Goal: Task Accomplishment & Management: Use online tool/utility

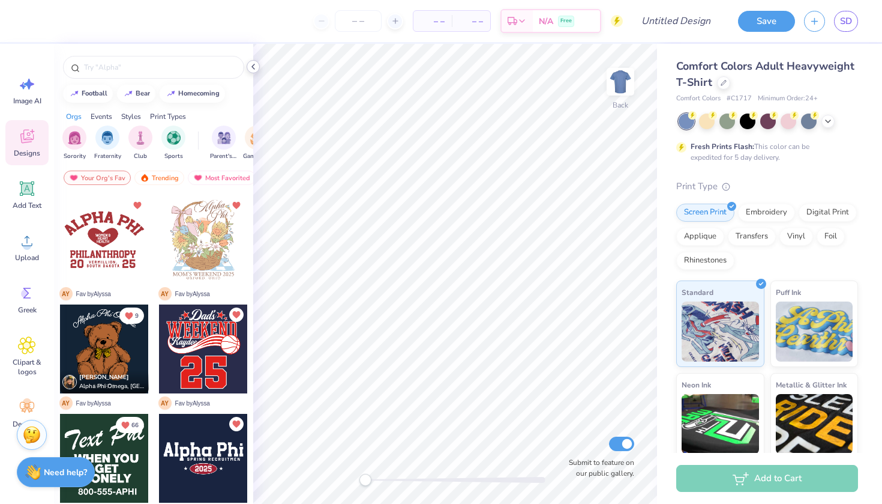
click at [253, 70] on icon at bounding box center [254, 67] width 10 height 10
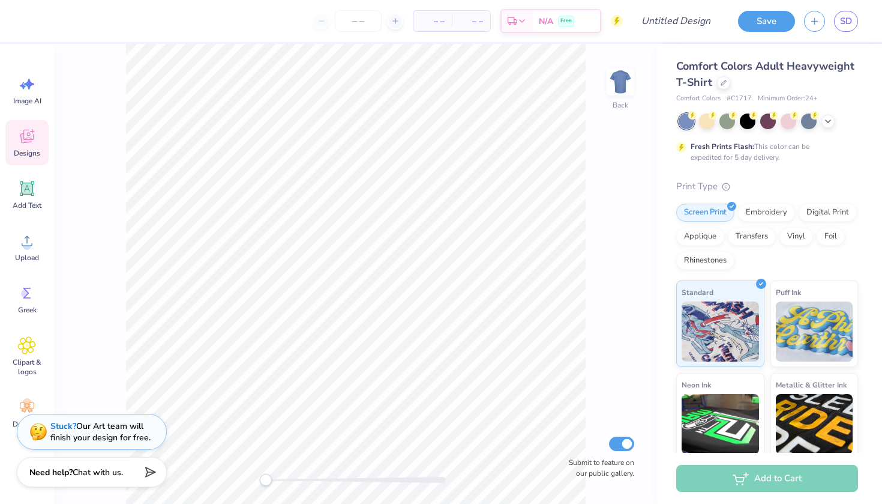
click at [28, 145] on icon at bounding box center [27, 136] width 18 height 18
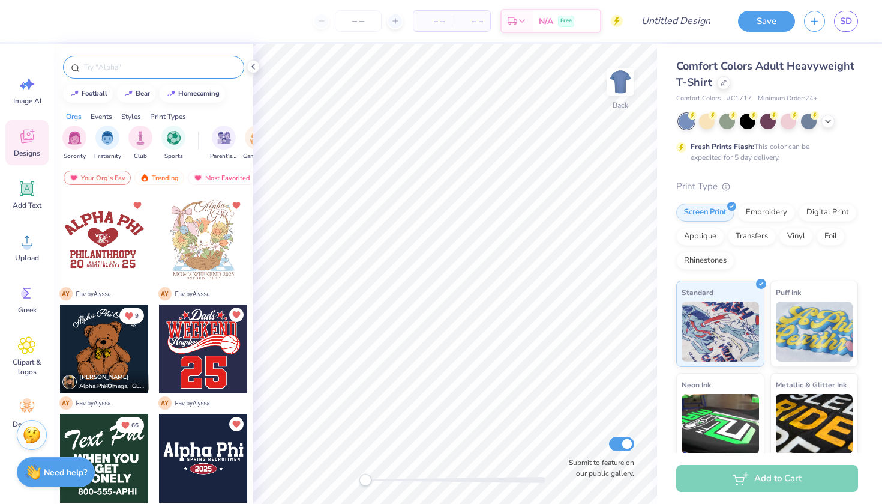
click at [127, 68] on input "text" at bounding box center [160, 67] width 154 height 12
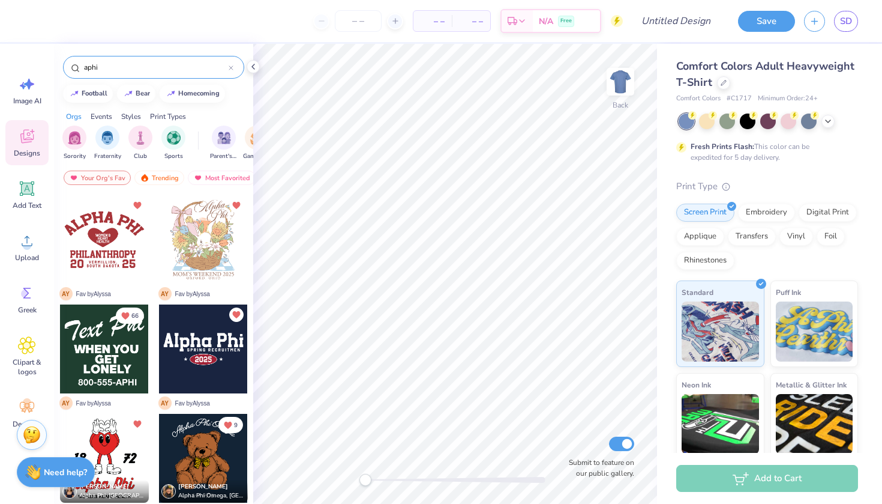
drag, startPoint x: 132, startPoint y: 64, endPoint x: 69, endPoint y: 64, distance: 63.0
click at [69, 64] on div "aphi" at bounding box center [153, 67] width 181 height 23
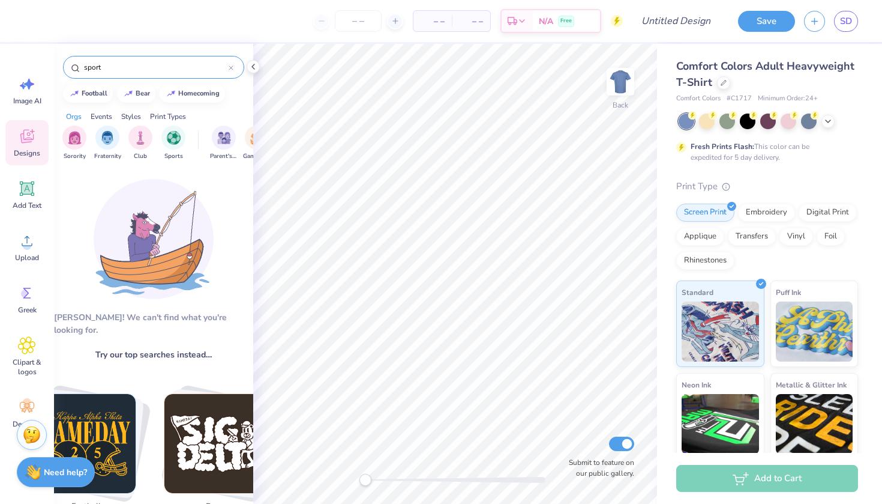
type input "sport"
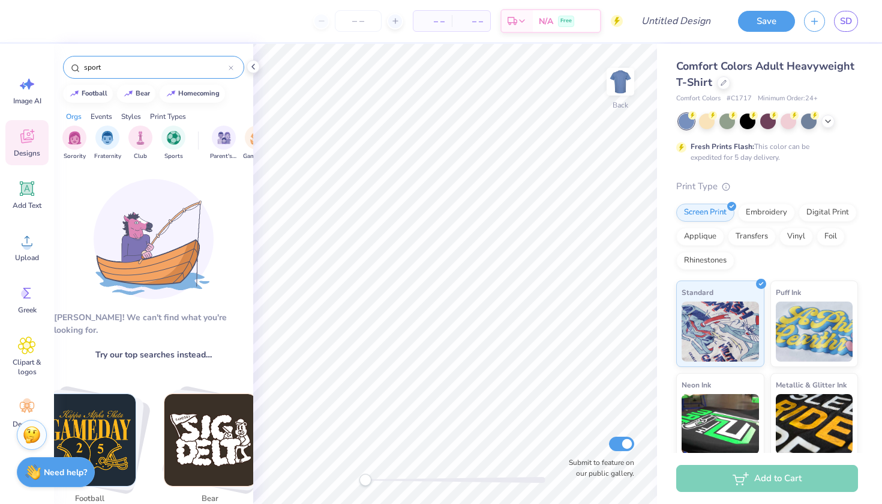
drag, startPoint x: 125, startPoint y: 69, endPoint x: 74, endPoint y: 67, distance: 50.5
click at [74, 67] on div "sport" at bounding box center [153, 67] width 181 height 23
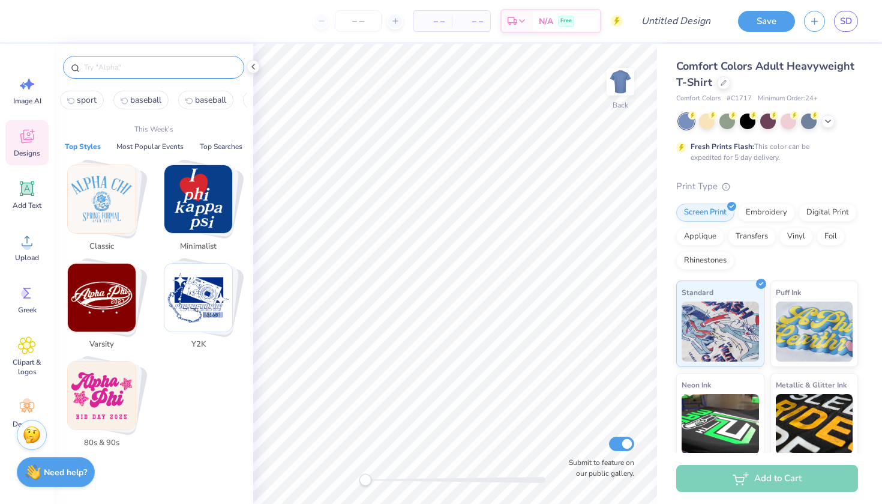
drag, startPoint x: 139, startPoint y: 72, endPoint x: 69, endPoint y: 69, distance: 69.7
click at [69, 69] on div at bounding box center [153, 67] width 181 height 23
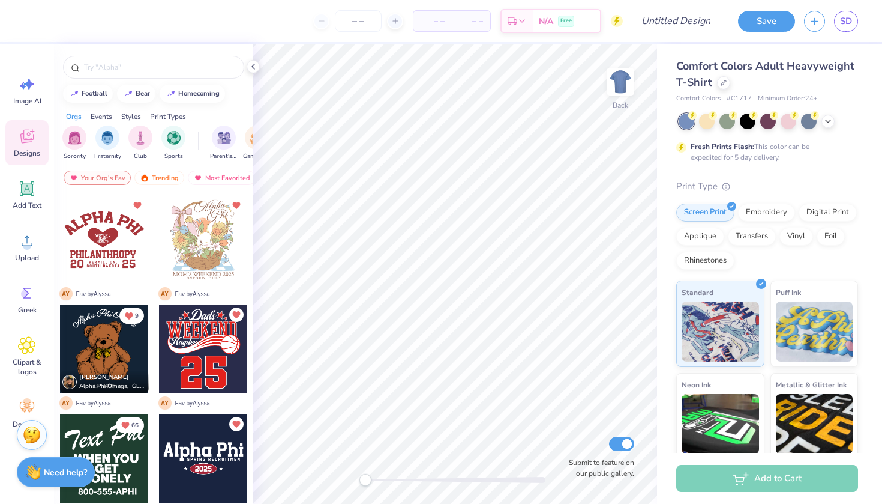
click at [30, 142] on icon at bounding box center [27, 136] width 18 height 18
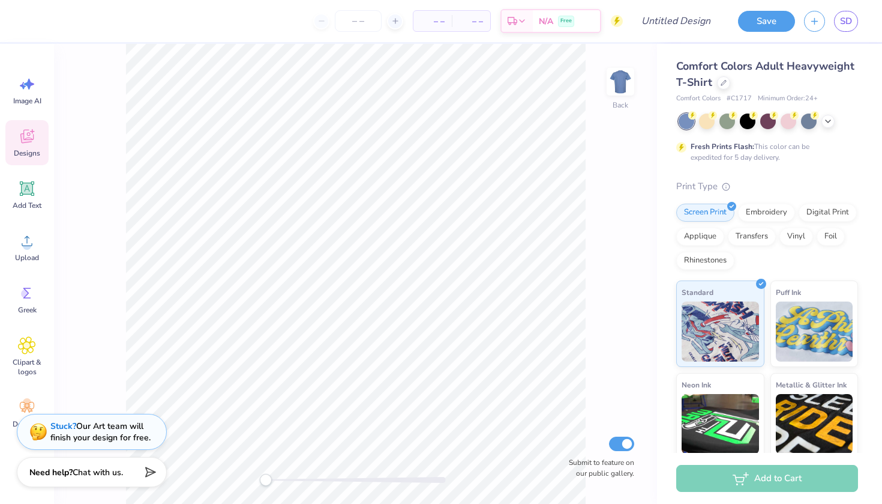
click at [32, 142] on icon at bounding box center [27, 136] width 18 height 18
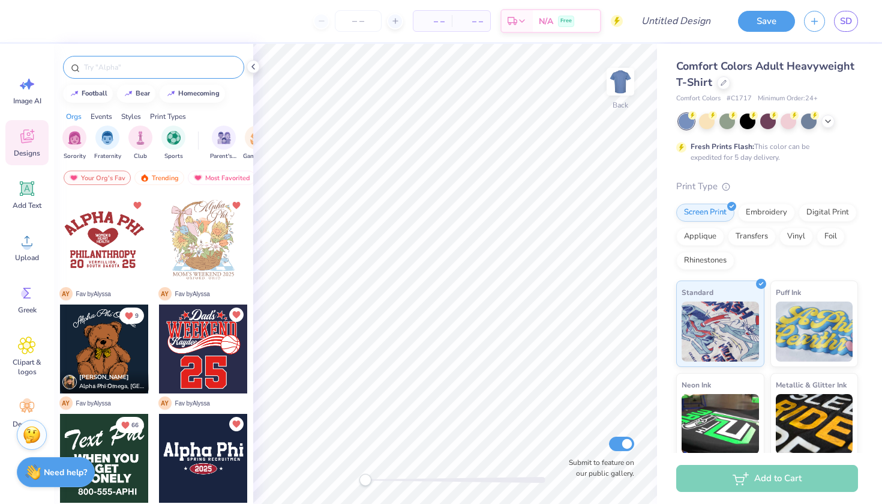
click at [142, 75] on div at bounding box center [153, 67] width 181 height 23
click at [104, 92] on div "football" at bounding box center [95, 92] width 26 height 7
type input "football"
click at [127, 65] on input "text" at bounding box center [160, 67] width 154 height 12
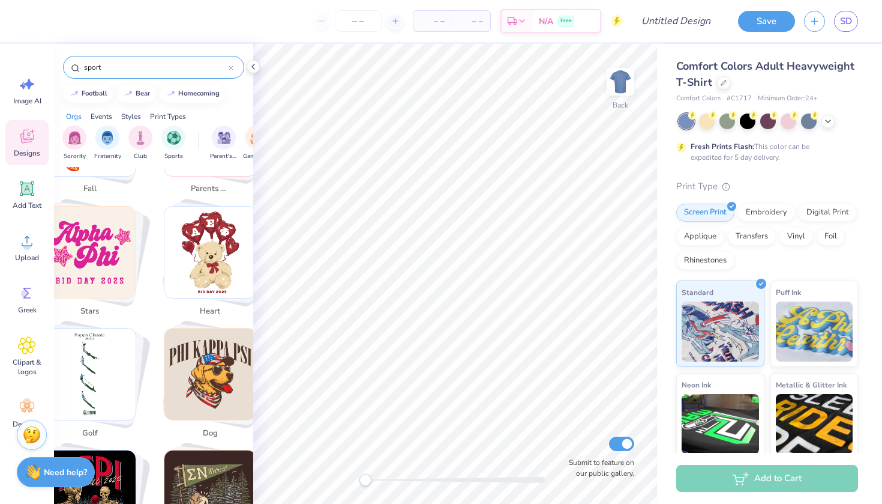
scroll to position [555, 0]
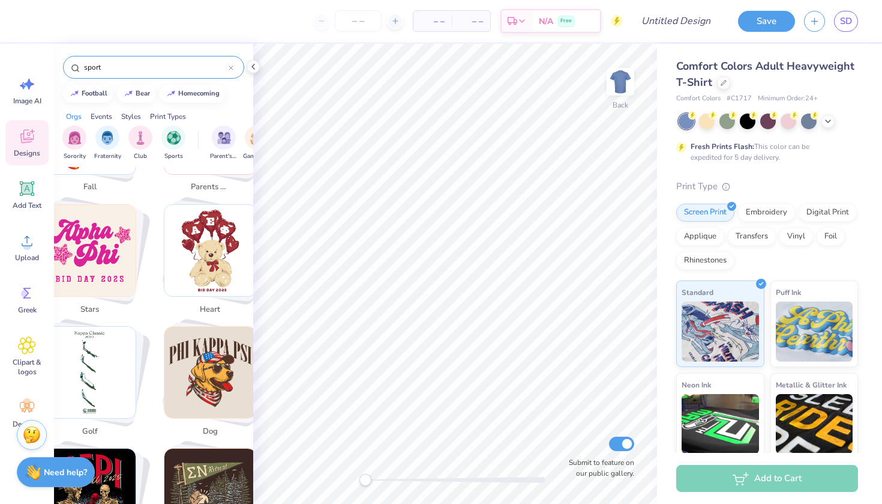
click at [103, 257] on img "Stack Card Button stars" at bounding box center [90, 251] width 92 height 92
click at [200, 349] on img "Stack Card Button dog" at bounding box center [210, 373] width 92 height 92
type input "dog"
click at [204, 335] on img "Stack Card Button dog" at bounding box center [210, 373] width 92 height 92
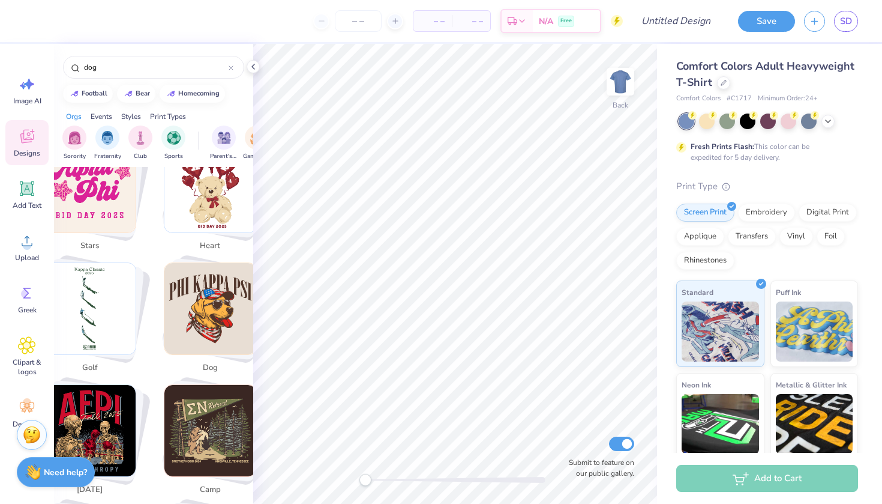
scroll to position [641, 0]
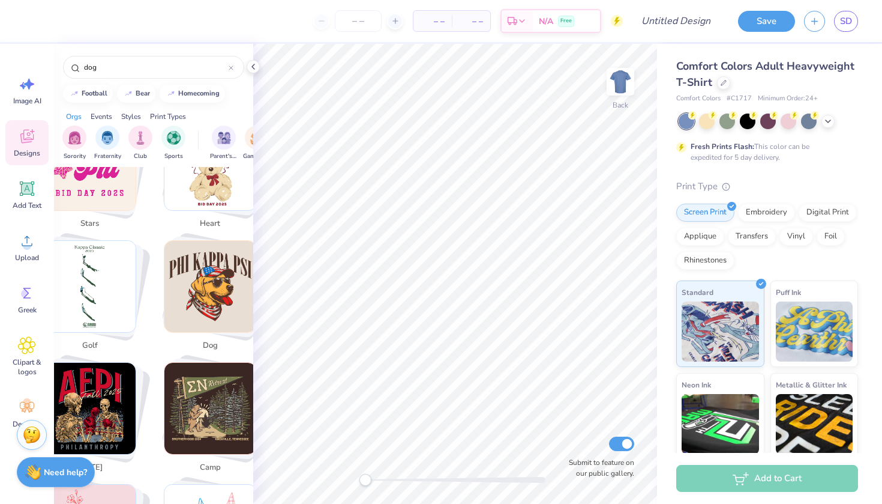
click at [208, 266] on img "Stack Card Button dog" at bounding box center [210, 287] width 92 height 92
click at [203, 270] on img "Stack Card Button dog" at bounding box center [210, 287] width 92 height 92
click at [29, 199] on div "Add Text" at bounding box center [26, 194] width 43 height 45
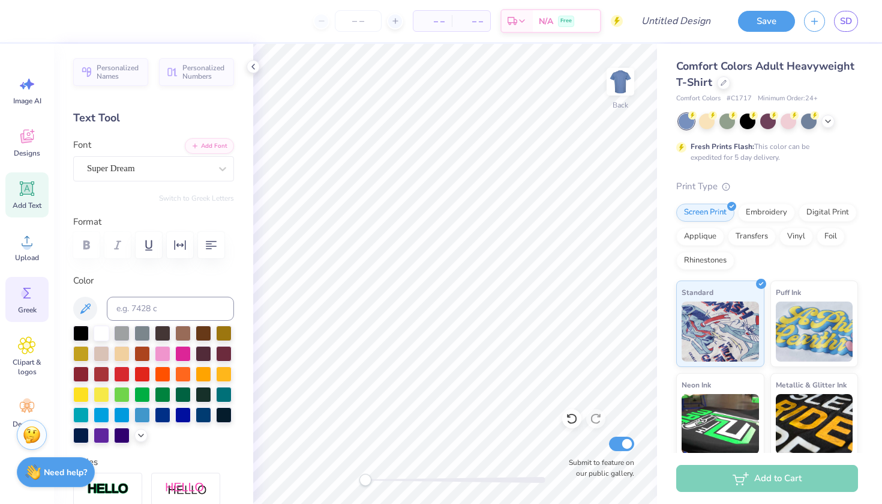
click at [22, 298] on icon at bounding box center [27, 293] width 18 height 18
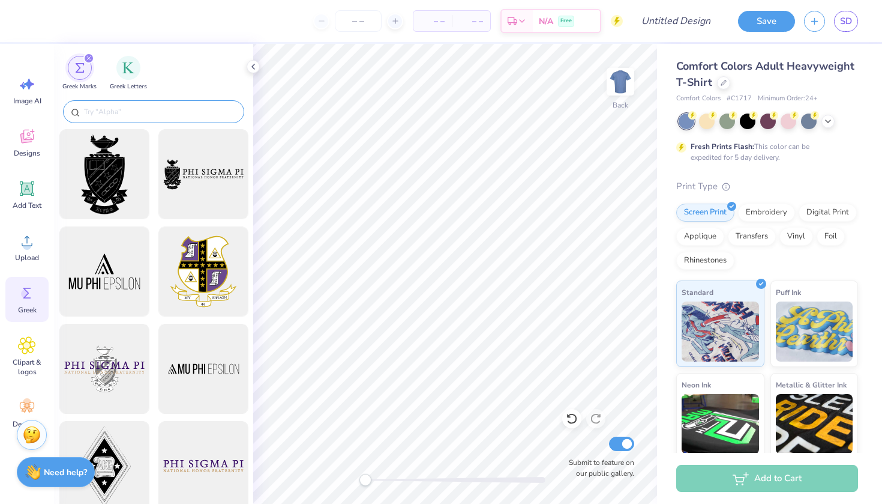
scroll to position [0, 0]
click at [147, 113] on input "text" at bounding box center [160, 112] width 154 height 12
click at [130, 71] on img "filter for Greek Letters" at bounding box center [128, 67] width 12 height 12
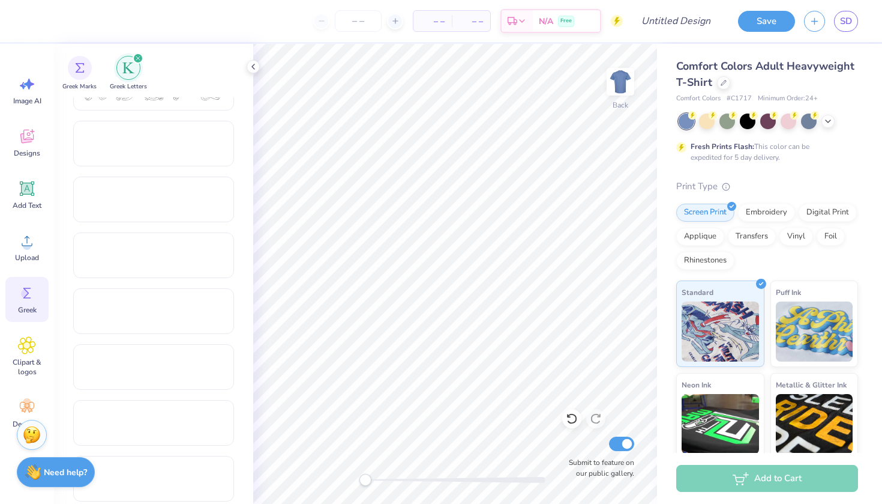
scroll to position [551, 0]
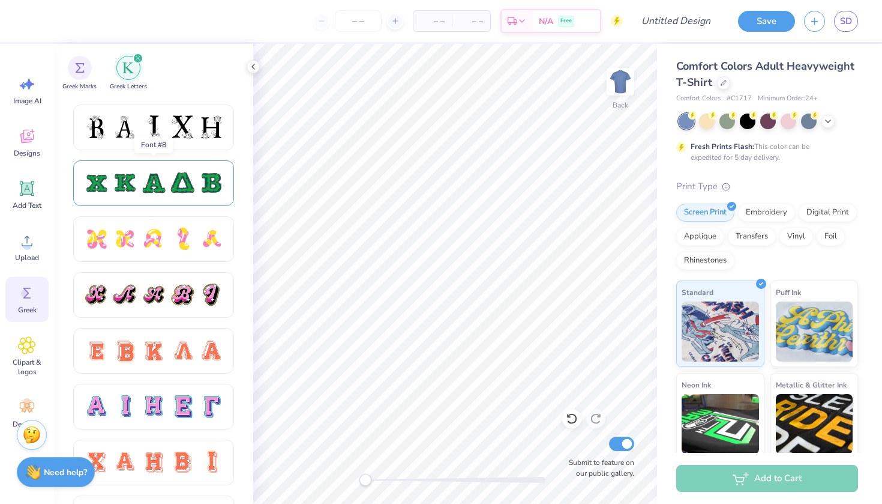
click at [151, 190] on div at bounding box center [153, 182] width 25 height 25
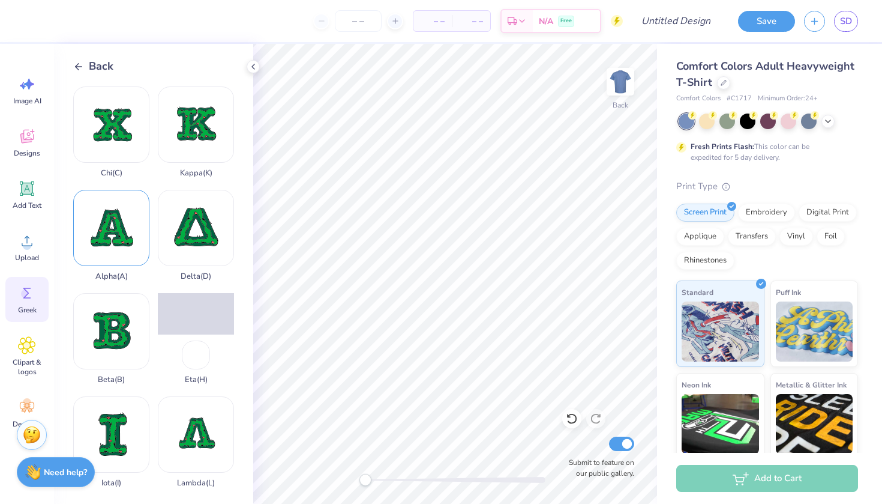
click at [121, 242] on div "Alpha ( A )" at bounding box center [111, 235] width 76 height 91
click at [77, 64] on polyline at bounding box center [77, 66] width 3 height 7
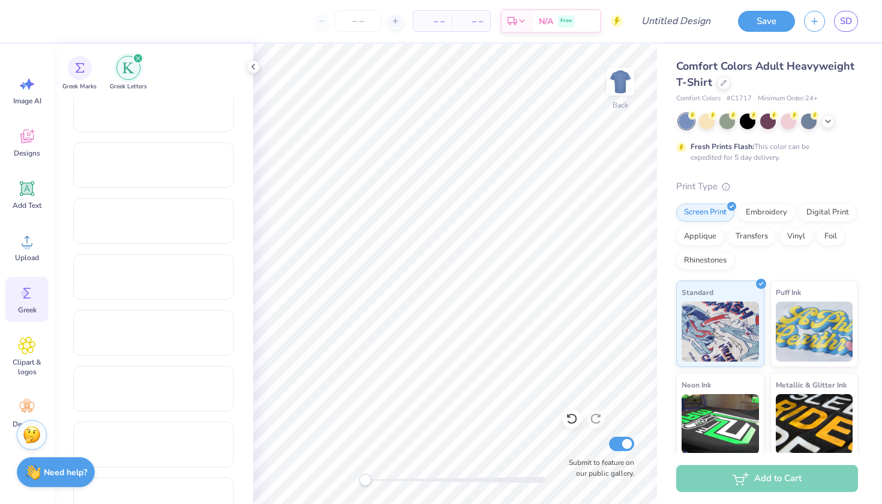
scroll to position [1462, 0]
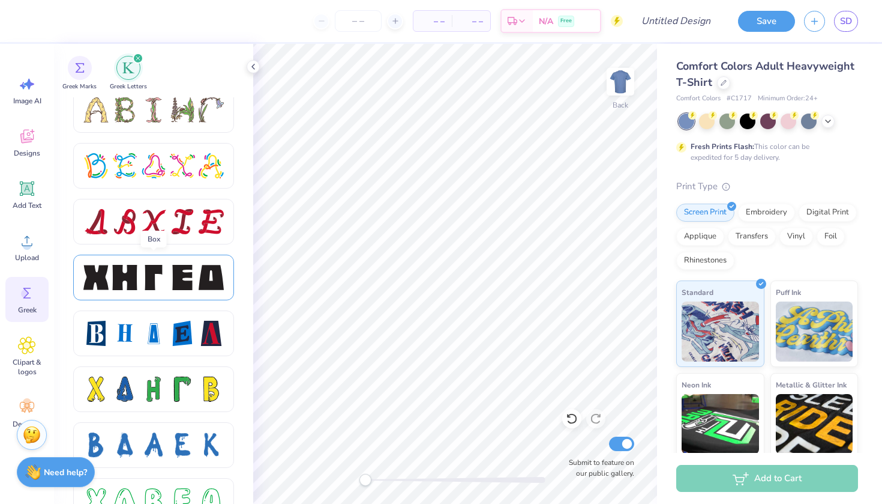
click at [170, 280] on div at bounding box center [182, 277] width 25 height 25
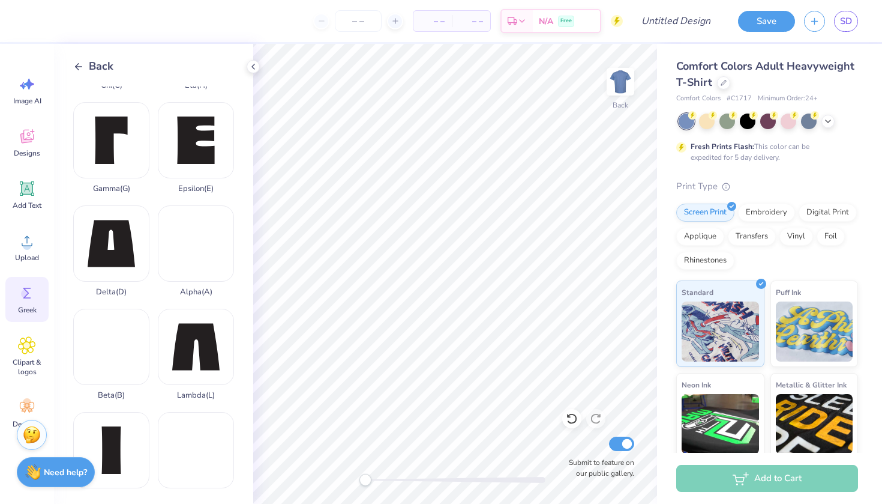
scroll to position [91, 0]
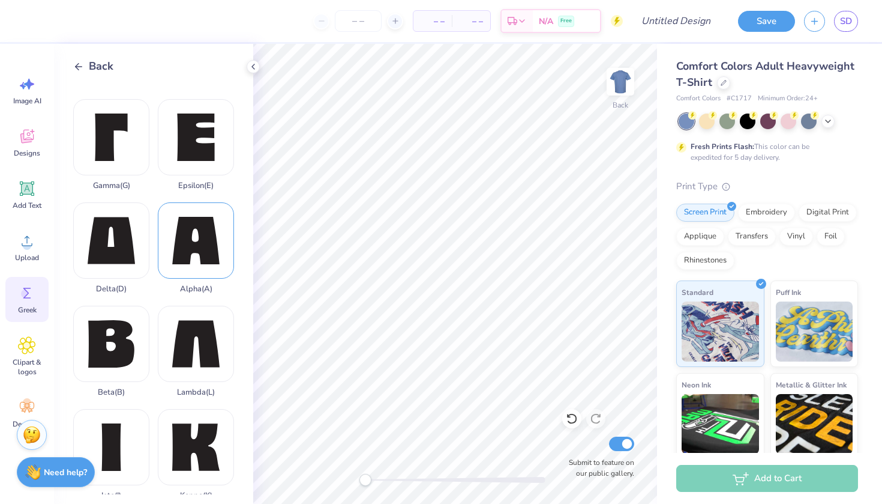
click at [188, 243] on div "Alpha ( A )" at bounding box center [196, 247] width 76 height 91
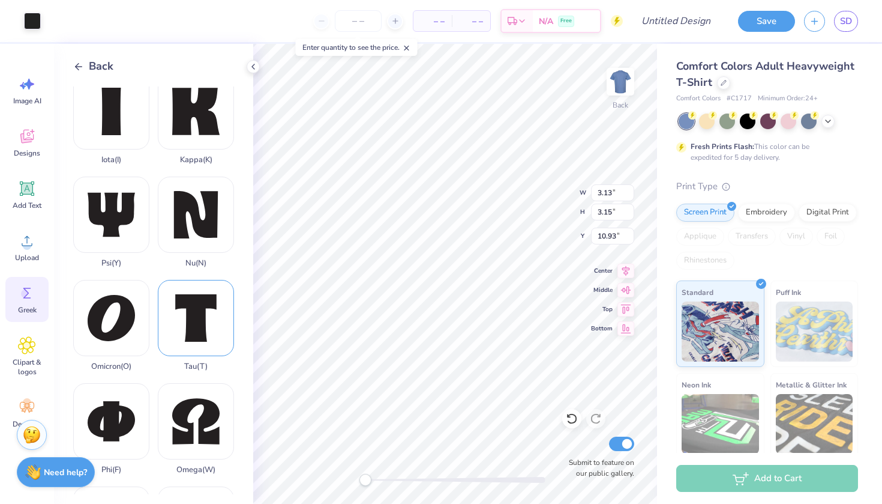
scroll to position [517, 0]
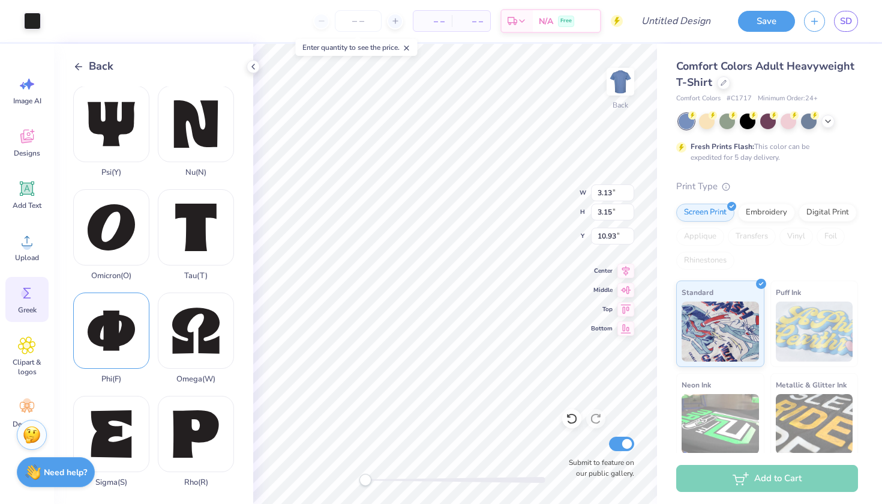
click at [121, 325] on div "Phi ( F )" at bounding box center [111, 337] width 76 height 91
type input "3.72"
type input "6.76"
type input "1.46"
type input "1.47"
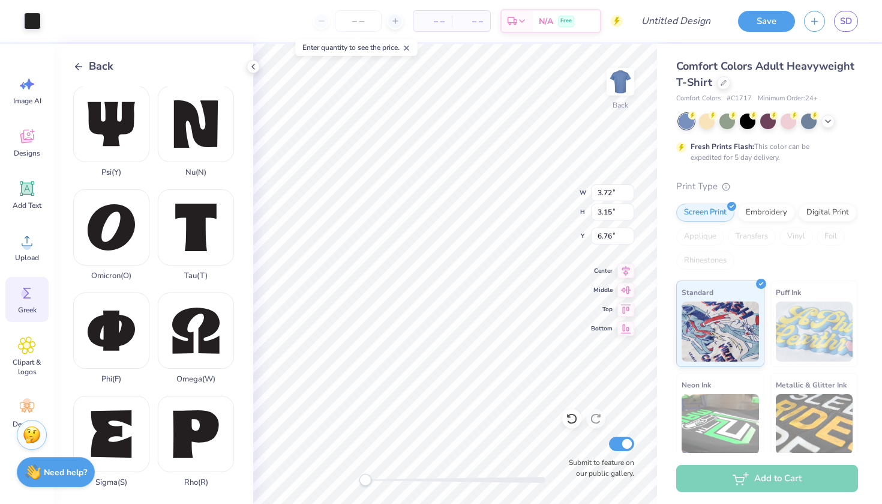
type input "8.12"
type input "1.90"
type input "1.60"
type input "8.30"
click at [25, 132] on icon at bounding box center [27, 136] width 18 height 18
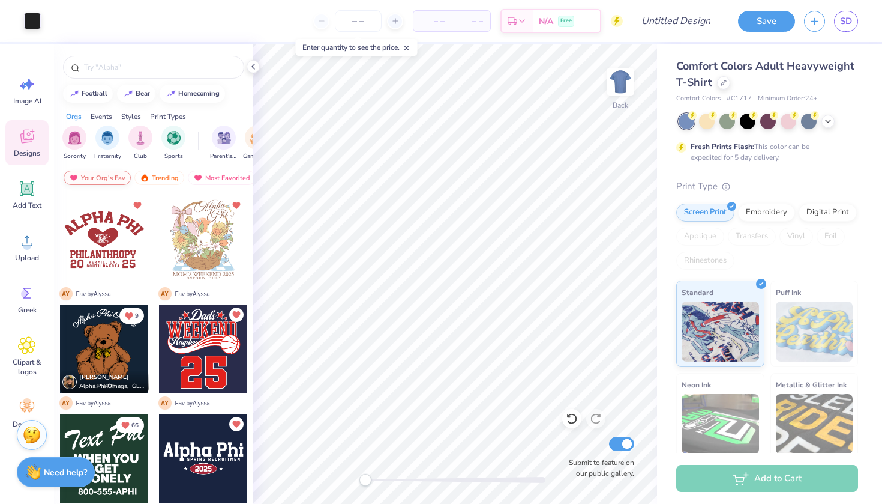
scroll to position [0, 0]
click at [136, 134] on img "filter for Club" at bounding box center [140, 137] width 13 height 14
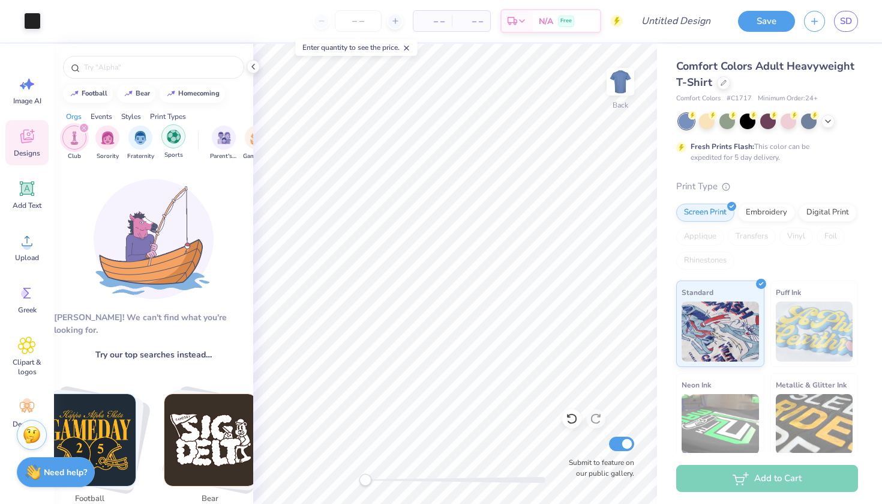
click at [172, 137] on img "filter for Sports" at bounding box center [174, 137] width 14 height 14
click at [118, 126] on icon "filter for Club" at bounding box center [117, 127] width 5 height 5
click at [86, 126] on icon "filter for Sports" at bounding box center [84, 127] width 5 height 5
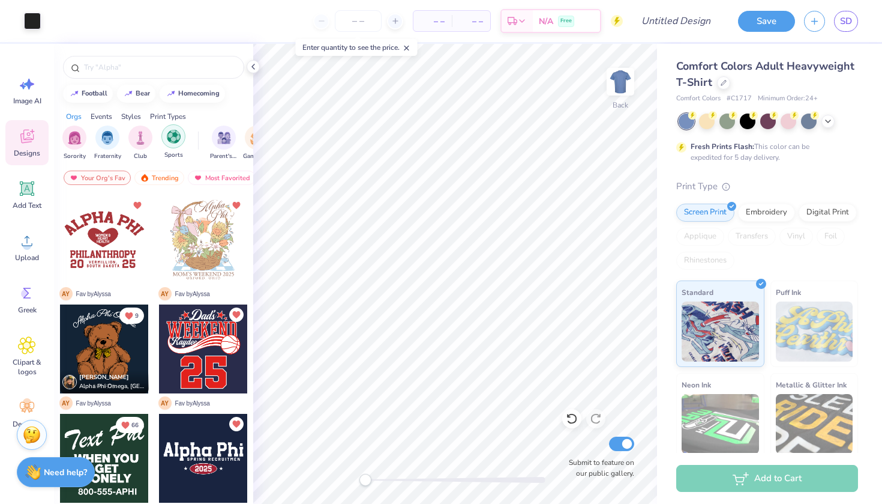
click at [169, 136] on img "filter for Sports" at bounding box center [174, 137] width 14 height 14
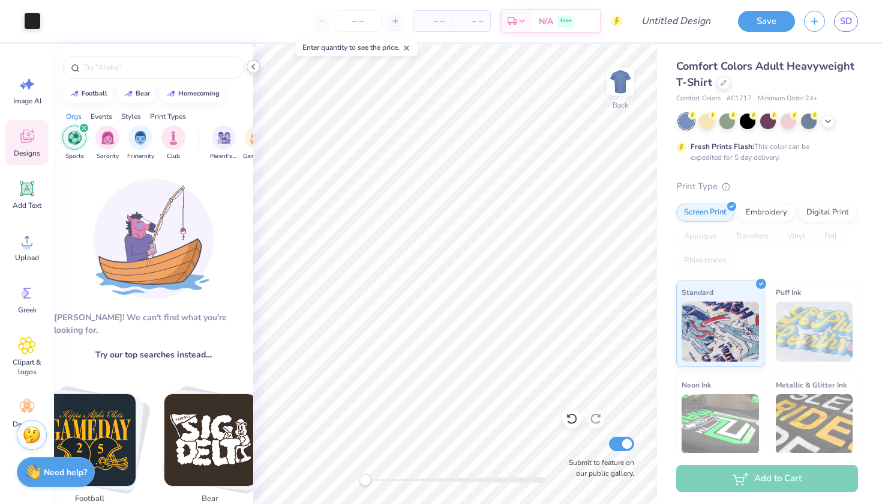
click at [255, 62] on icon at bounding box center [254, 67] width 10 height 10
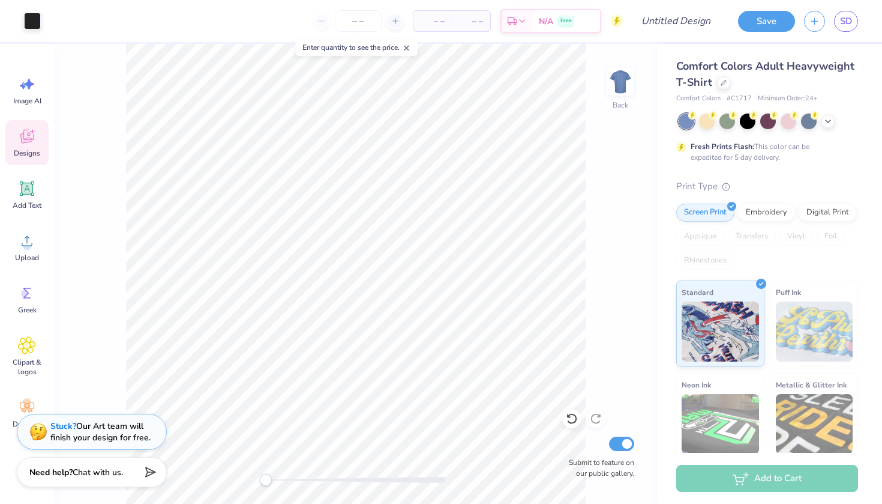
click at [20, 155] on span "Designs" at bounding box center [27, 153] width 26 height 10
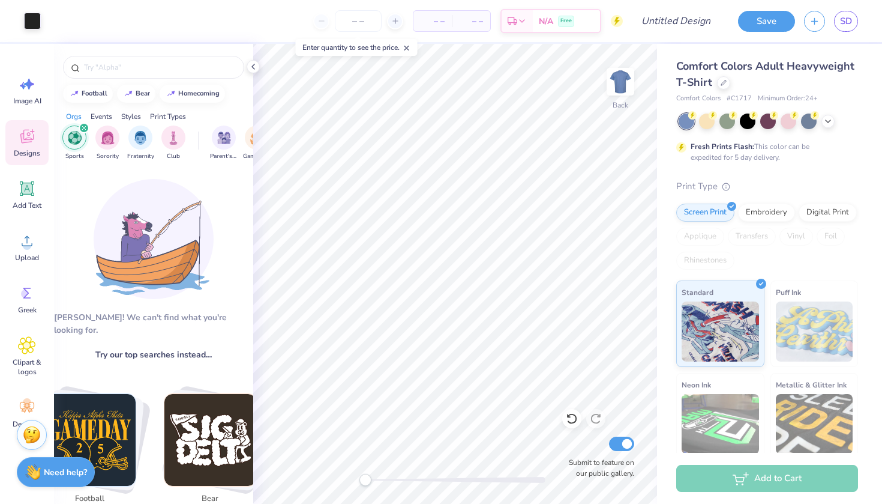
click at [83, 130] on icon "filter for Sports" at bounding box center [84, 127] width 5 height 5
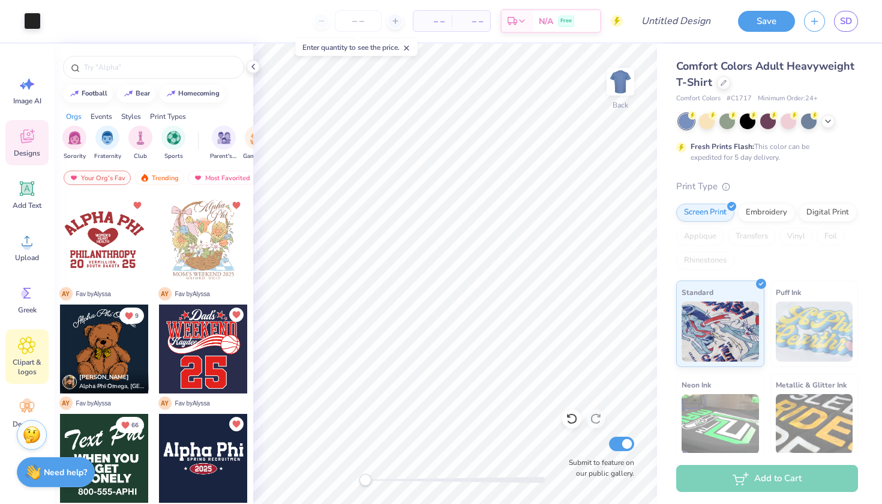
click at [26, 351] on icon at bounding box center [26, 345] width 17 height 18
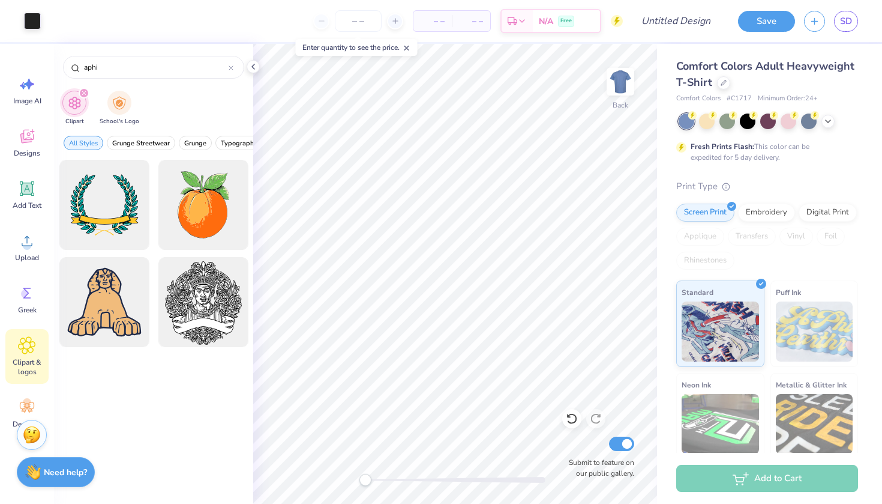
drag, startPoint x: 123, startPoint y: 63, endPoint x: 53, endPoint y: 63, distance: 69.6
click at [53, 63] on div "Art colors – – Per Item – – Total Est. Delivery N/A Free Design Title Save SD I…" at bounding box center [441, 252] width 882 height 504
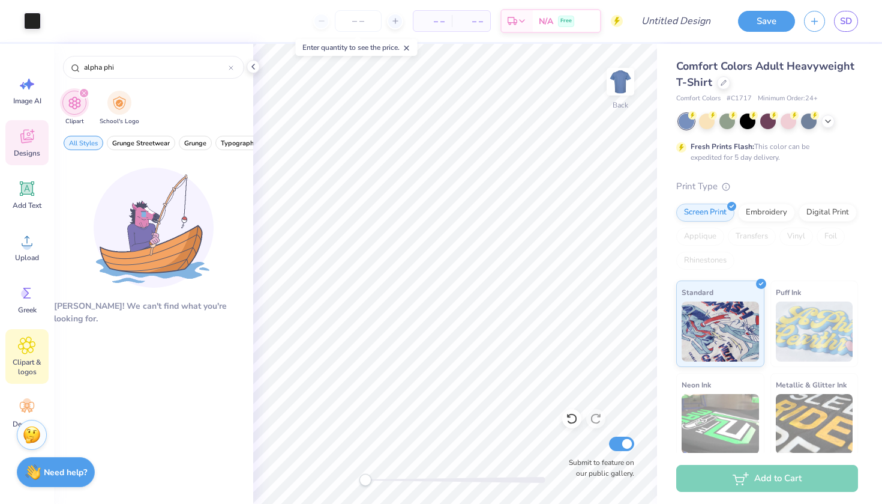
type input "alpha phi"
click at [28, 133] on icon at bounding box center [27, 136] width 18 height 18
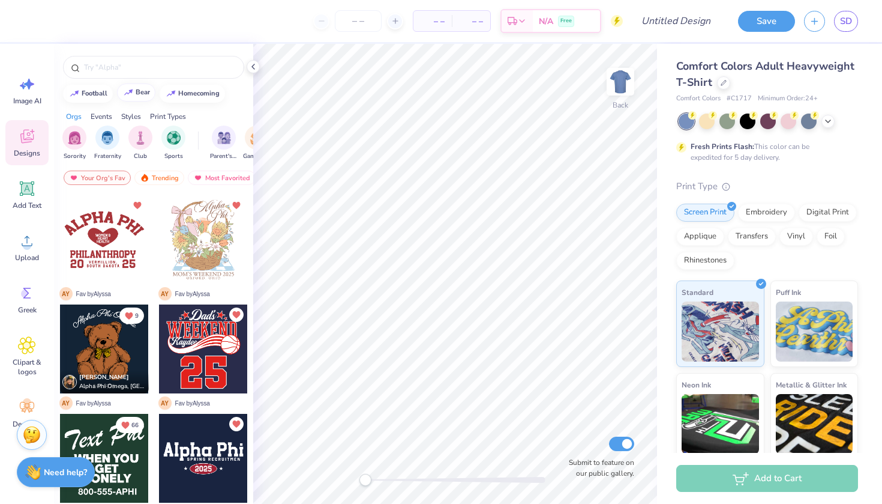
click at [141, 89] on div "bear" at bounding box center [143, 92] width 14 height 7
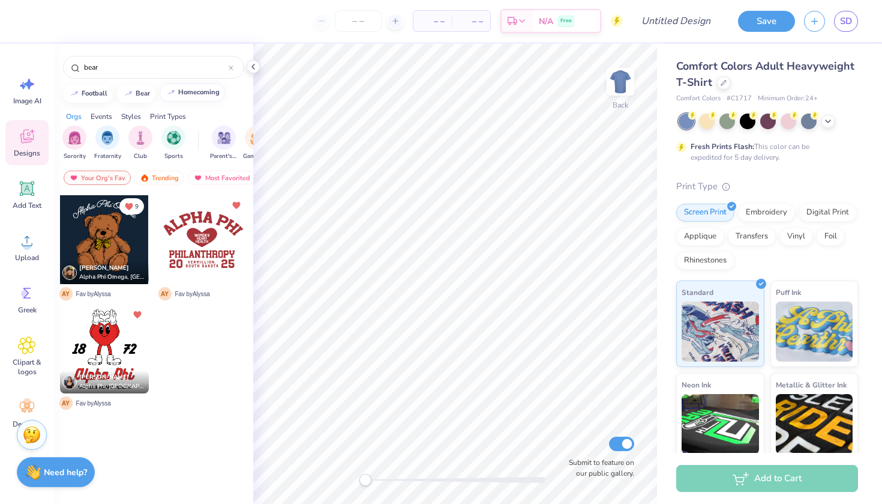
click at [173, 92] on img at bounding box center [171, 92] width 10 height 7
type input "homecoming"
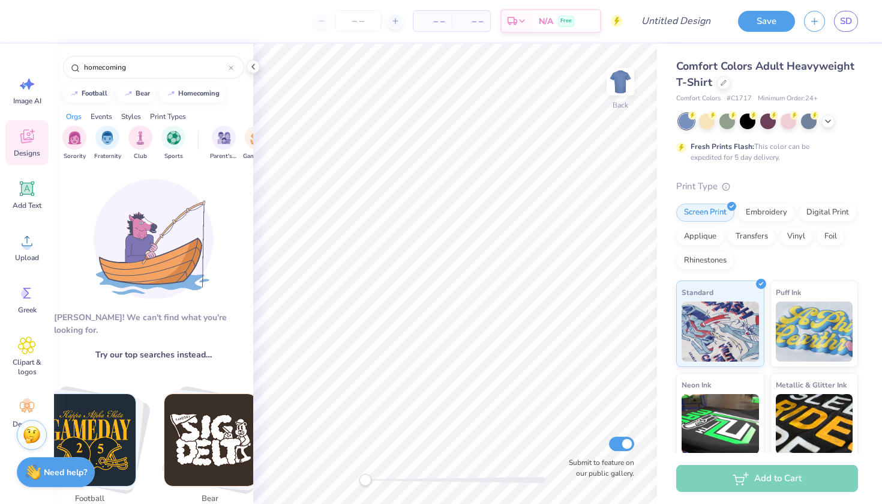
click at [136, 118] on div "Styles" at bounding box center [131, 116] width 20 height 11
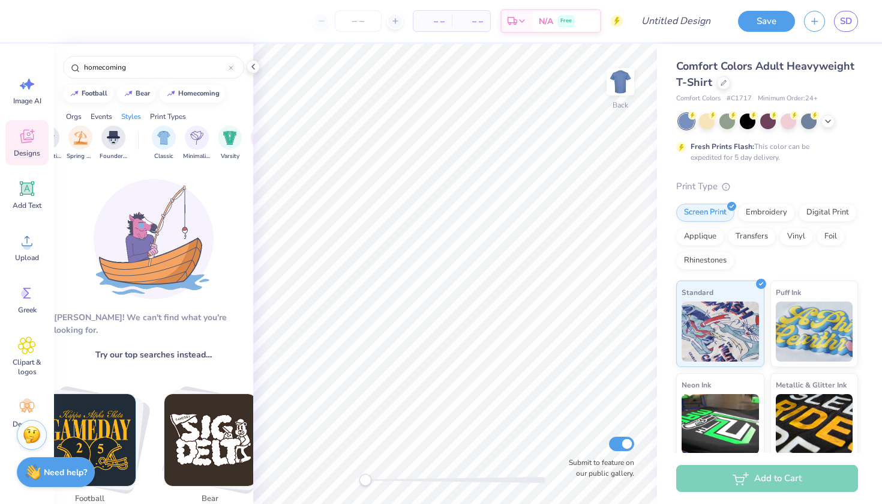
scroll to position [0, 629]
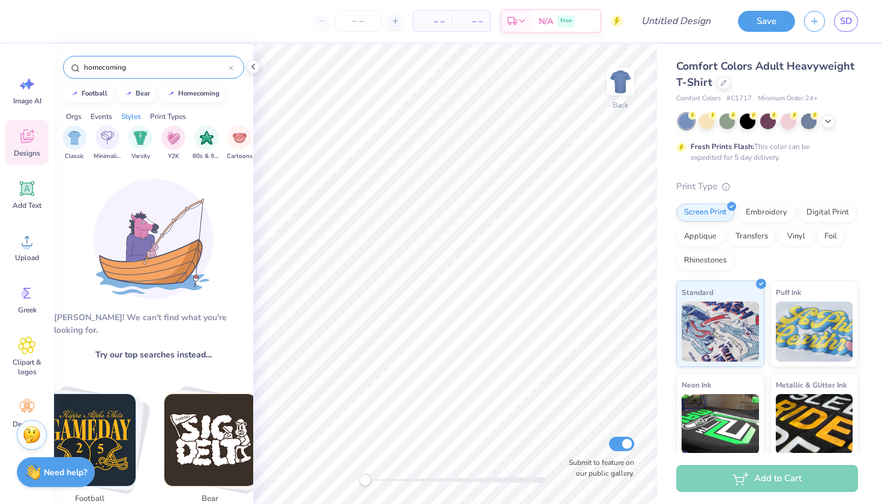
drag, startPoint x: 148, startPoint y: 73, endPoint x: 75, endPoint y: 71, distance: 73.3
click at [75, 71] on div "homecoming" at bounding box center [153, 67] width 181 height 23
click at [231, 66] on icon at bounding box center [231, 67] width 5 height 5
click at [223, 64] on input "text" at bounding box center [160, 67] width 154 height 12
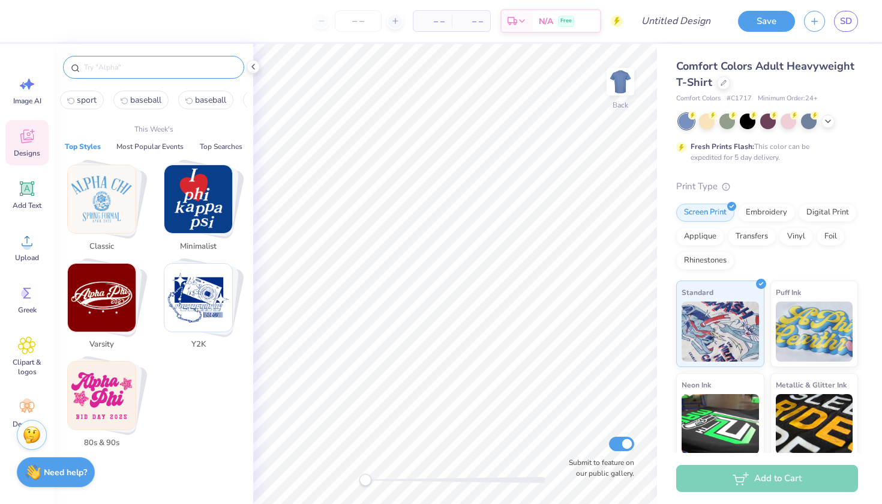
click at [199, 66] on input "text" at bounding box center [160, 67] width 154 height 12
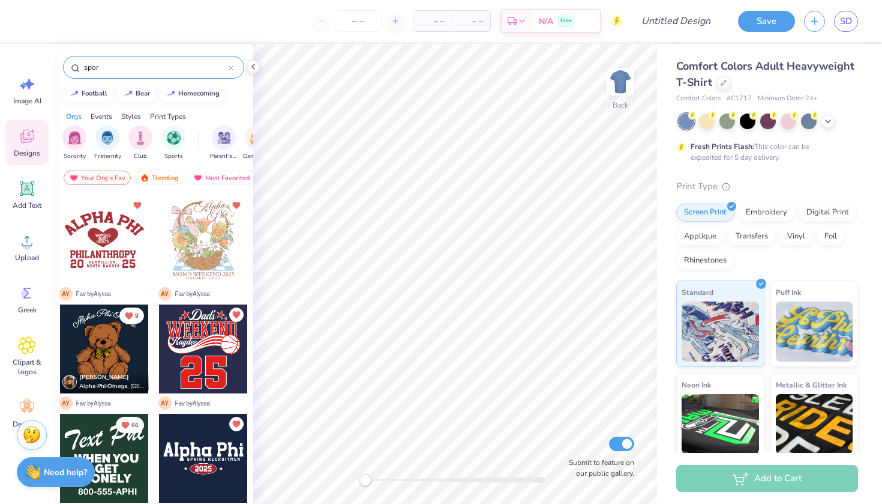
type input "sport"
click at [826, 121] on icon at bounding box center [829, 120] width 10 height 10
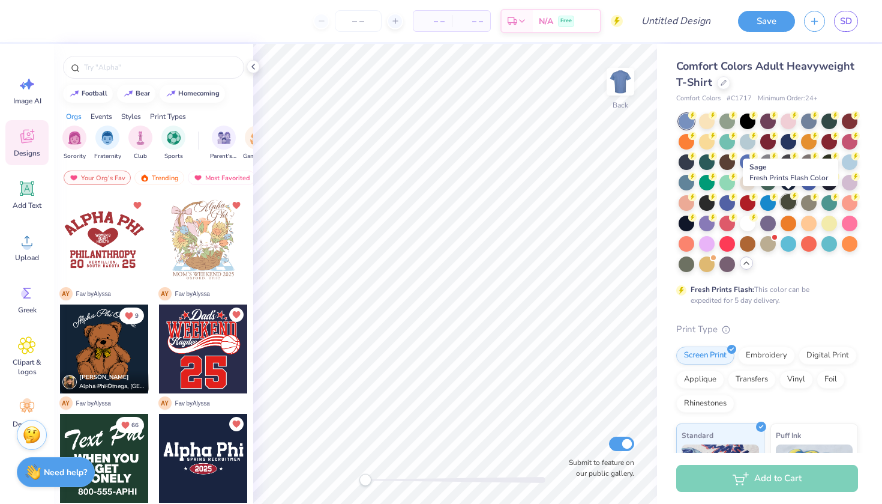
click at [792, 203] on div at bounding box center [789, 202] width 16 height 16
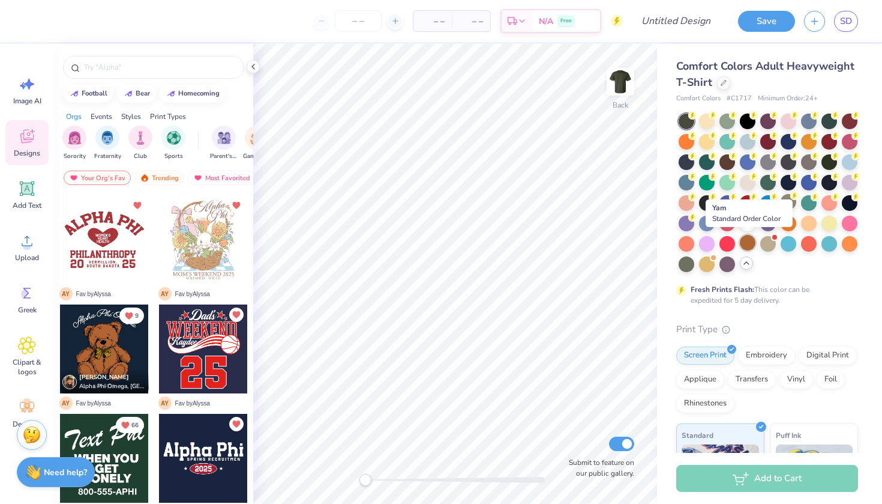
click at [746, 247] on div at bounding box center [748, 243] width 16 height 16
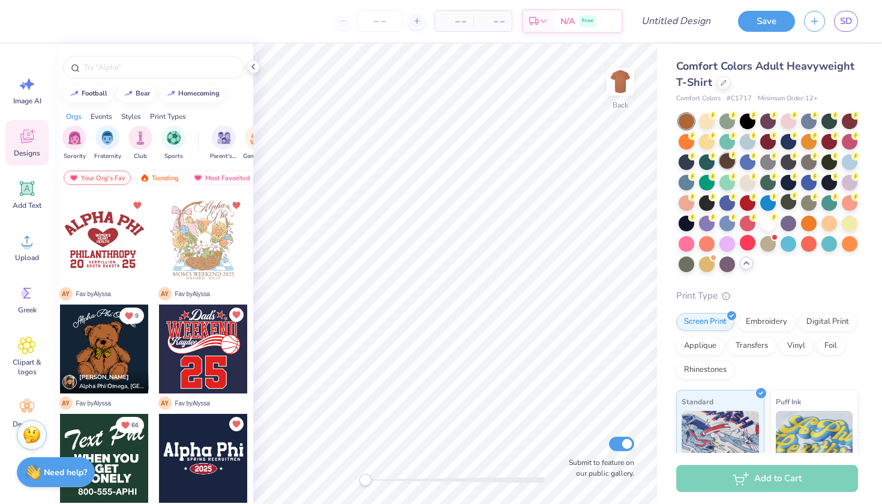
click at [726, 159] on div at bounding box center [728, 161] width 16 height 16
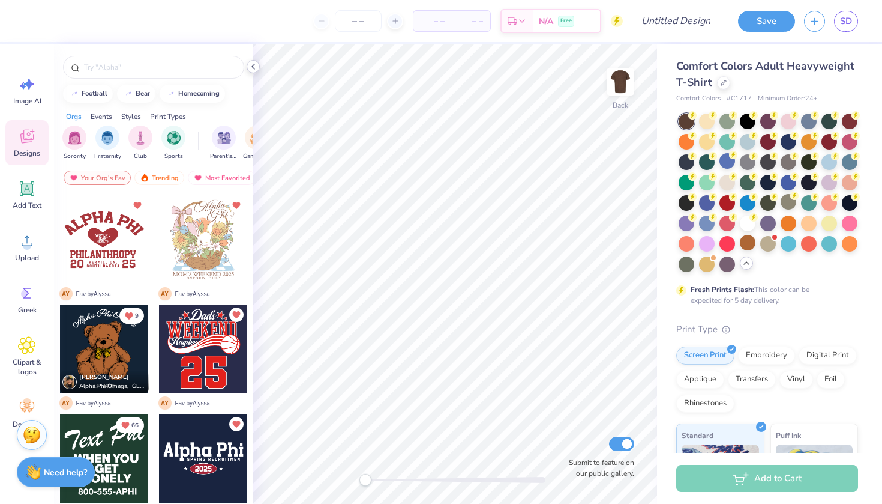
click at [253, 65] on icon at bounding box center [254, 67] width 10 height 10
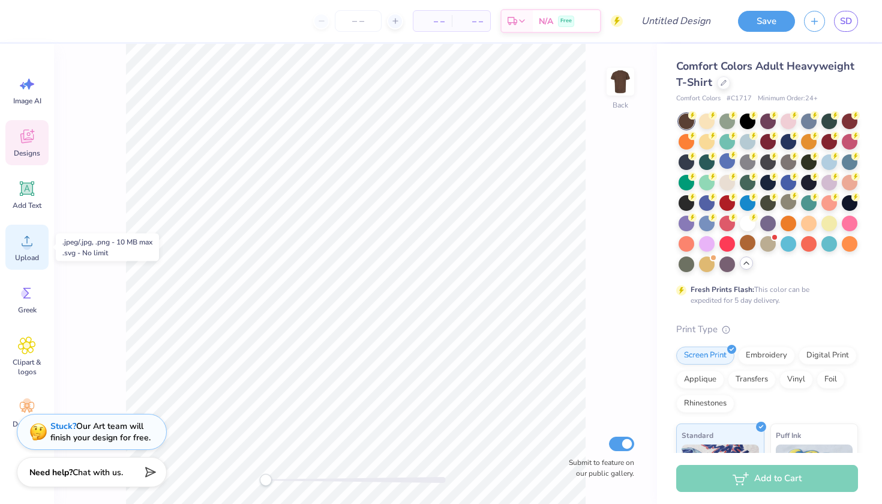
click at [26, 254] on span "Upload" at bounding box center [27, 258] width 24 height 10
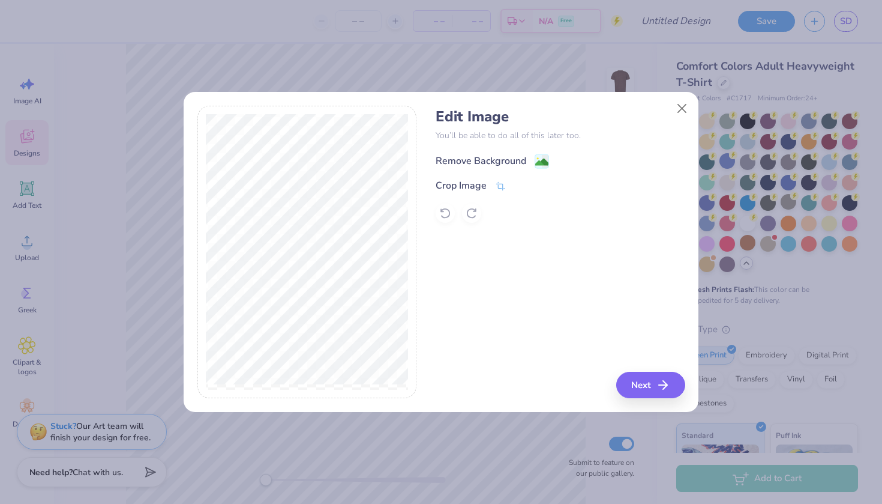
click at [480, 163] on div "Remove Background" at bounding box center [481, 161] width 91 height 14
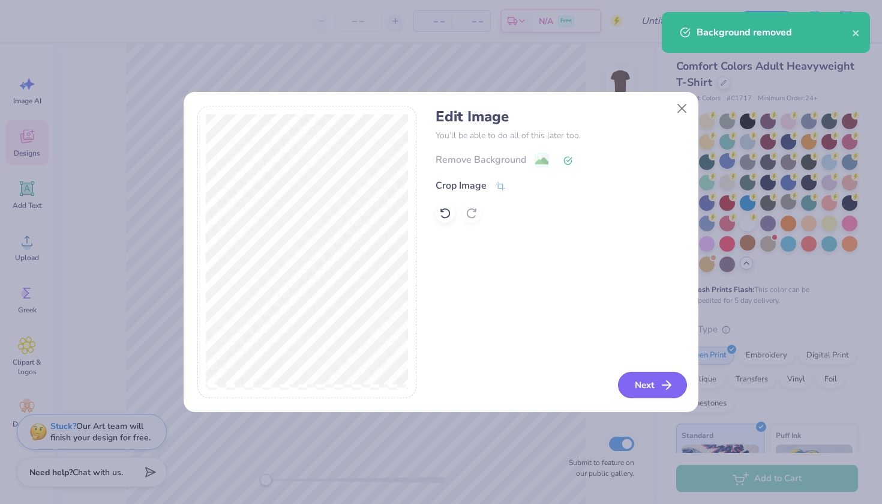
click at [643, 381] on button "Next" at bounding box center [652, 385] width 69 height 26
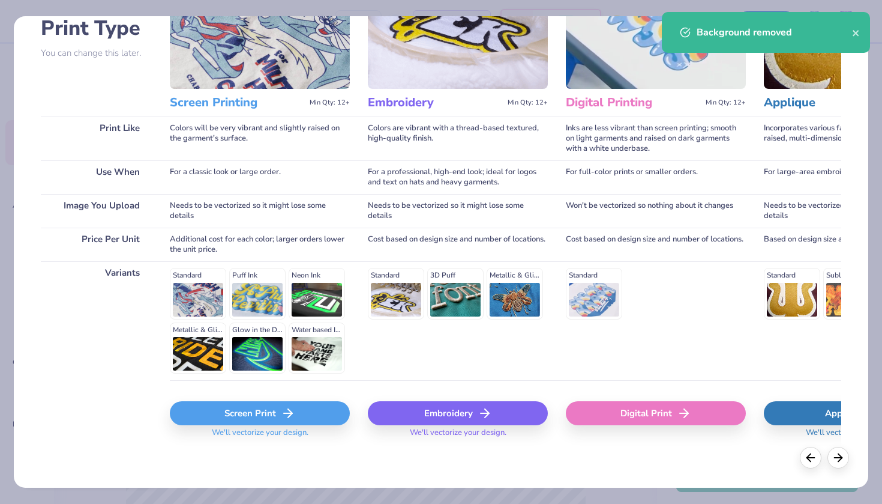
scroll to position [94, 0]
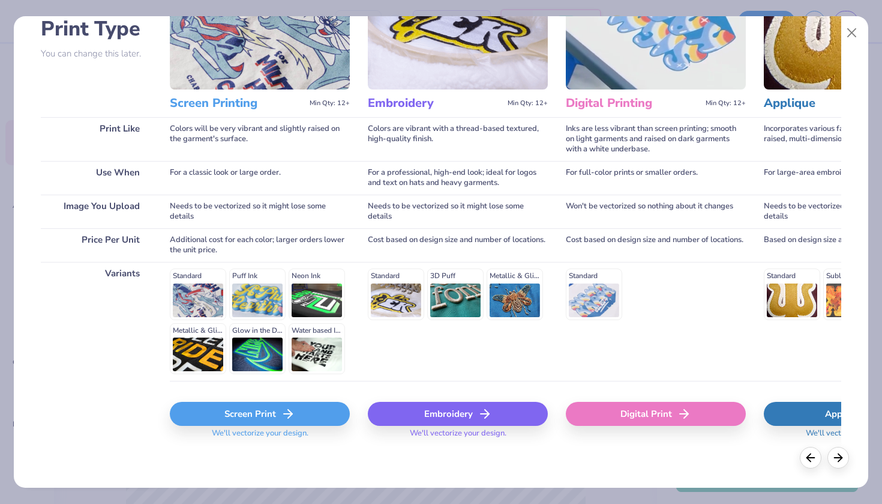
click at [643, 419] on div "Digital Print" at bounding box center [656, 414] width 180 height 24
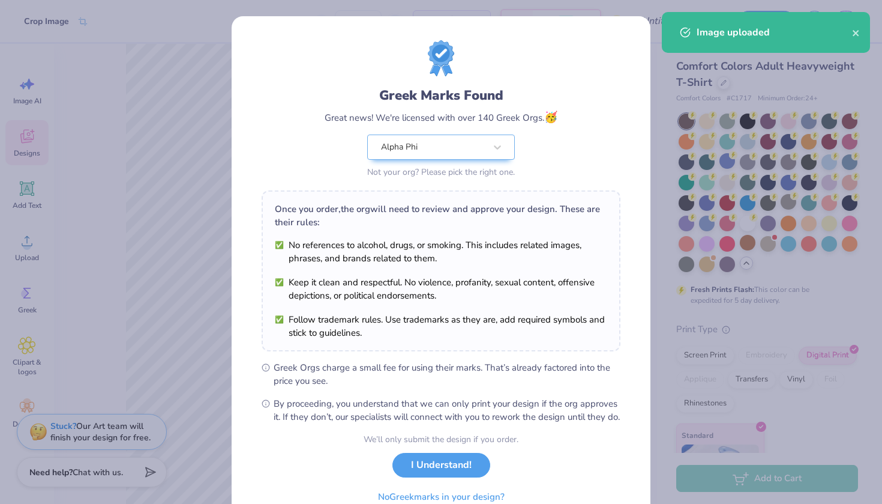
click at [460, 200] on body "Crop Image – – Per Item – – Total Est. Delivery N/A Free Design Title Save SD I…" at bounding box center [441, 252] width 882 height 504
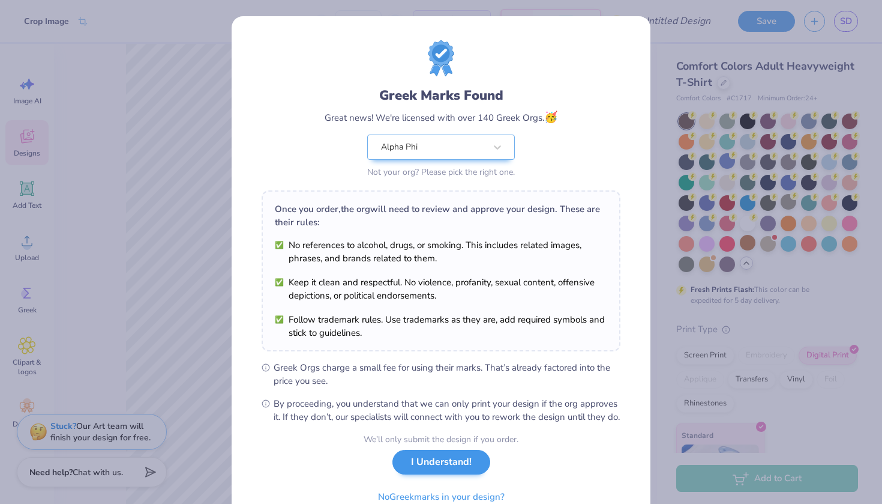
click at [435, 474] on button "I Understand!" at bounding box center [442, 462] width 98 height 25
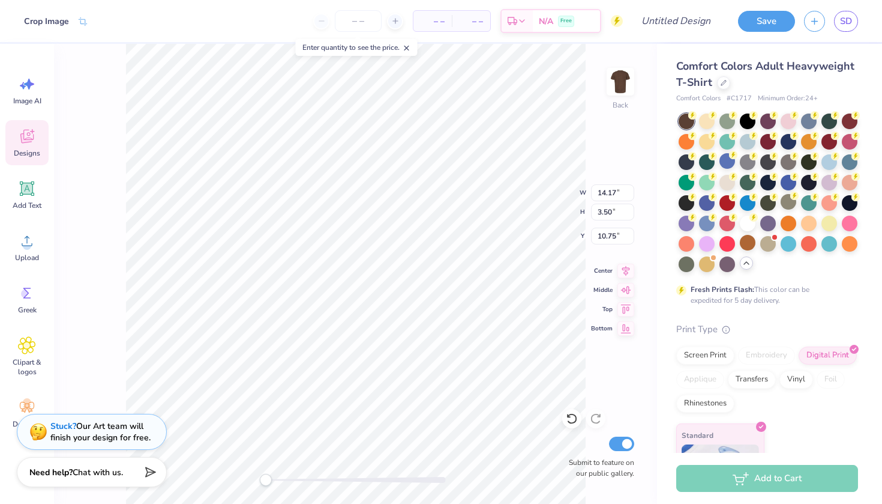
type input "4.56"
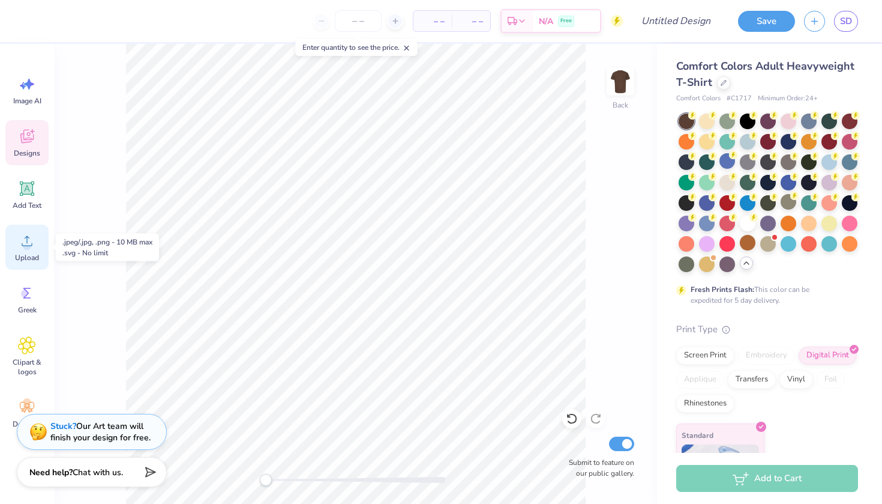
click at [31, 241] on icon at bounding box center [27, 241] width 18 height 18
click at [30, 240] on icon at bounding box center [27, 241] width 18 height 18
click at [22, 258] on span "Upload" at bounding box center [27, 258] width 24 height 10
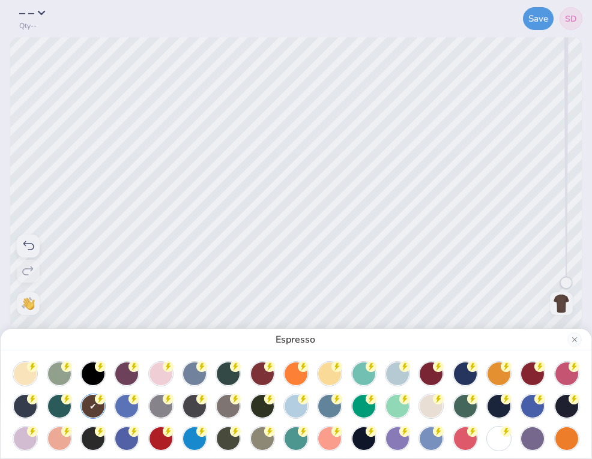
click at [379, 169] on div "Espresso" at bounding box center [296, 229] width 592 height 459
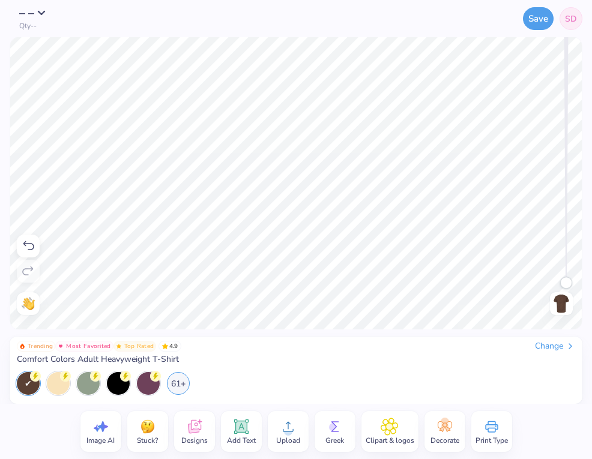
click at [280, 424] on icon at bounding box center [288, 427] width 18 height 18
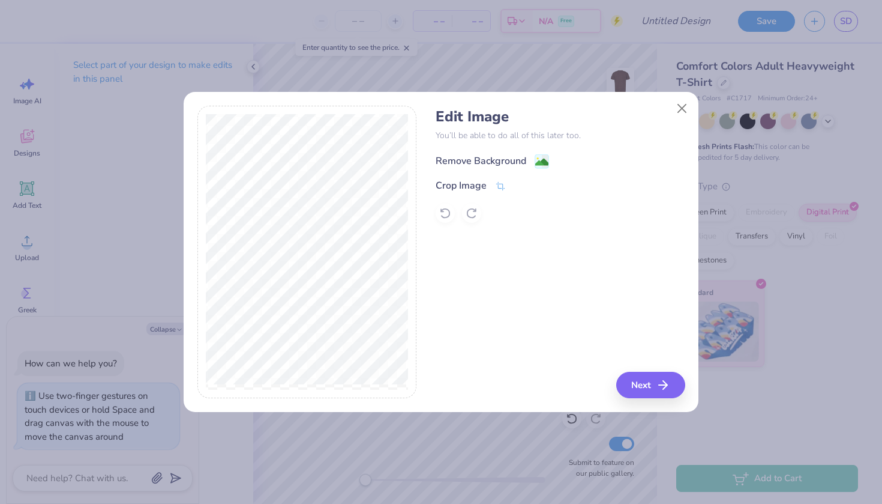
click at [495, 161] on div "Remove Background" at bounding box center [481, 161] width 91 height 14
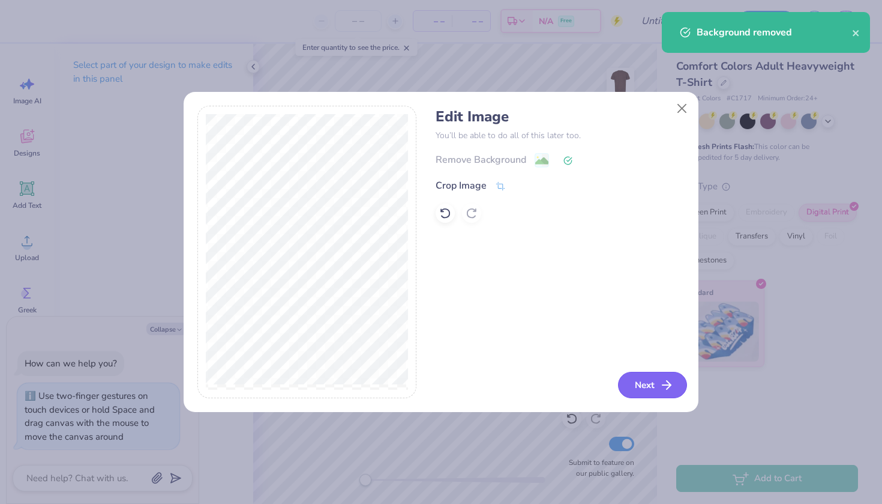
click at [655, 391] on button "Next" at bounding box center [652, 385] width 69 height 26
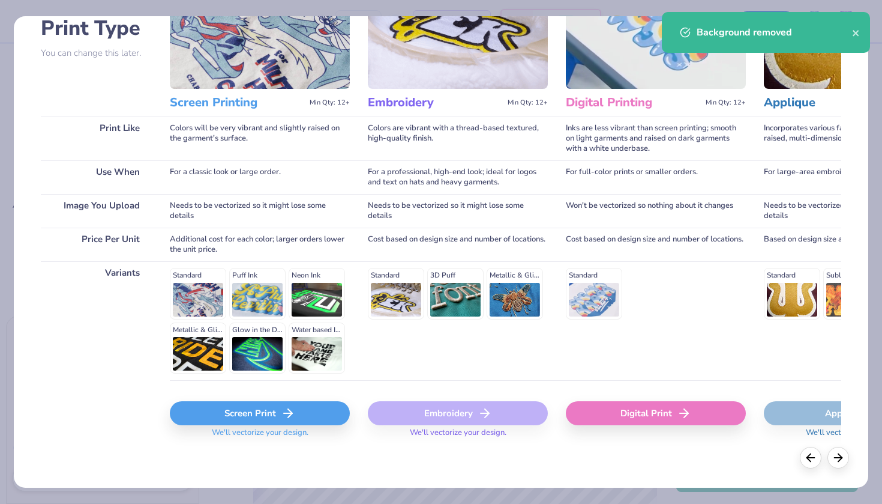
click at [638, 411] on div "Digital Print" at bounding box center [656, 413] width 180 height 24
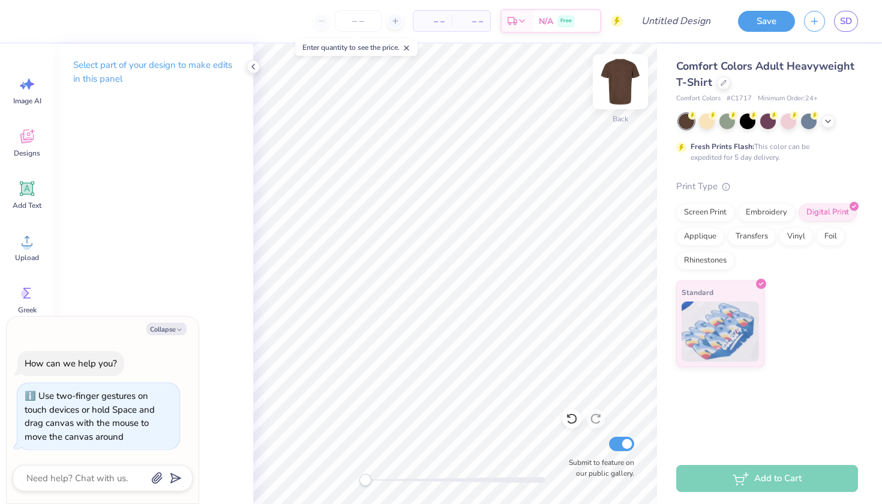
click at [625, 80] on img at bounding box center [621, 82] width 48 height 48
click at [26, 246] on icon at bounding box center [27, 241] width 11 height 10
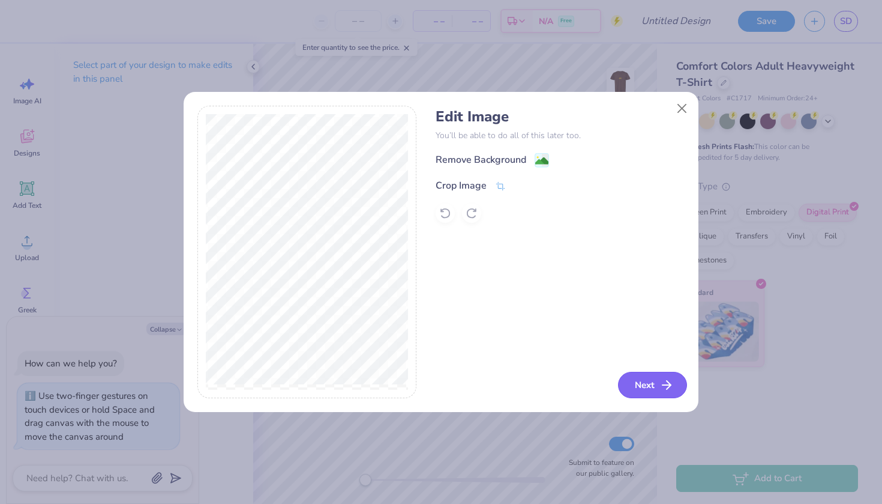
click at [642, 384] on button "Next" at bounding box center [652, 385] width 69 height 26
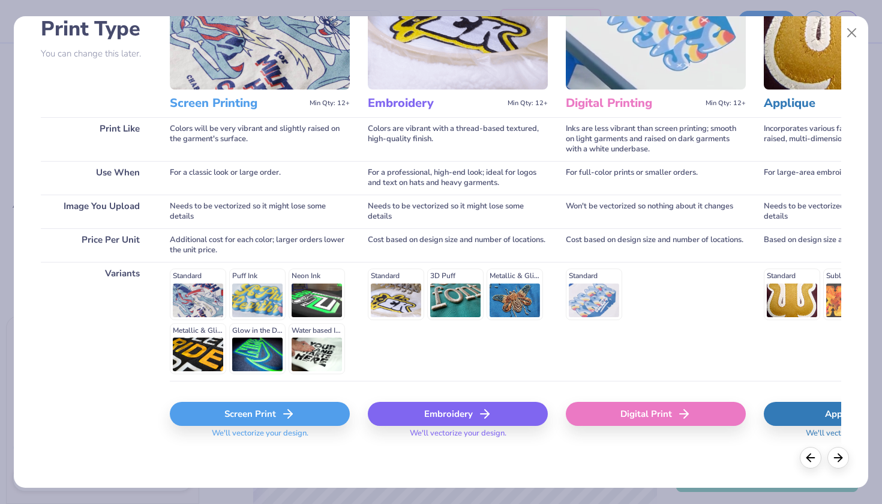
click at [653, 414] on div "Digital Print" at bounding box center [656, 414] width 180 height 24
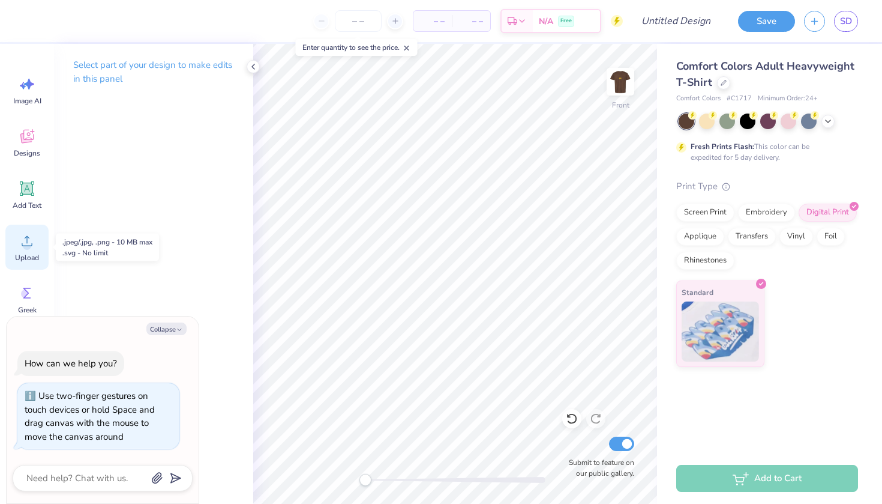
click at [26, 254] on span "Upload" at bounding box center [27, 258] width 24 height 10
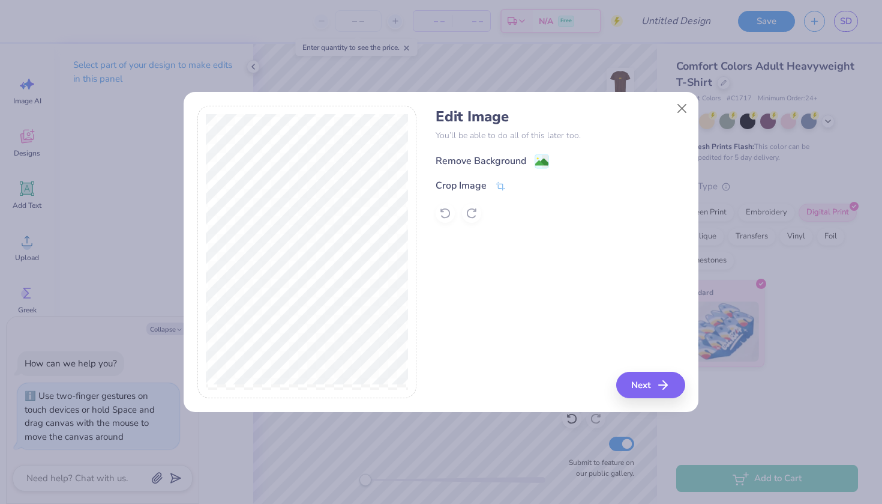
click at [473, 158] on div "Remove Background" at bounding box center [481, 161] width 91 height 14
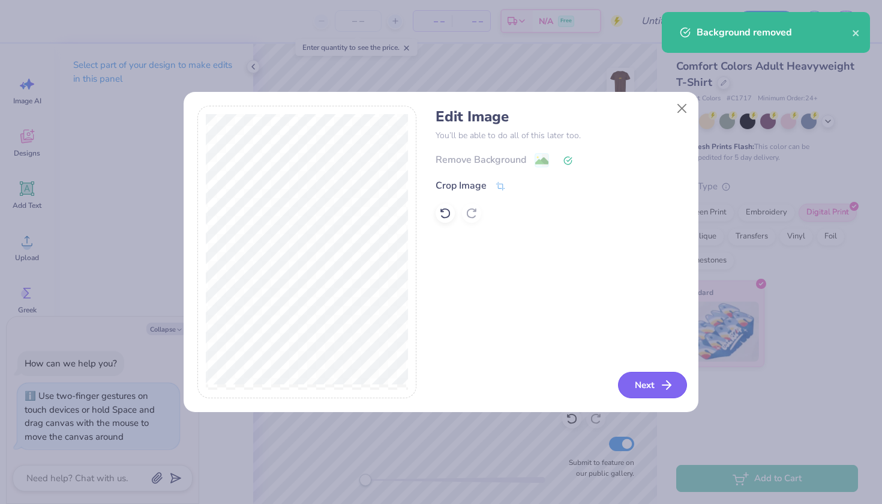
click at [628, 379] on button "Next" at bounding box center [652, 385] width 69 height 26
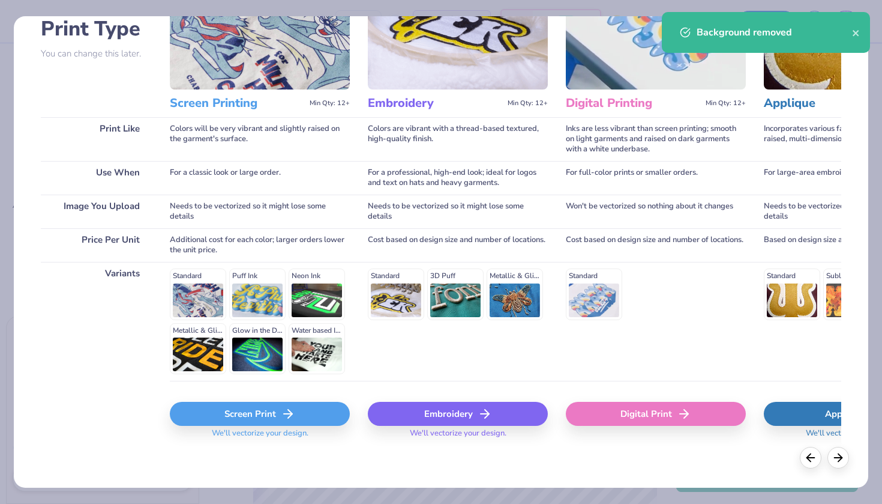
click at [674, 412] on div "Digital Print" at bounding box center [656, 414] width 180 height 24
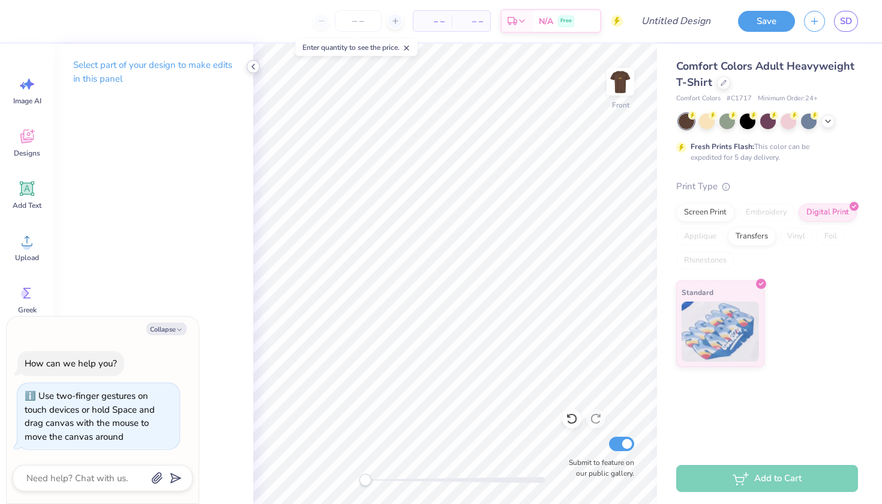
click at [255, 65] on icon at bounding box center [254, 67] width 10 height 10
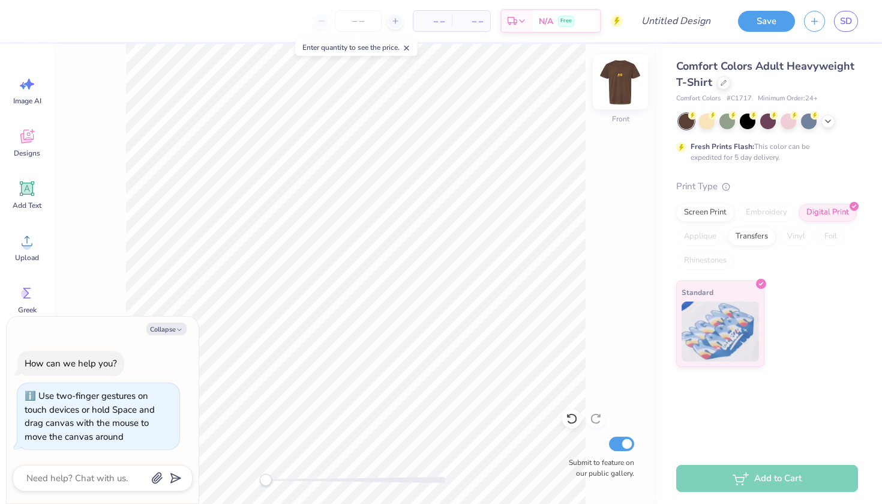
click at [618, 82] on img at bounding box center [621, 82] width 48 height 48
click at [622, 73] on img at bounding box center [621, 82] width 48 height 48
click at [621, 80] on img at bounding box center [621, 82] width 48 height 48
click at [681, 17] on input "Design Title" at bounding box center [690, 21] width 59 height 24
type textarea "x"
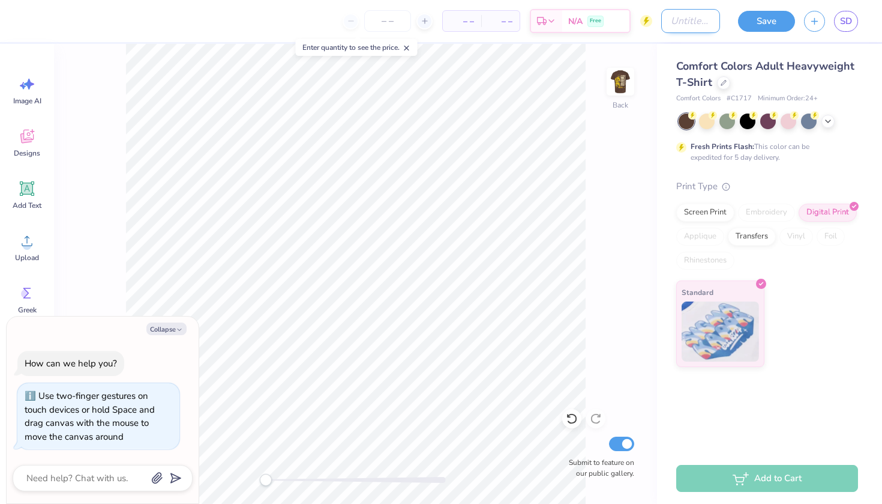
type input "P"
type textarea "x"
type input "Pa"
type textarea "x"
type input "Par"
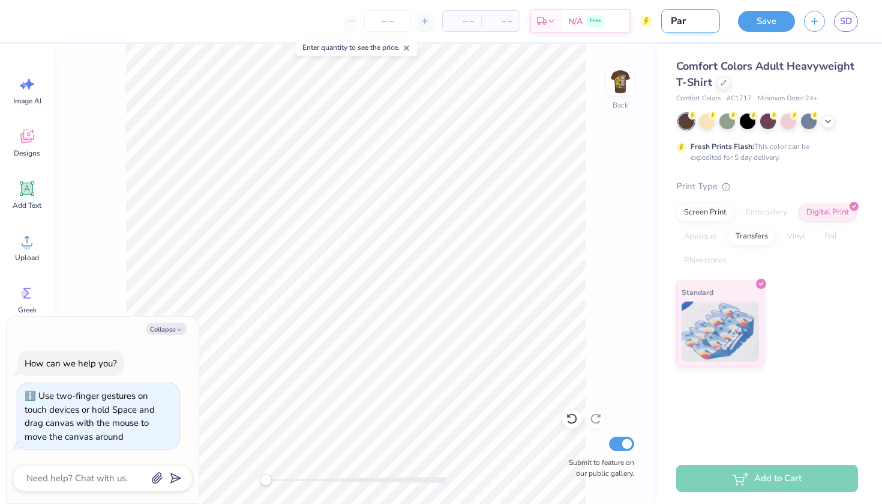
type textarea "x"
type input "Pare"
type textarea "x"
type input "Paren"
type textarea "x"
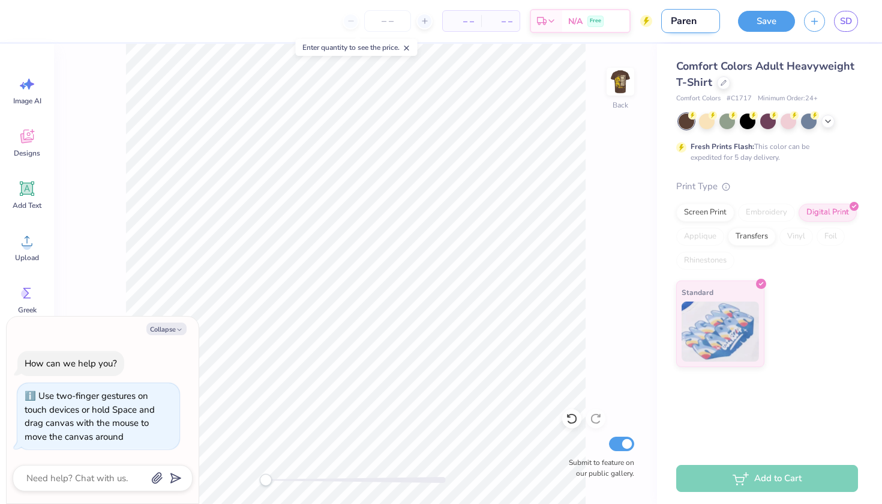
type input "Parent"
type textarea "x"
type input "Parents"
type textarea "x"
type input "Parents"
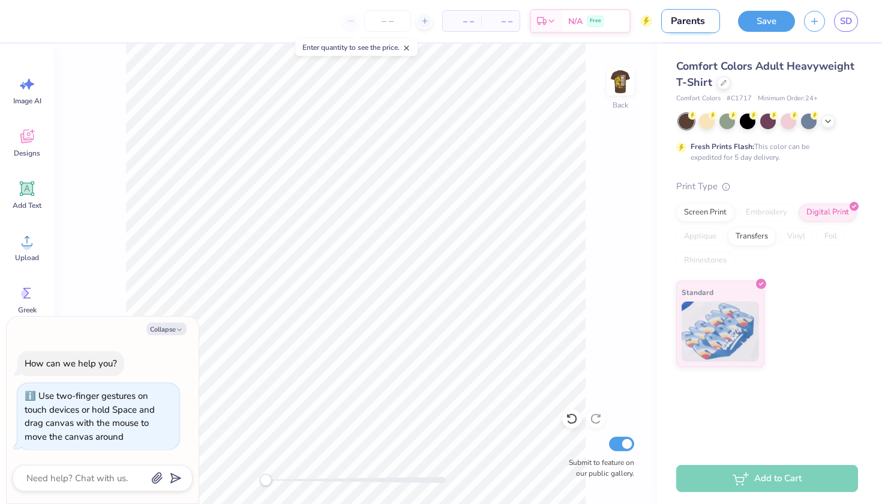
type textarea "x"
type input "Parents w"
type textarea "x"
type input "Parents wk"
type textarea "x"
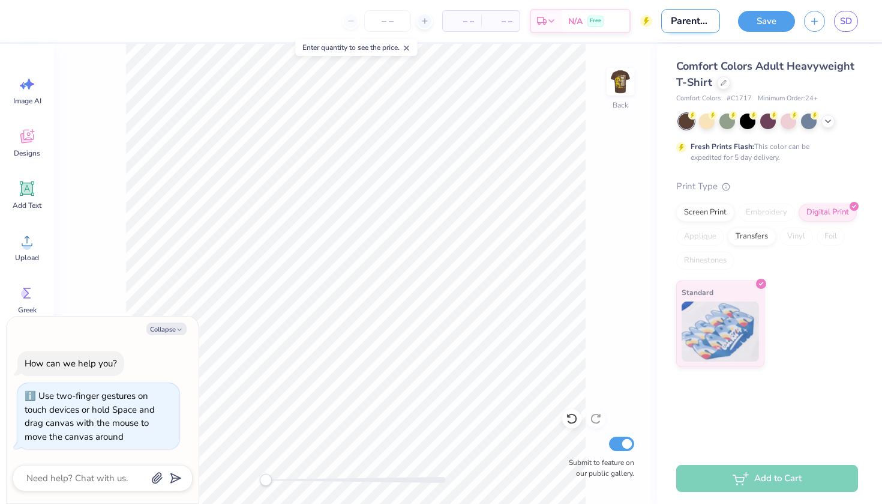
type input "Parents wkn"
type textarea "x"
type input "Parents wknd"
type textarea "x"
type input "Parents wknd"
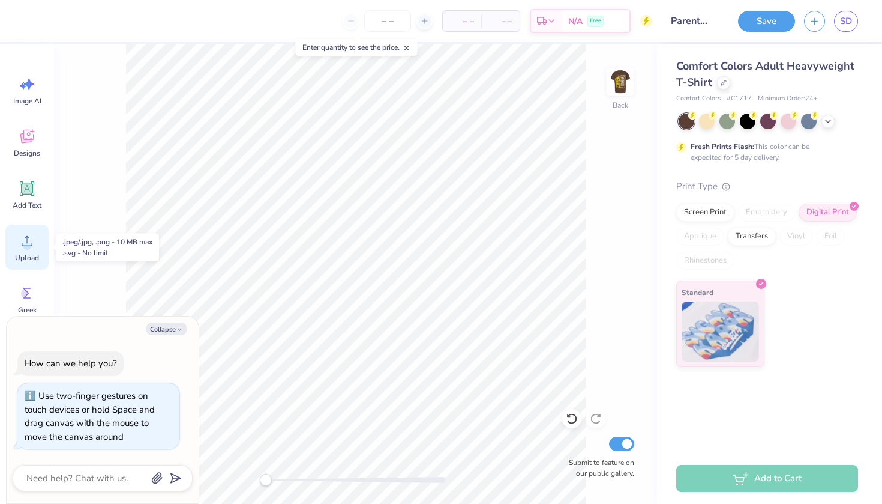
click at [25, 229] on div "Upload" at bounding box center [26, 247] width 43 height 45
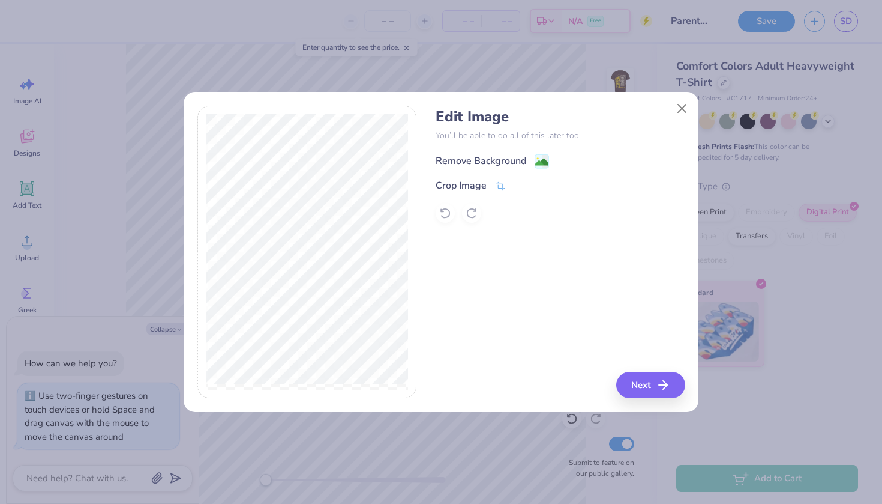
click at [483, 163] on div "Remove Background" at bounding box center [481, 161] width 91 height 14
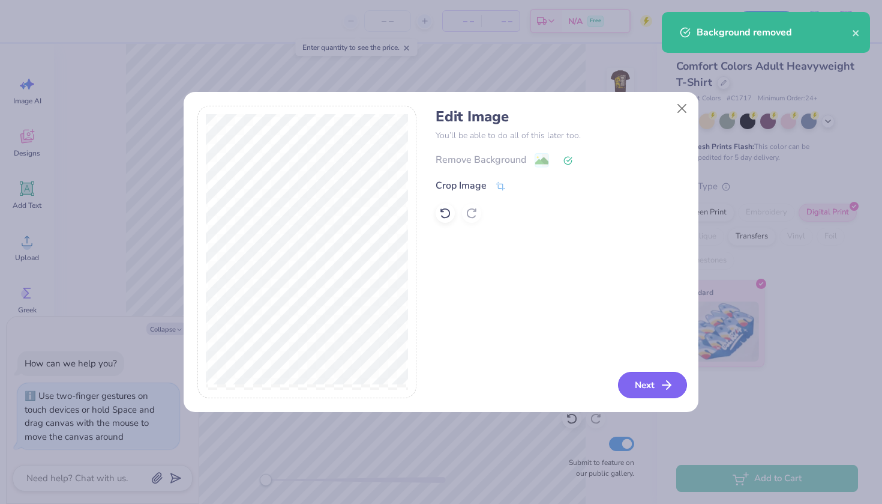
click at [648, 390] on button "Next" at bounding box center [652, 385] width 69 height 26
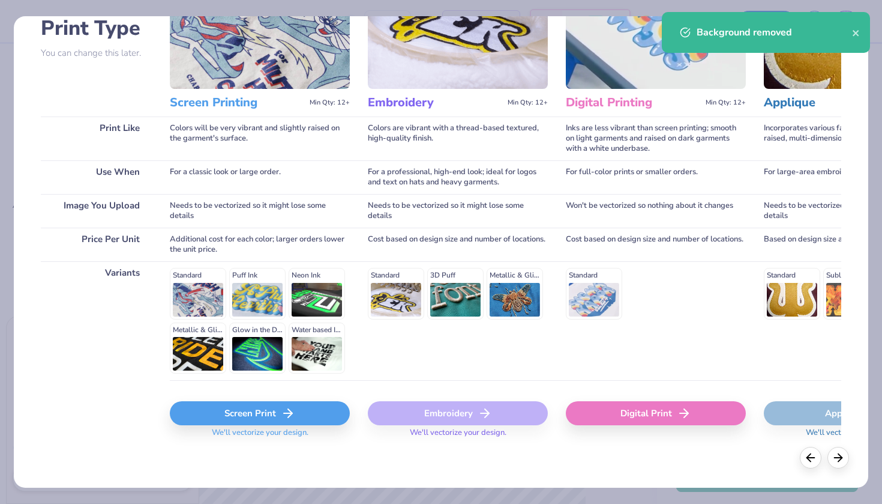
click at [637, 412] on div "Digital Print" at bounding box center [656, 413] width 180 height 24
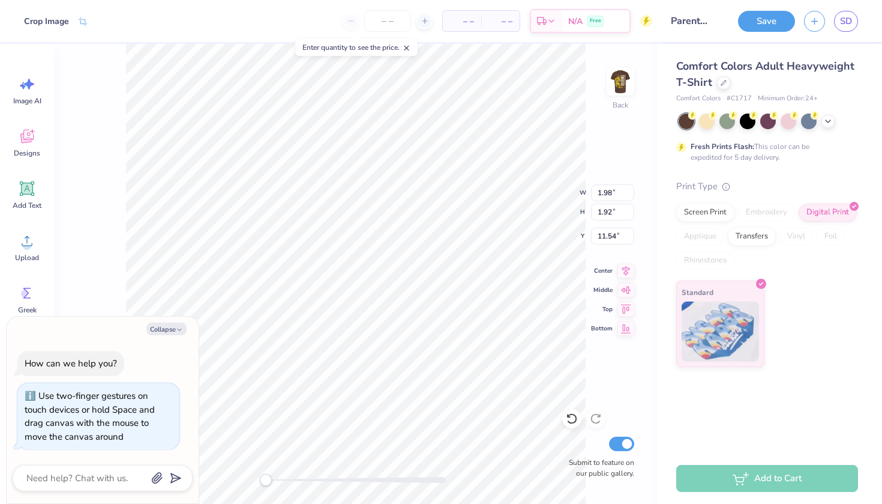
type textarea "x"
type input "2.43"
type input "2.36"
type input "11.10"
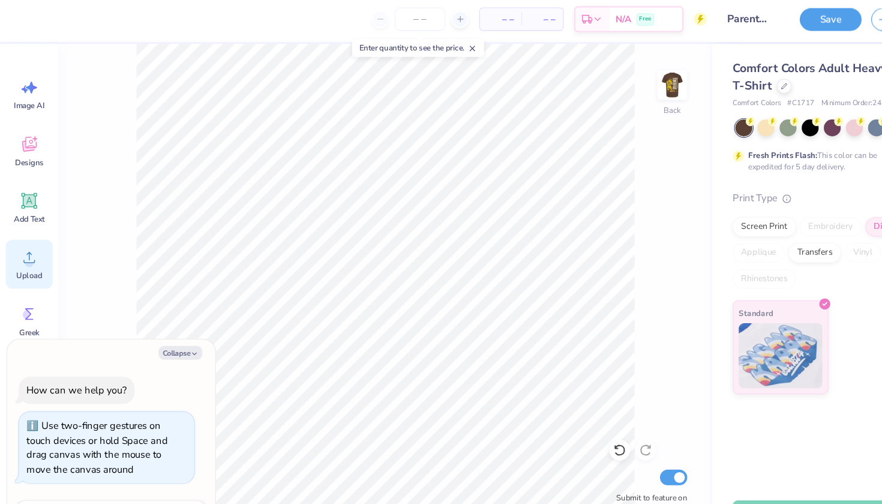
click at [28, 232] on icon at bounding box center [27, 241] width 18 height 18
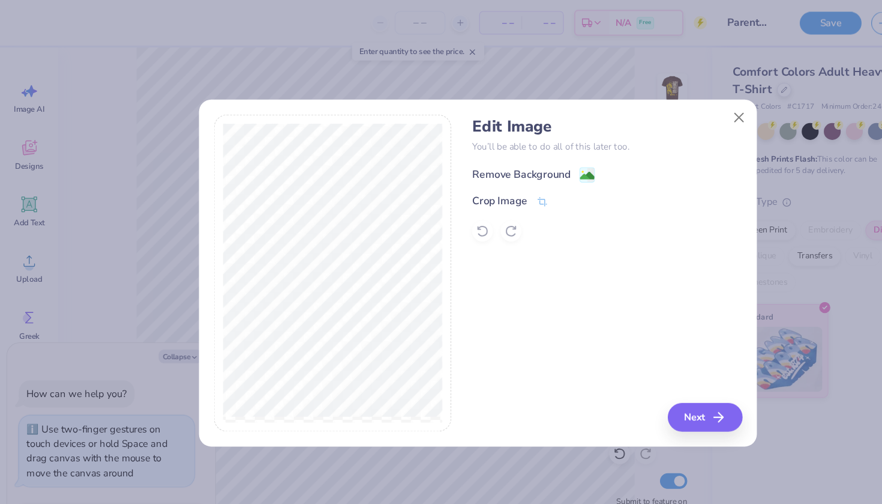
click at [475, 159] on div "Remove Background" at bounding box center [481, 161] width 91 height 14
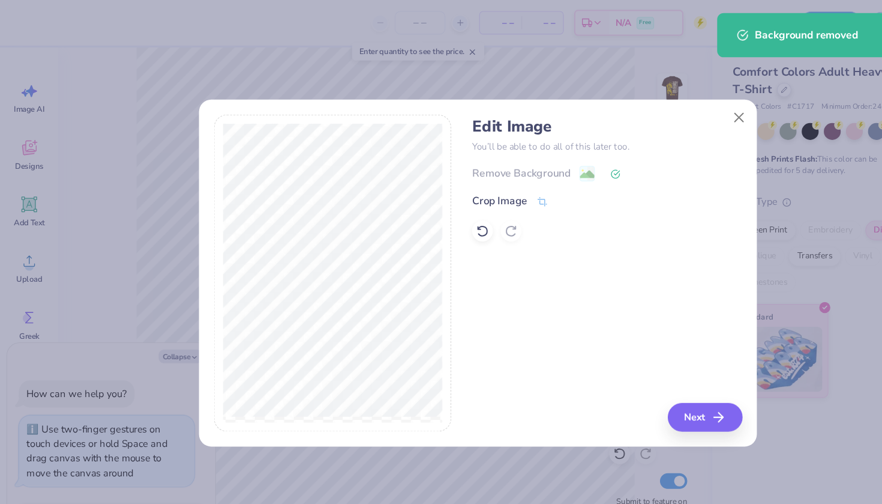
click at [640, 372] on div "Edit Image You’ll be able to do all of this later too. Remove Background Crop I…" at bounding box center [560, 252] width 249 height 293
click at [642, 384] on button "Next" at bounding box center [652, 385] width 69 height 26
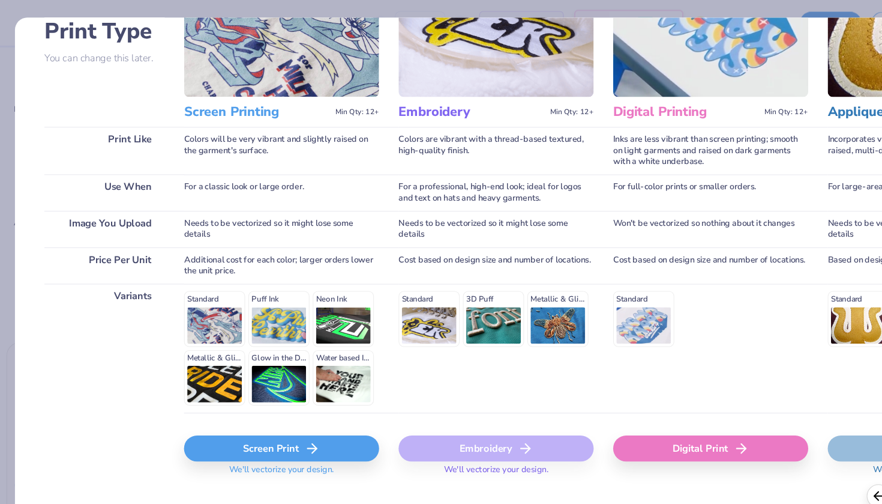
click at [638, 413] on div "Digital Print" at bounding box center [656, 414] width 180 height 24
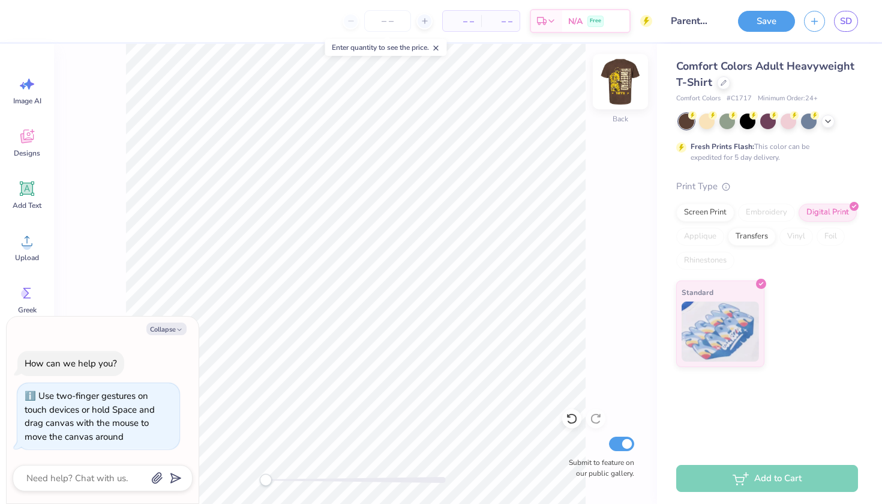
click at [624, 86] on img at bounding box center [621, 82] width 48 height 48
click at [616, 86] on img at bounding box center [621, 82] width 48 height 48
click at [616, 86] on img at bounding box center [621, 82] width 24 height 24
click at [616, 87] on img at bounding box center [621, 82] width 48 height 48
click at [777, 19] on button "Save" at bounding box center [766, 19] width 57 height 21
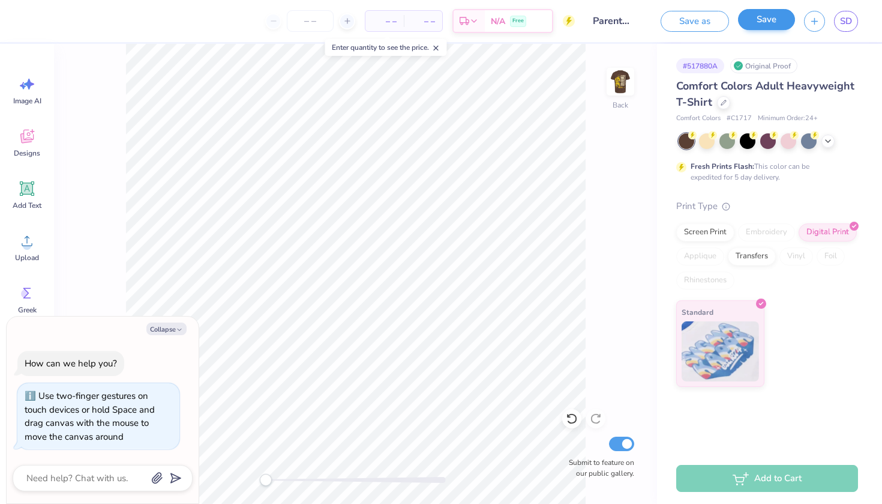
click at [764, 20] on button "Save" at bounding box center [766, 19] width 57 height 21
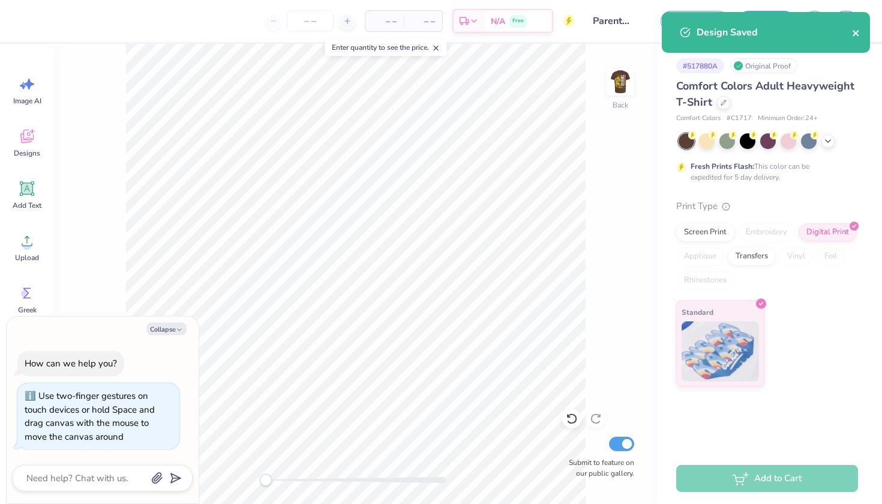
click at [860, 32] on icon "close" at bounding box center [856, 33] width 8 height 10
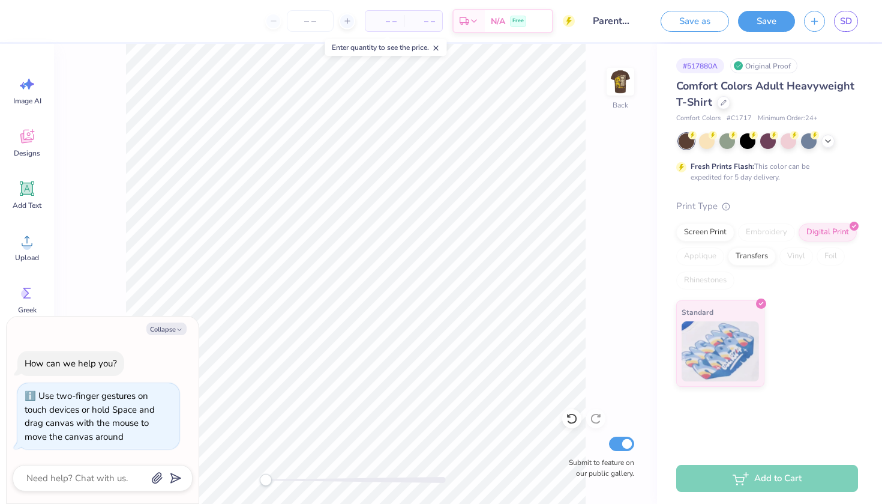
click at [849, 20] on div "Design Saved" at bounding box center [766, 37] width 213 height 55
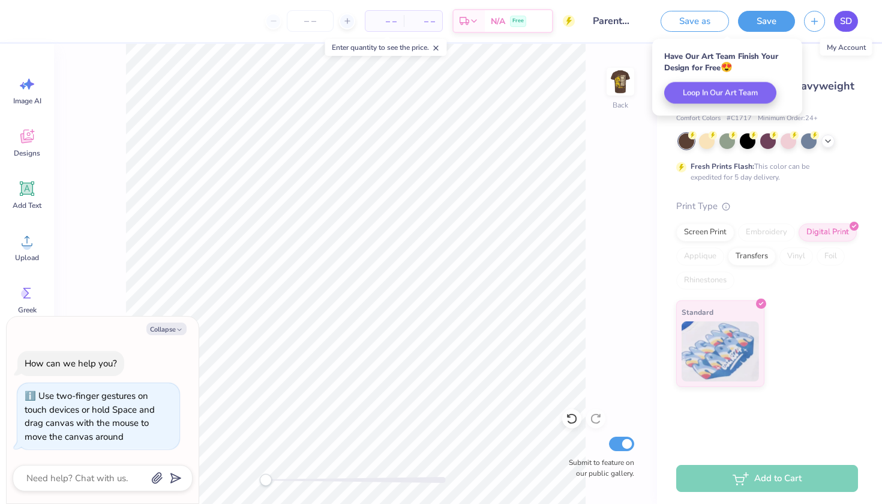
click at [848, 21] on span "SD" at bounding box center [846, 21] width 12 height 14
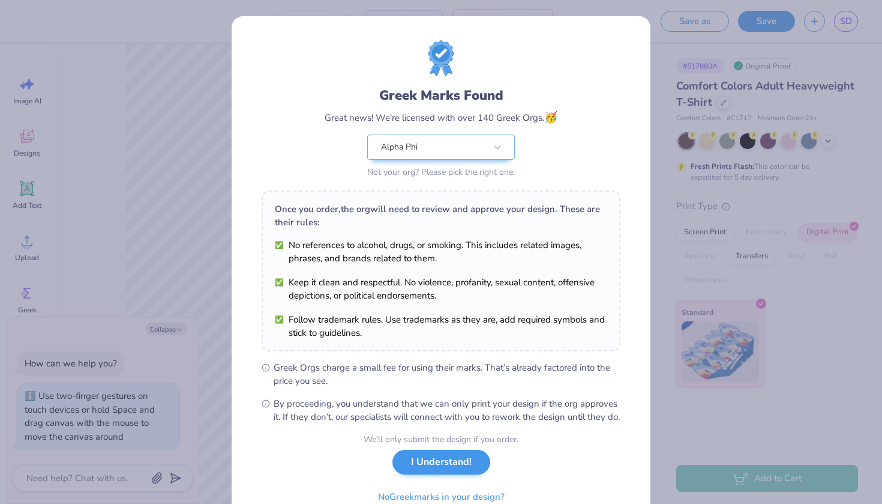
click at [447, 474] on button "I Understand!" at bounding box center [442, 462] width 98 height 25
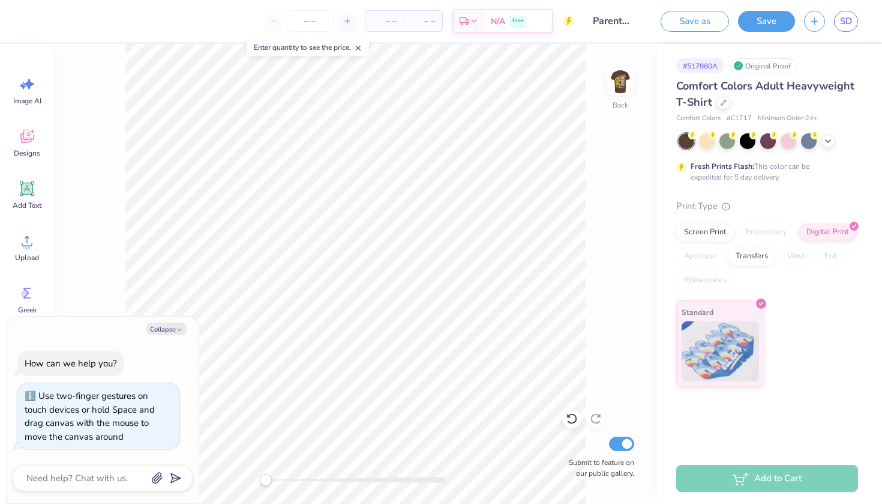
type textarea "x"
click at [858, 26] on div "Save as Save SD" at bounding box center [767, 21] width 231 height 42
click at [848, 23] on span "SD" at bounding box center [846, 21] width 12 height 14
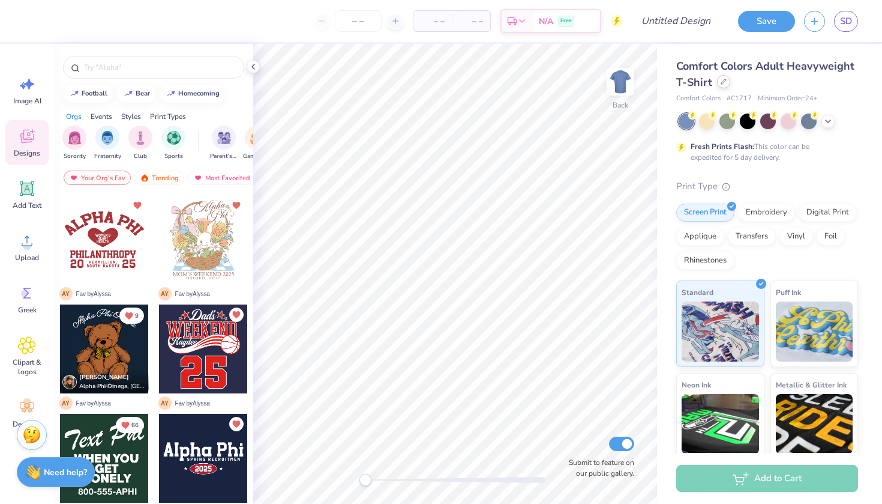
click at [722, 84] on icon at bounding box center [724, 81] width 5 height 5
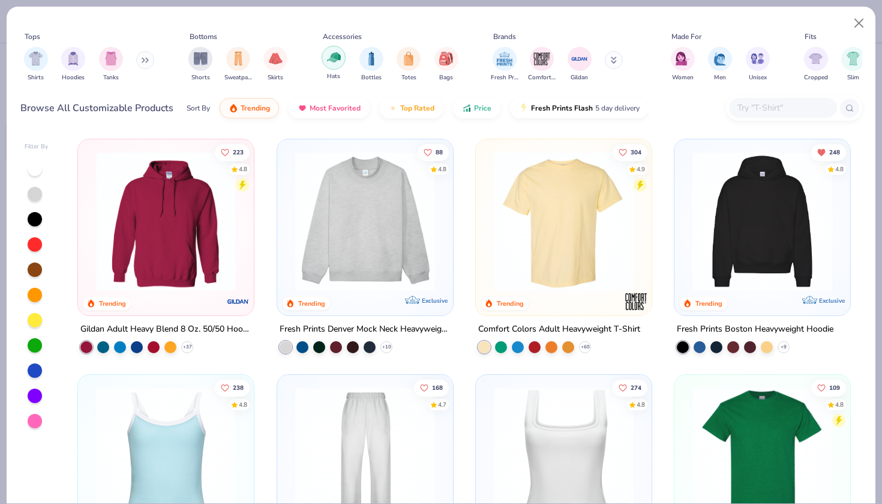
click at [338, 64] on img "filter for Hats" at bounding box center [334, 57] width 14 height 14
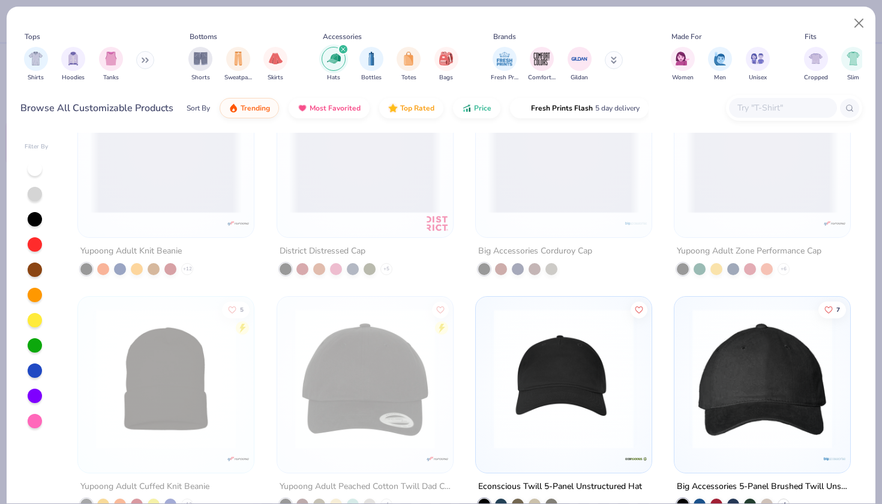
scroll to position [1169, 0]
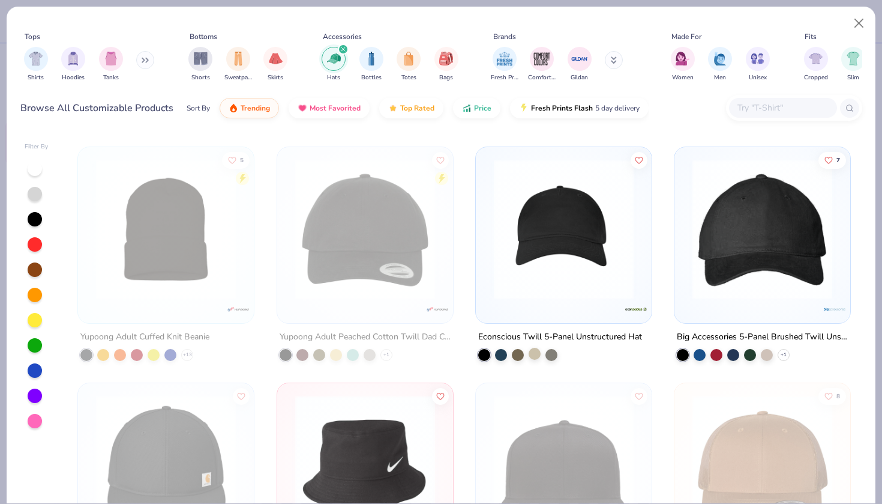
click at [539, 354] on div at bounding box center [535, 354] width 12 height 12
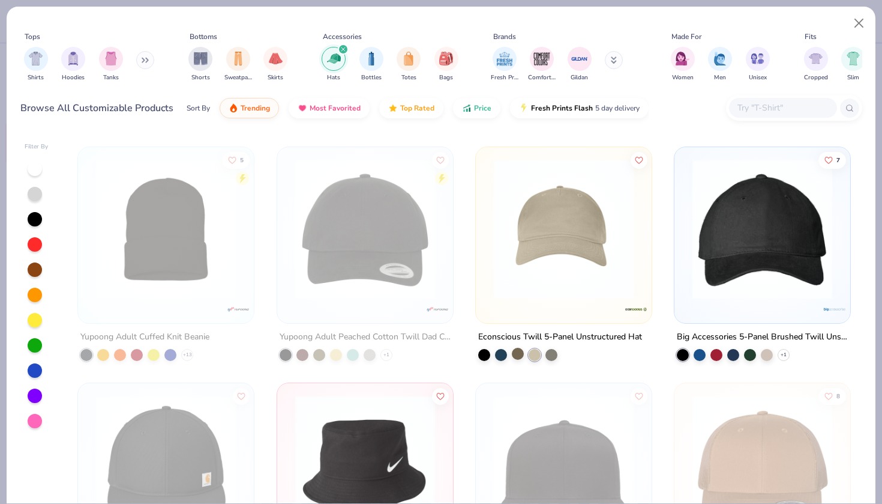
click at [513, 357] on div at bounding box center [518, 354] width 12 height 12
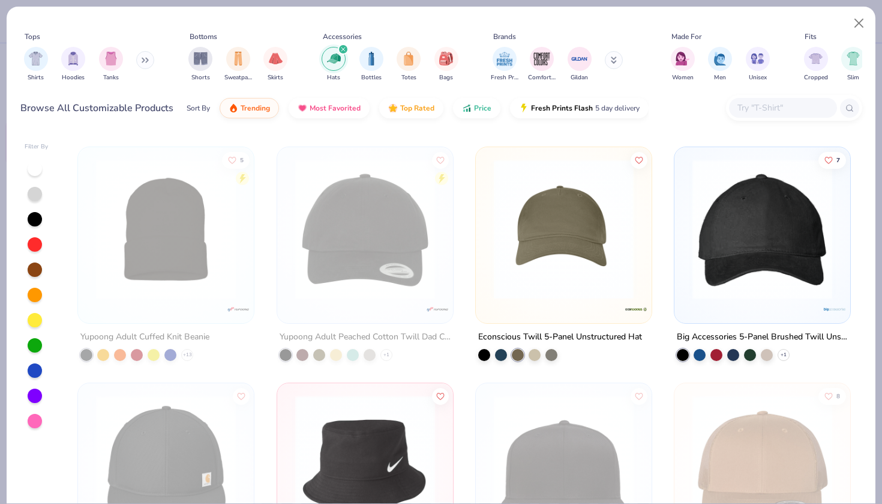
scroll to position [1240, 0]
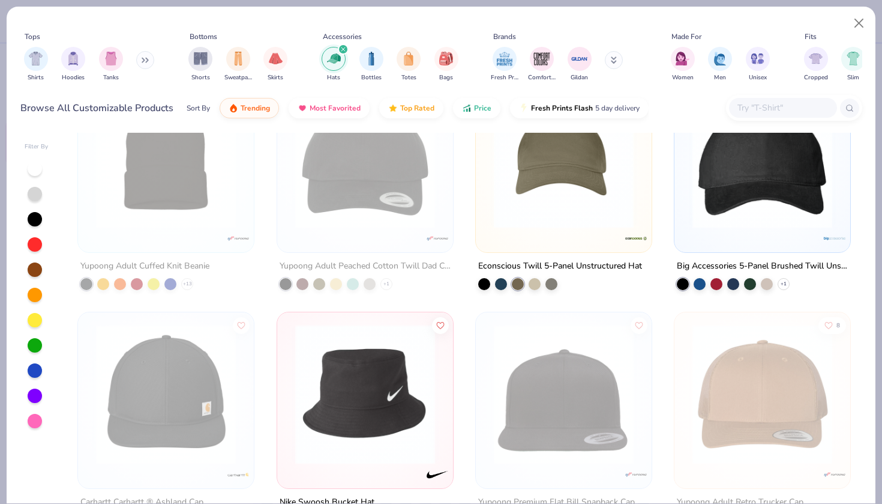
click at [758, 221] on img at bounding box center [763, 158] width 152 height 140
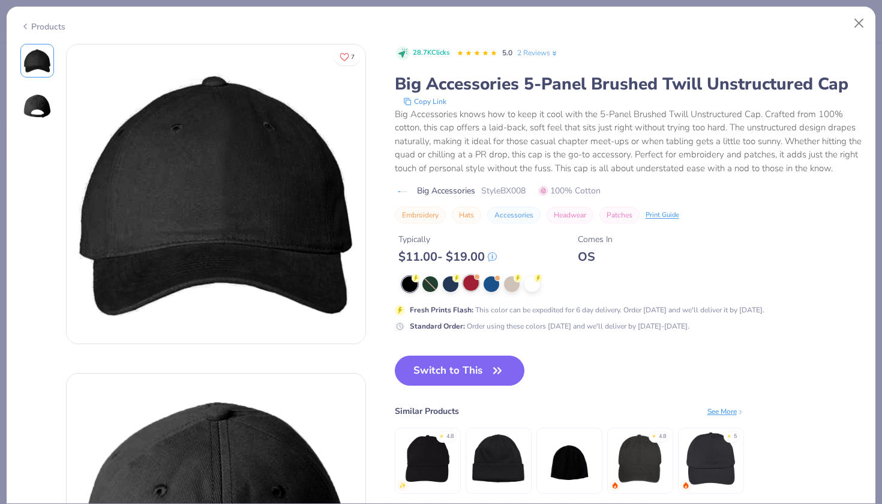
click at [474, 286] on div at bounding box center [471, 283] width 16 height 16
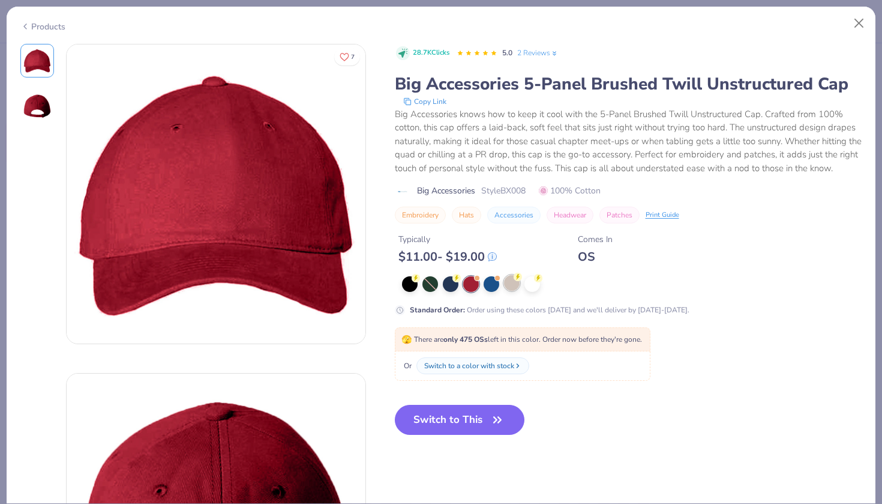
click at [506, 284] on div at bounding box center [512, 283] width 16 height 16
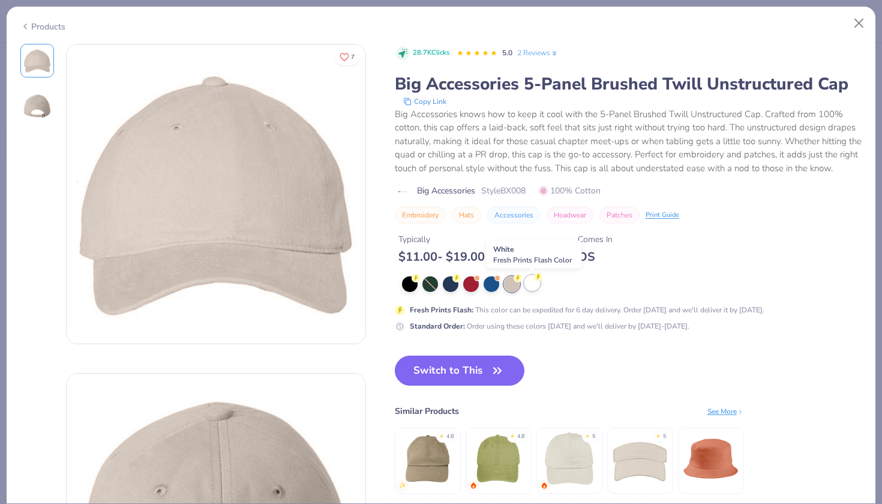
click at [527, 285] on div at bounding box center [533, 283] width 16 height 16
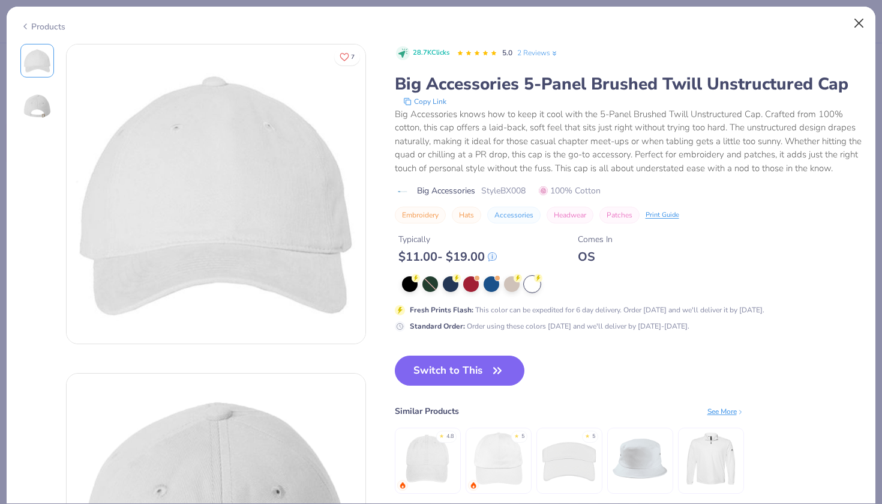
click at [863, 23] on button "Close" at bounding box center [859, 23] width 23 height 23
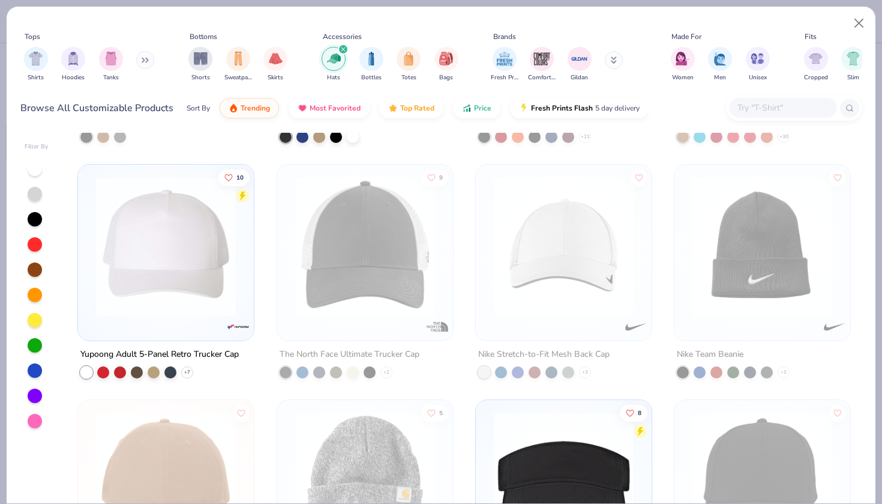
scroll to position [1624, 0]
click at [141, 236] on img at bounding box center [166, 246] width 152 height 140
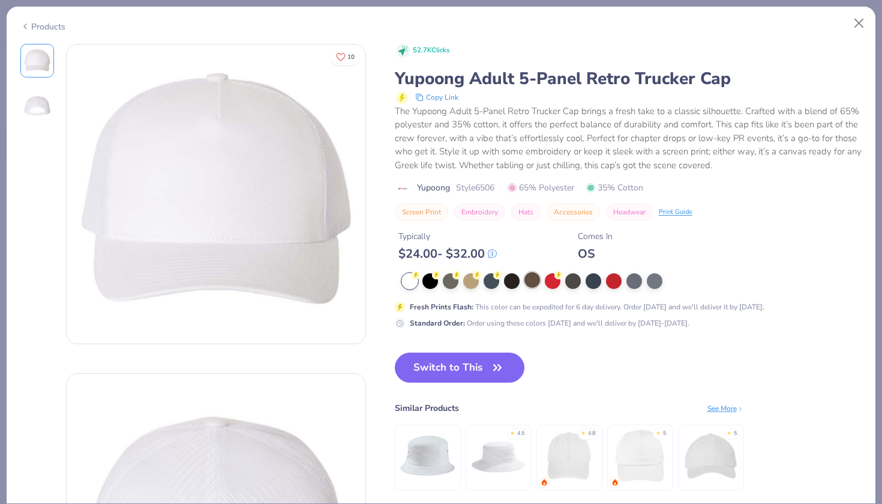
click at [526, 280] on div at bounding box center [533, 280] width 16 height 16
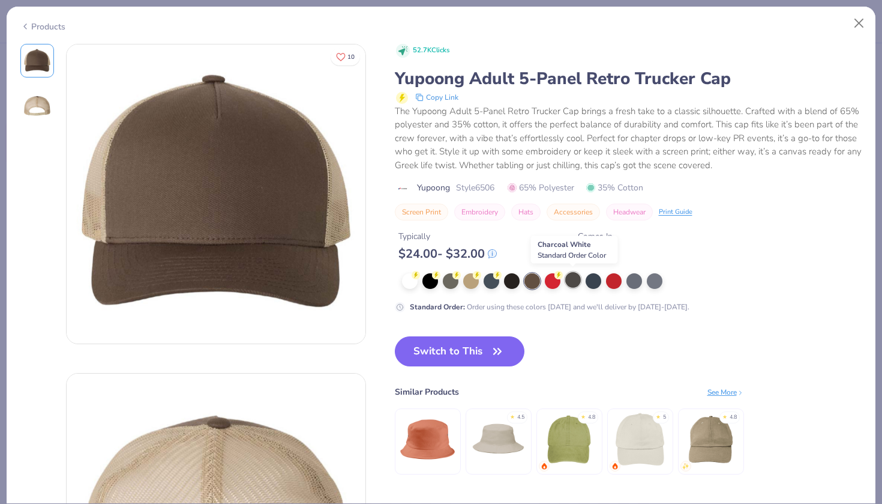
click at [573, 279] on div at bounding box center [573, 280] width 16 height 16
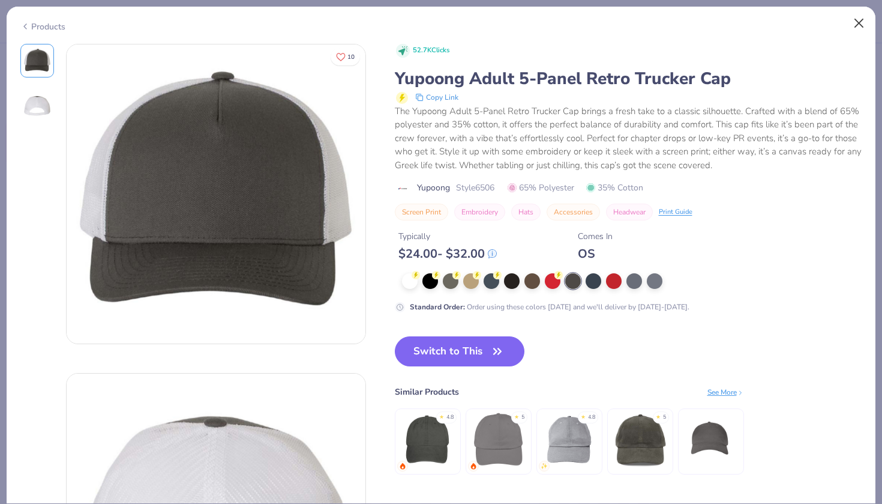
click at [863, 21] on button "Close" at bounding box center [859, 23] width 23 height 23
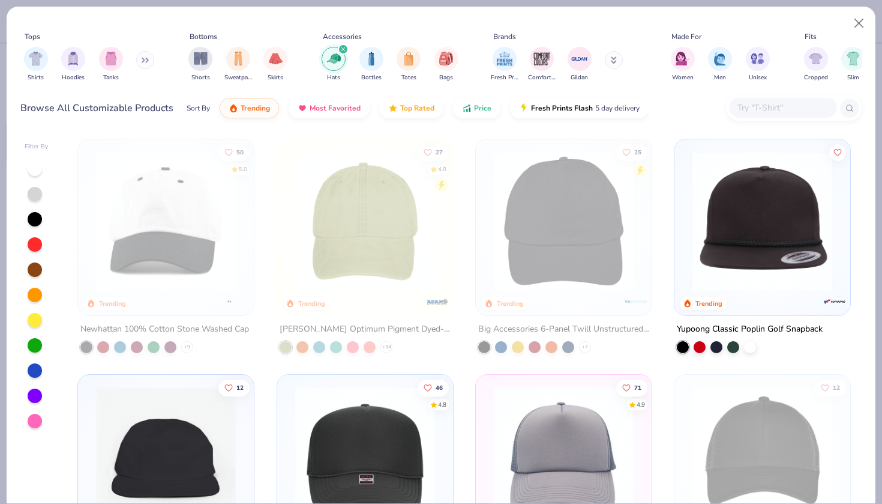
click at [712, 240] on img at bounding box center [763, 221] width 152 height 140
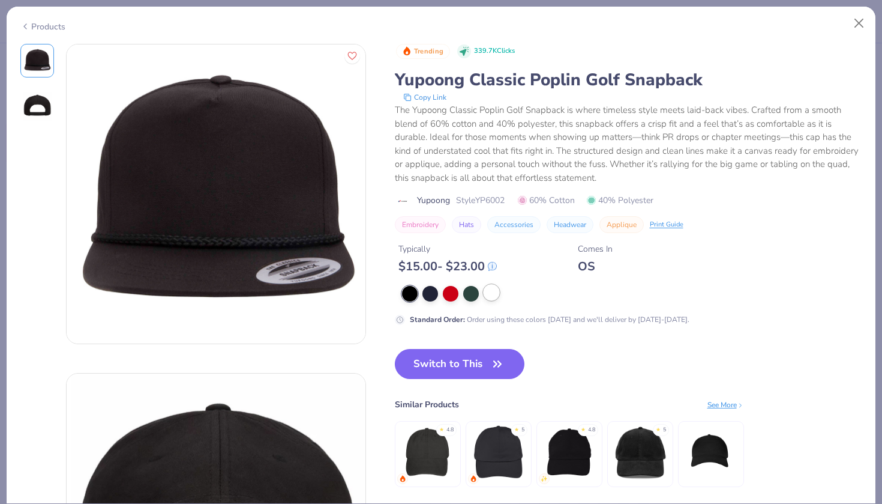
click at [495, 295] on div at bounding box center [492, 293] width 16 height 16
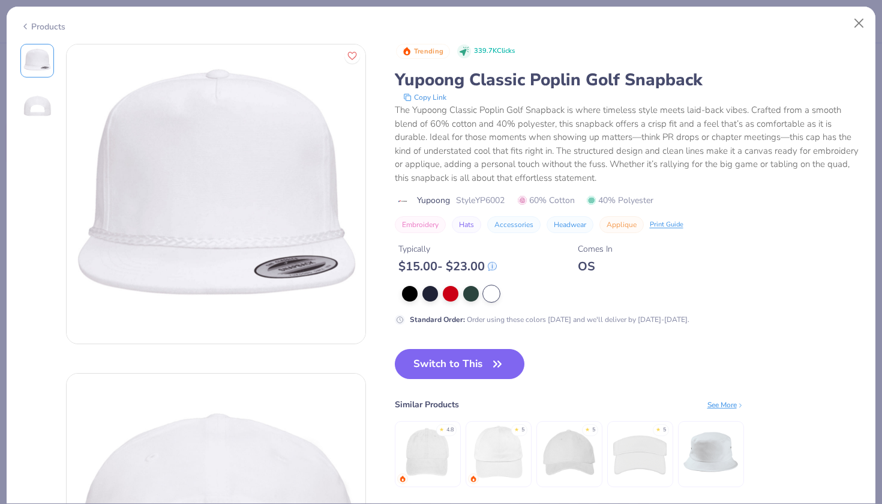
click at [45, 119] on img at bounding box center [37, 106] width 29 height 29
click at [493, 367] on icon "button" at bounding box center [497, 363] width 17 height 17
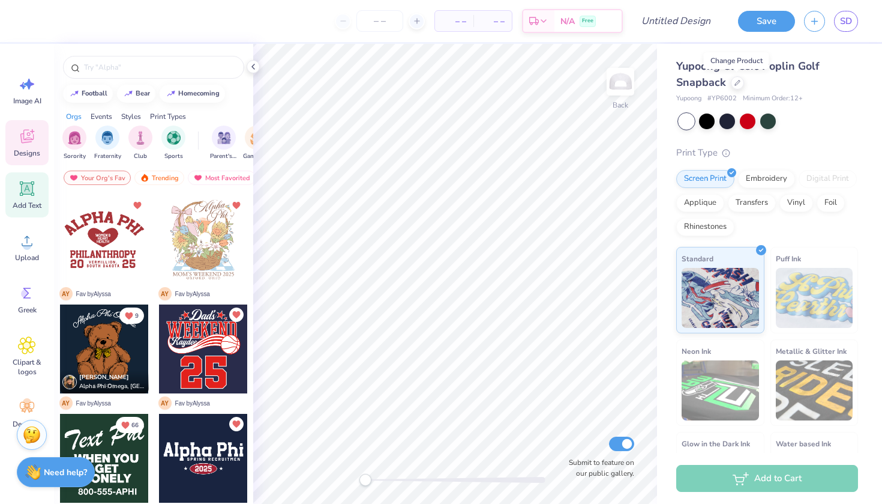
click at [30, 203] on span "Add Text" at bounding box center [27, 205] width 29 height 10
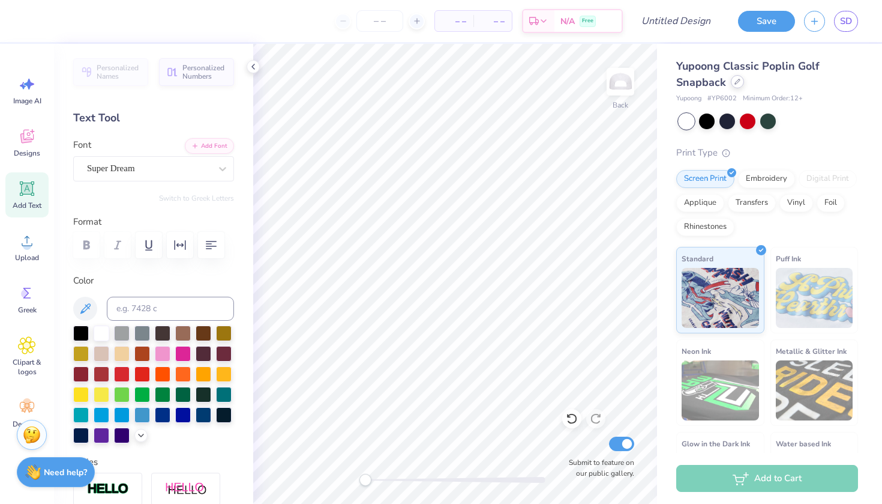
click at [741, 81] on div at bounding box center [737, 81] width 13 height 13
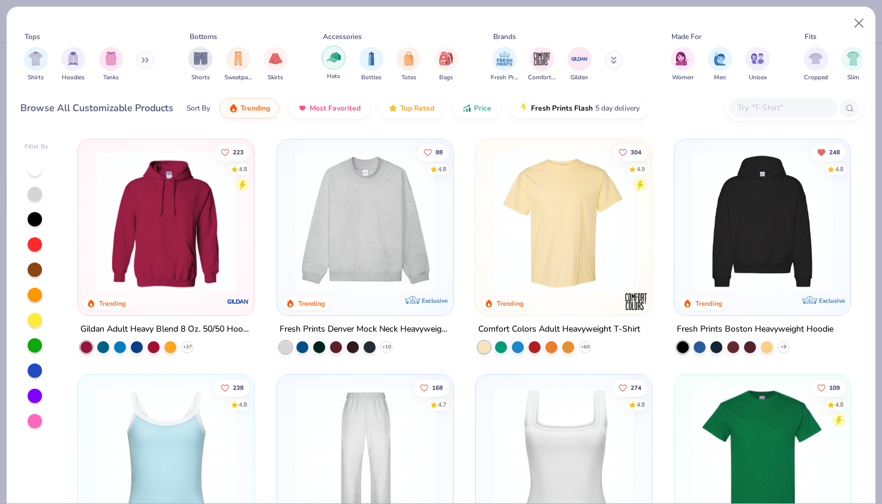
click at [332, 62] on img "filter for Hats" at bounding box center [334, 57] width 14 height 14
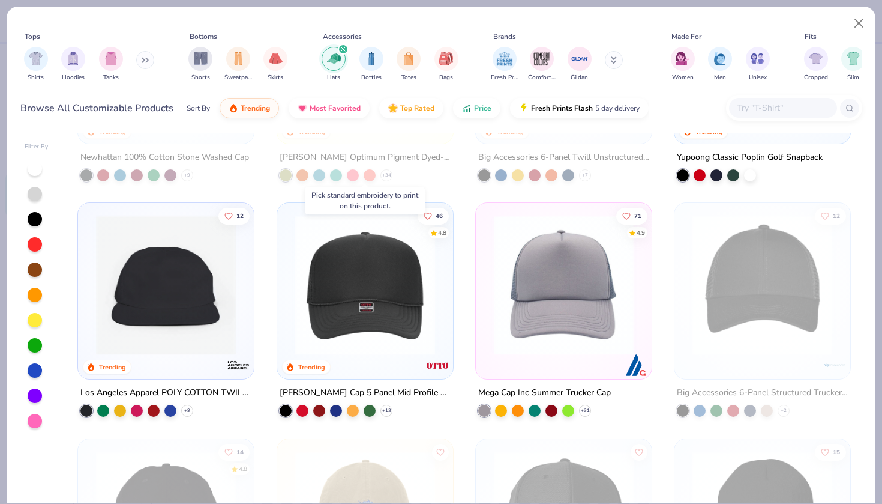
scroll to position [175, 0]
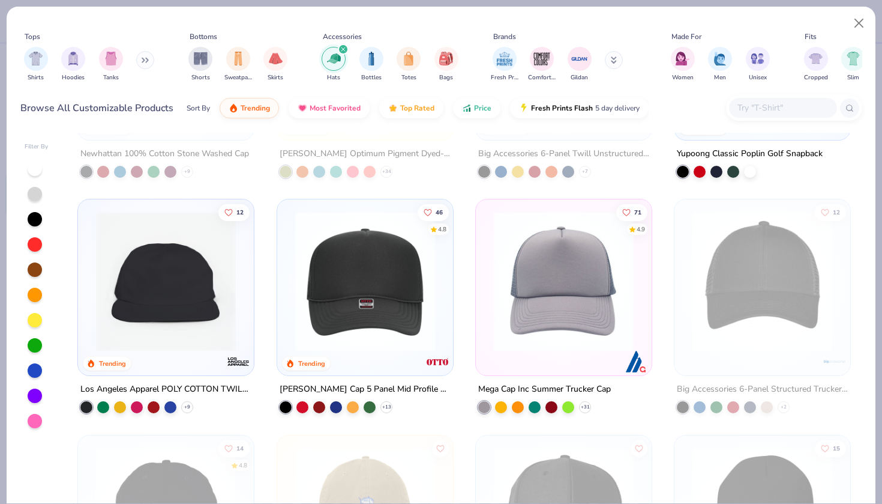
click at [165, 299] on img at bounding box center [166, 281] width 152 height 140
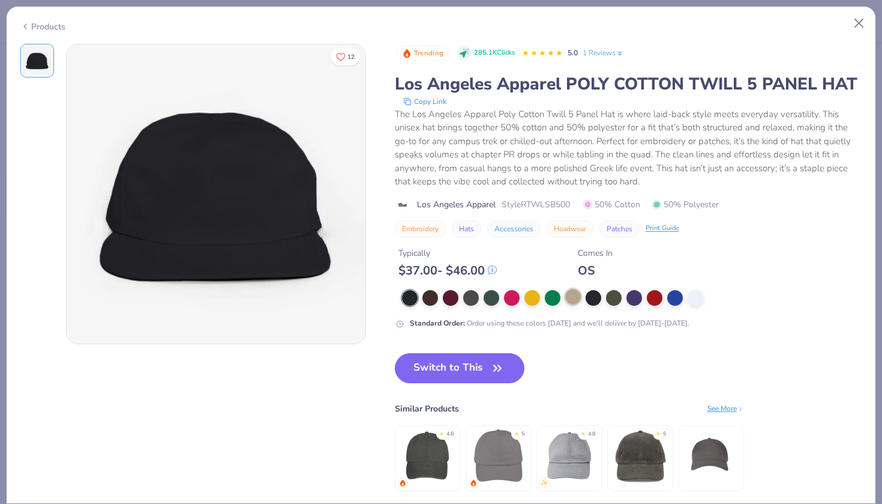
click at [576, 304] on div at bounding box center [573, 297] width 16 height 16
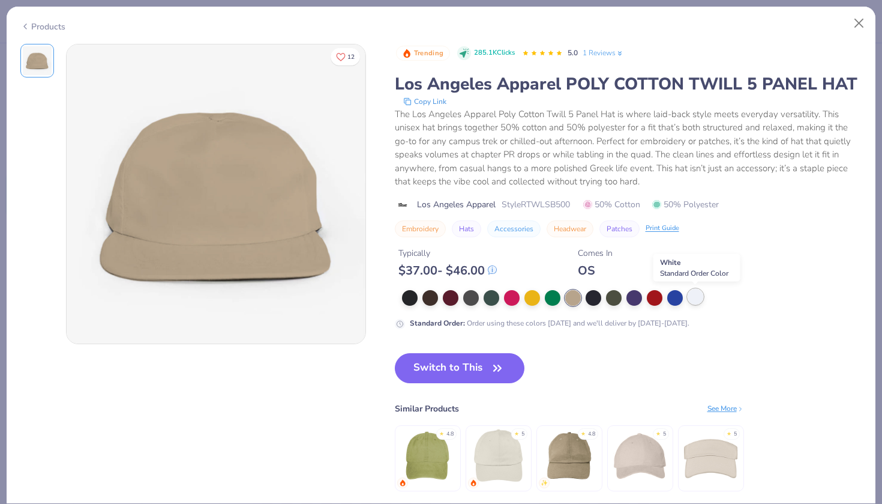
click at [692, 295] on div at bounding box center [696, 297] width 16 height 16
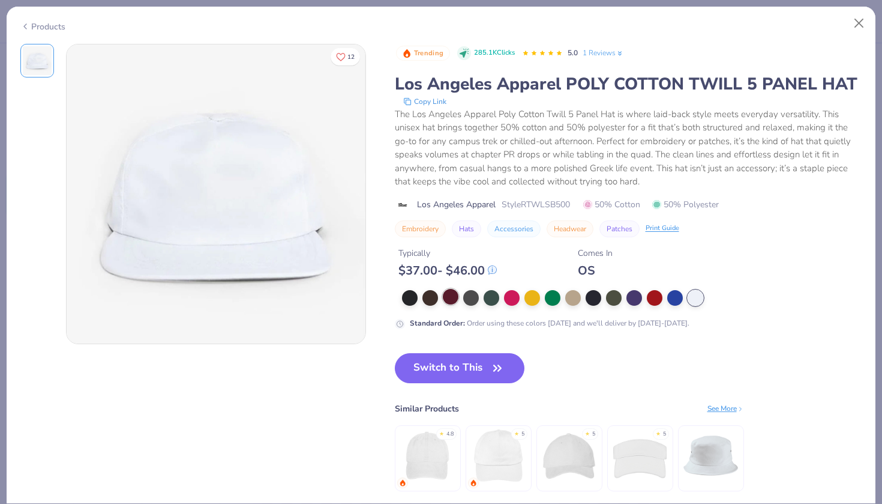
click at [448, 300] on div at bounding box center [451, 297] width 16 height 16
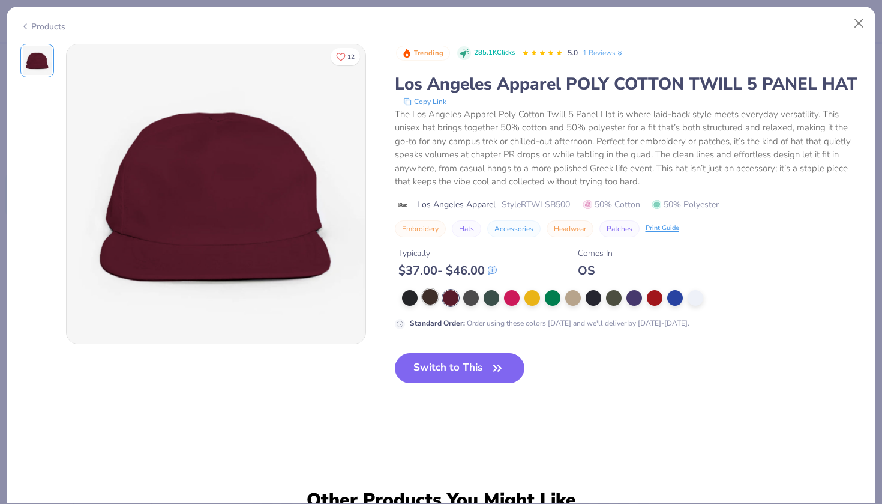
click at [436, 299] on div at bounding box center [431, 297] width 16 height 16
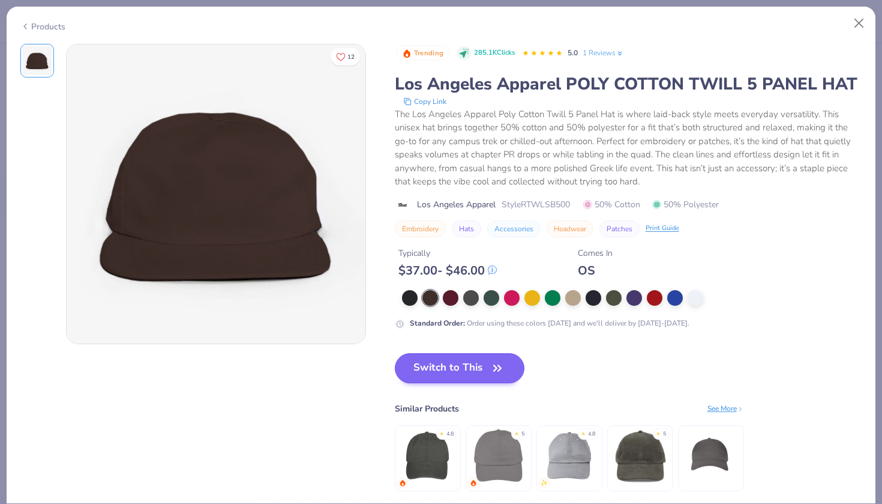
click at [506, 380] on button "Switch to This" at bounding box center [460, 368] width 130 height 30
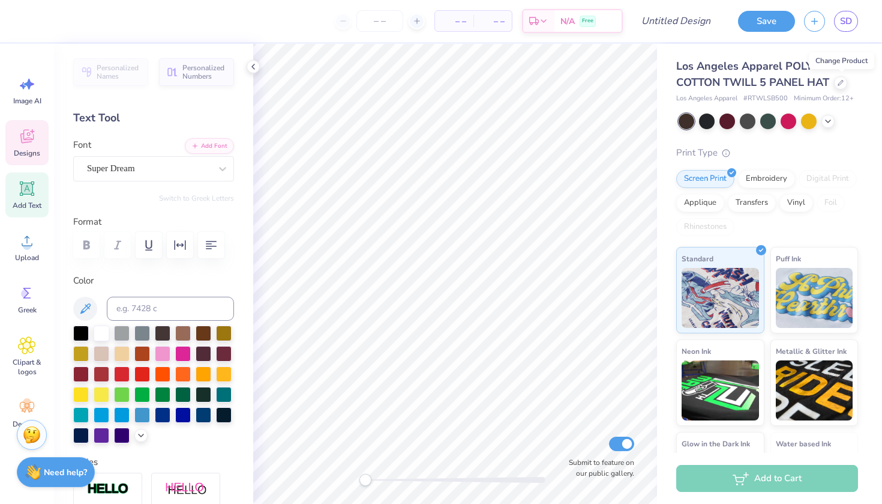
click at [31, 154] on span "Designs" at bounding box center [27, 153] width 26 height 10
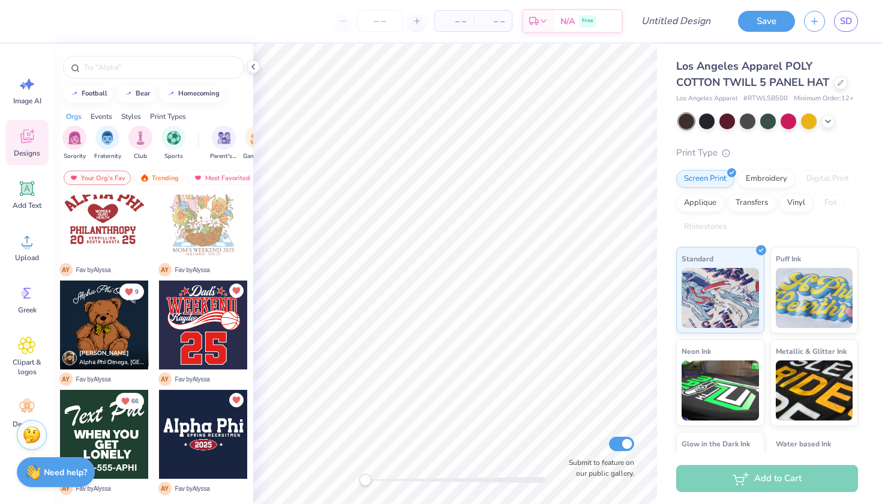
scroll to position [28, 0]
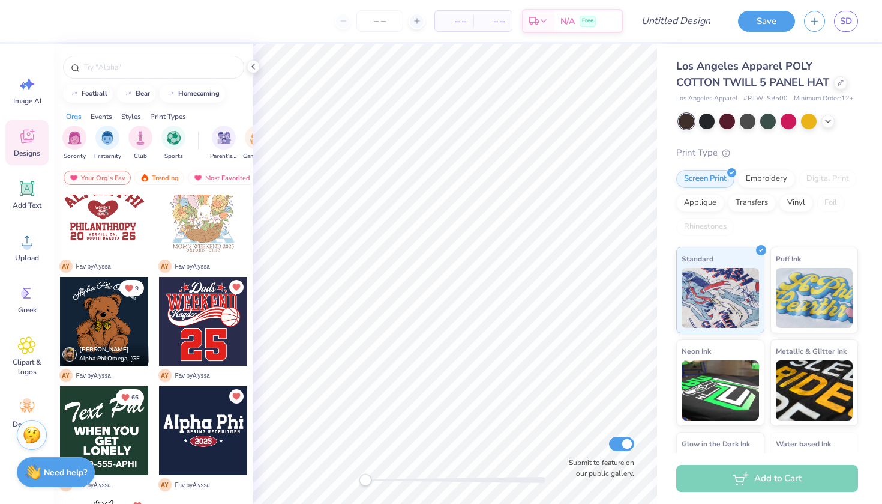
click at [196, 314] on div at bounding box center [203, 321] width 89 height 89
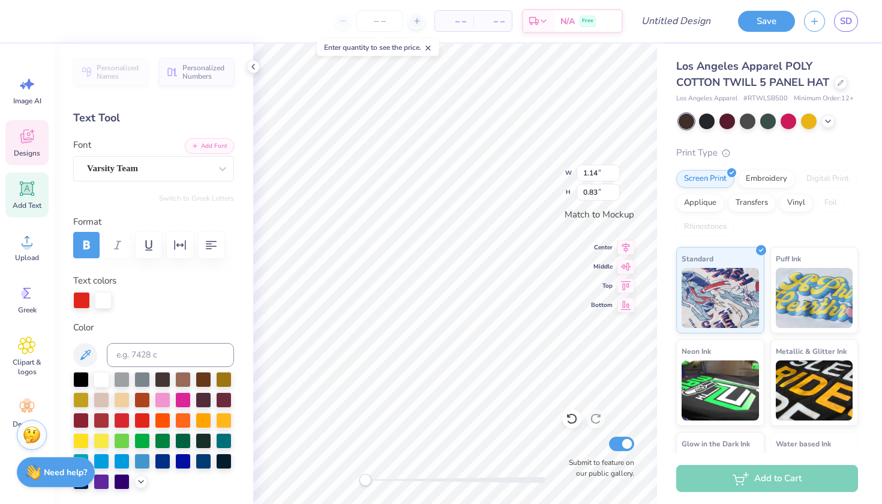
type textarea "72"
type textarea "APHI"
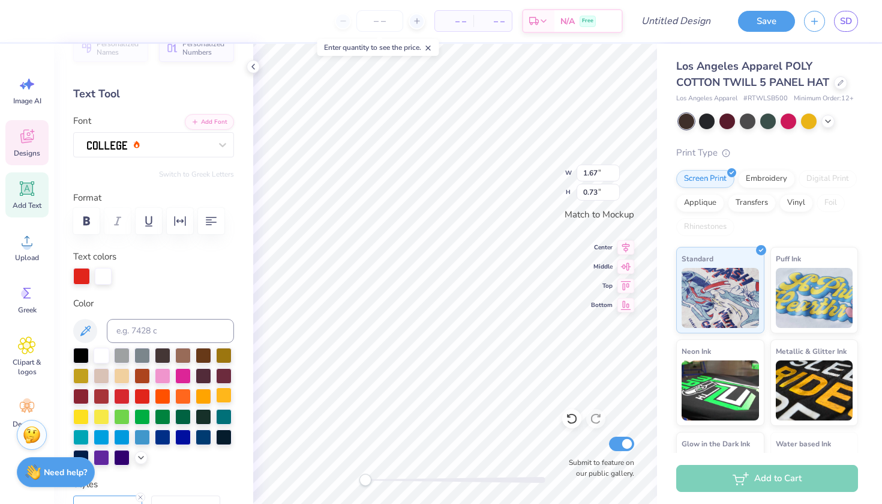
click at [222, 391] on div at bounding box center [224, 395] width 16 height 16
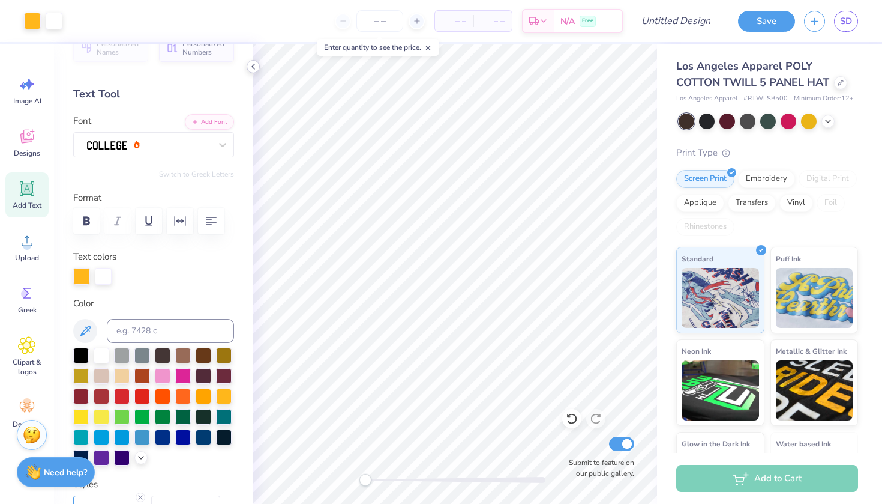
click at [252, 69] on icon at bounding box center [254, 67] width 10 height 10
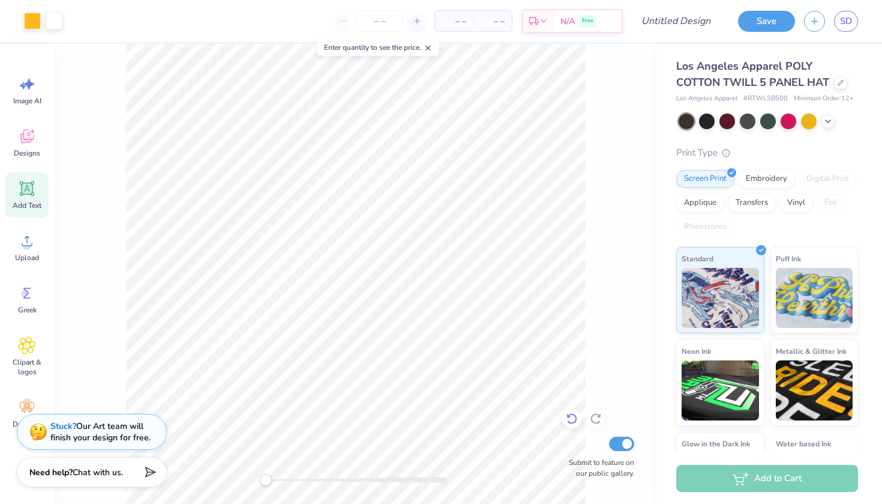
click at [568, 420] on icon at bounding box center [572, 418] width 12 height 12
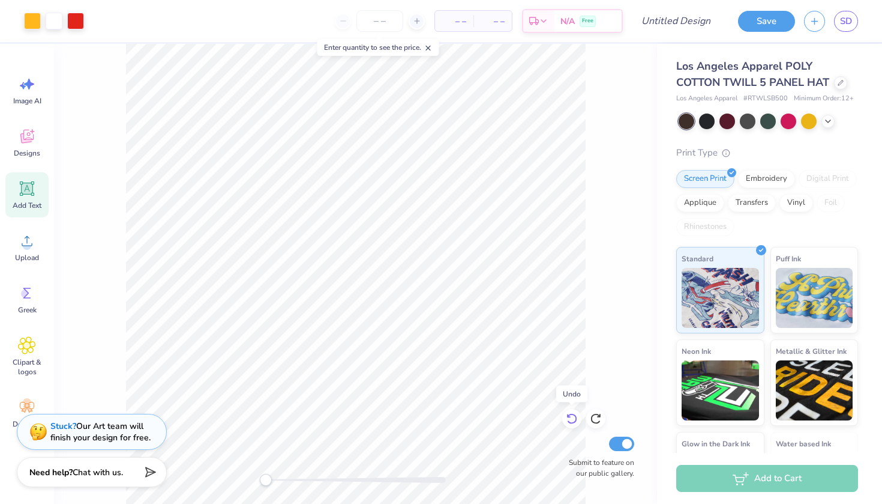
click at [568, 420] on icon at bounding box center [572, 418] width 12 height 12
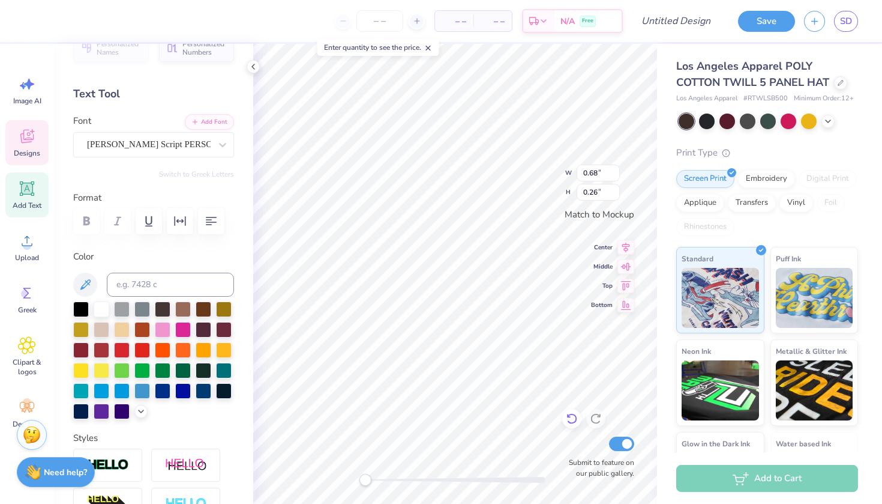
scroll to position [0, 1]
type textarea "San Diego"
type input "1.67"
type input "0.73"
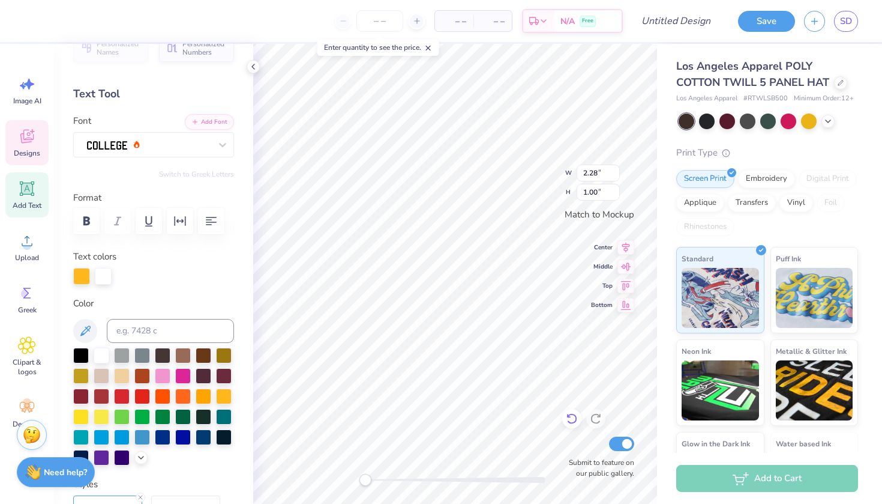
type input "0.94"
type input "0.26"
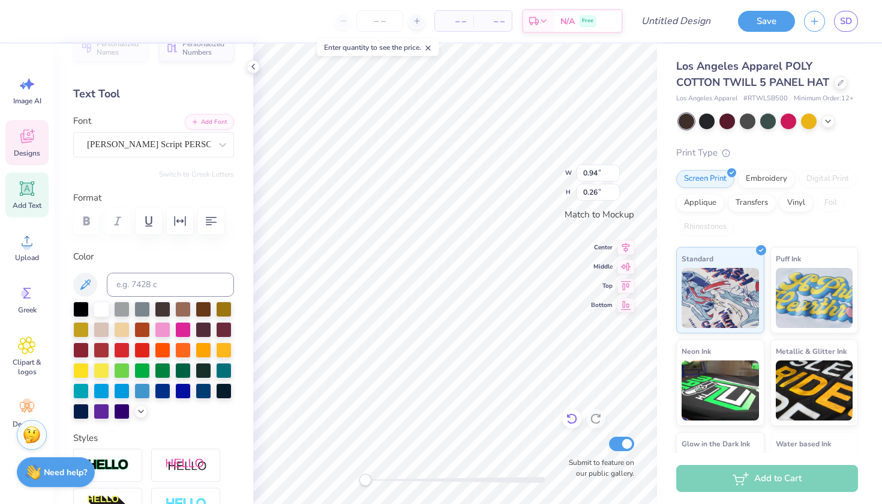
type input "2.28"
type input "1.00"
click at [256, 69] on icon at bounding box center [254, 67] width 10 height 10
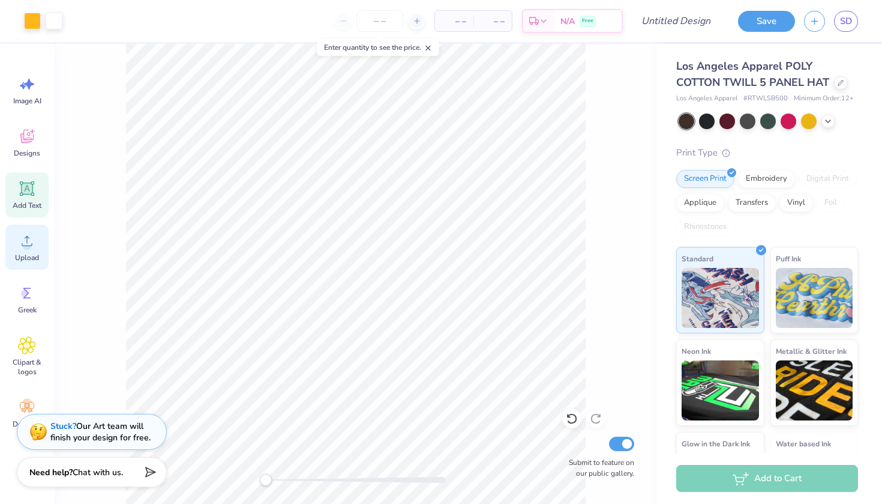
click at [23, 255] on span "Upload" at bounding box center [27, 258] width 24 height 10
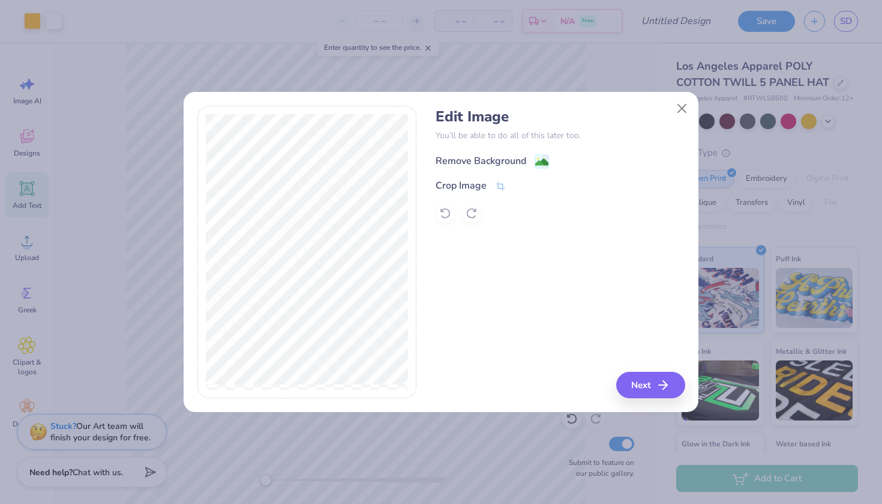
click at [489, 160] on div "Remove Background" at bounding box center [481, 161] width 91 height 14
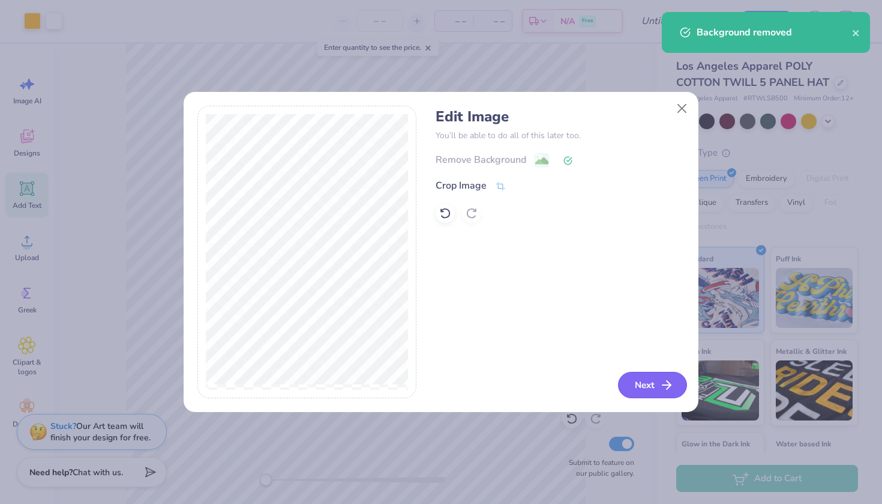
click at [640, 382] on button "Next" at bounding box center [652, 385] width 69 height 26
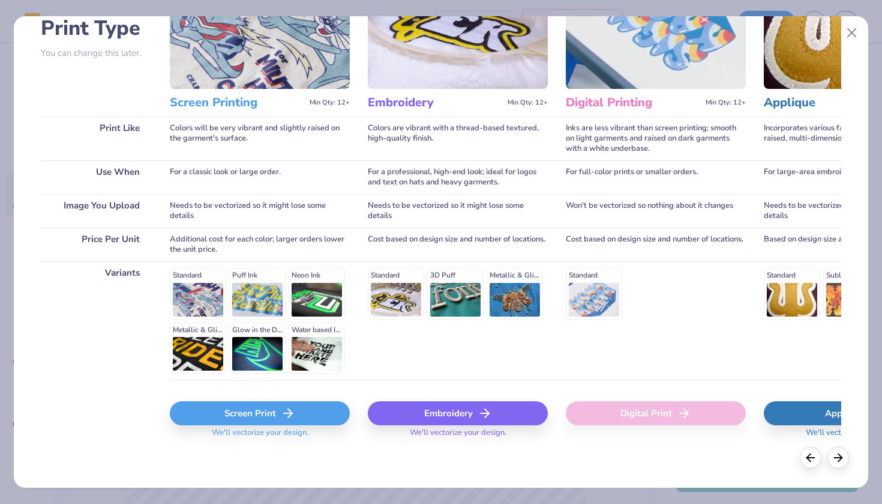
scroll to position [94, 0]
click at [312, 412] on div "Screen Print" at bounding box center [260, 414] width 180 height 24
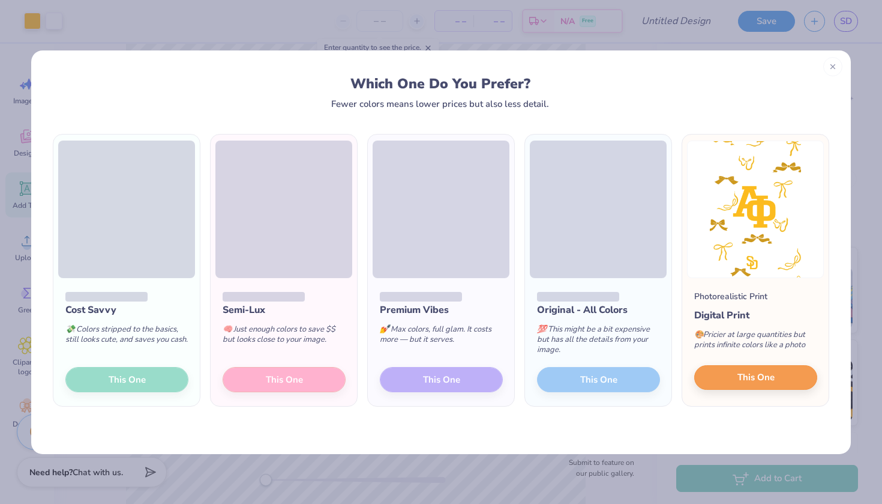
click at [734, 379] on button "This One" at bounding box center [756, 377] width 123 height 25
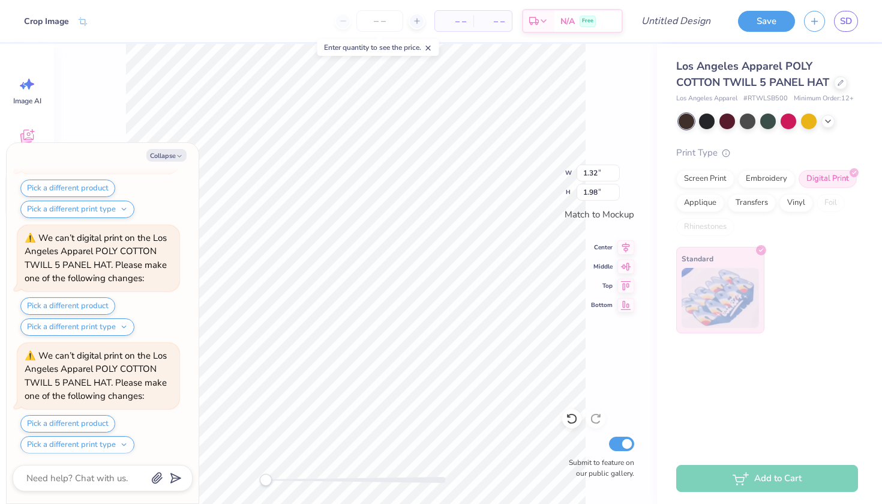
scroll to position [219, 0]
type textarea "x"
type input "2.28"
type input "1.00"
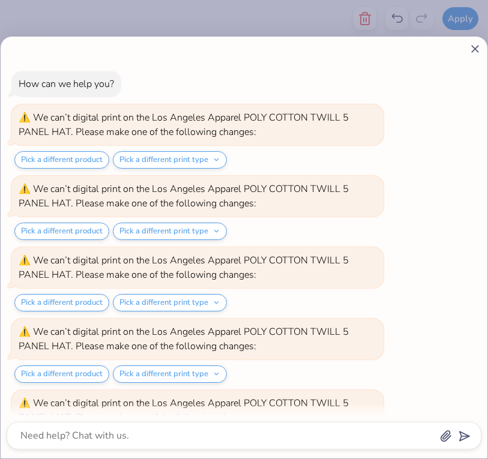
scroll to position [334, 0]
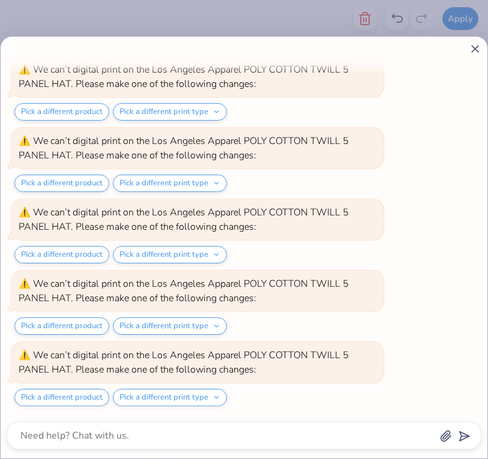
click at [475, 51] on icon at bounding box center [475, 49] width 13 height 13
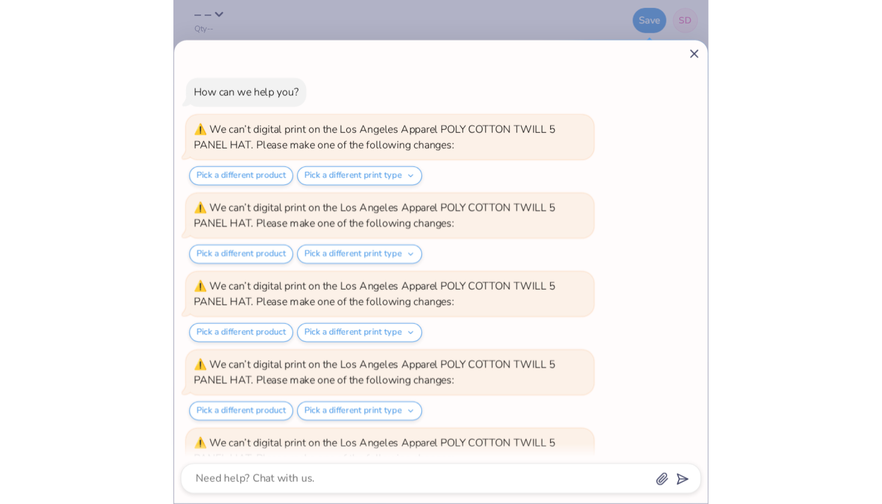
scroll to position [405, 0]
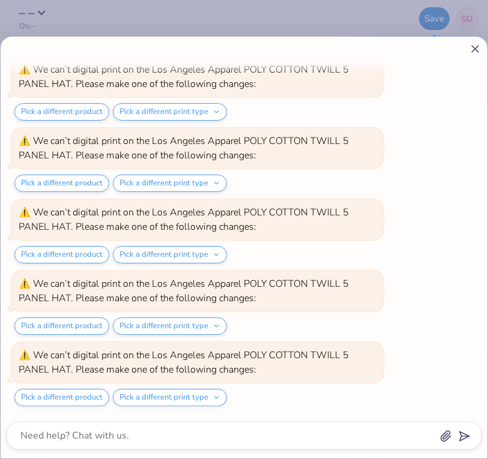
click at [471, 46] on icon at bounding box center [475, 49] width 13 height 13
type textarea "x"
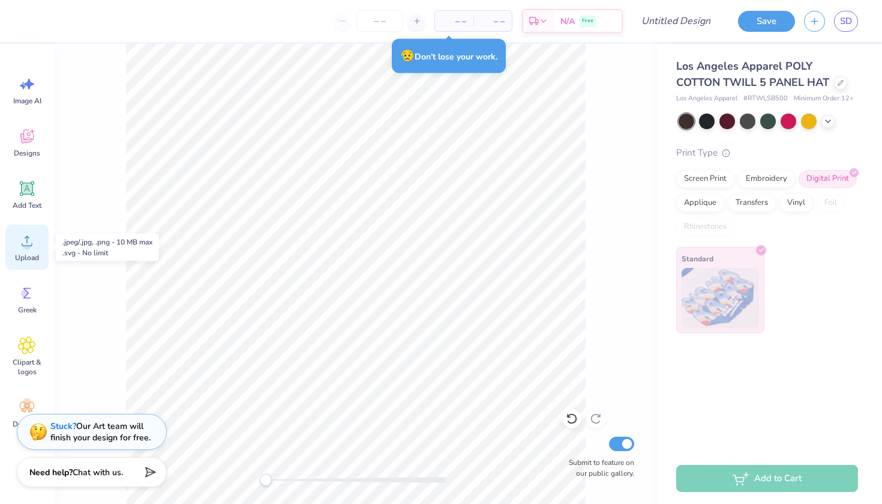
click at [23, 245] on circle at bounding box center [27, 245] width 8 height 8
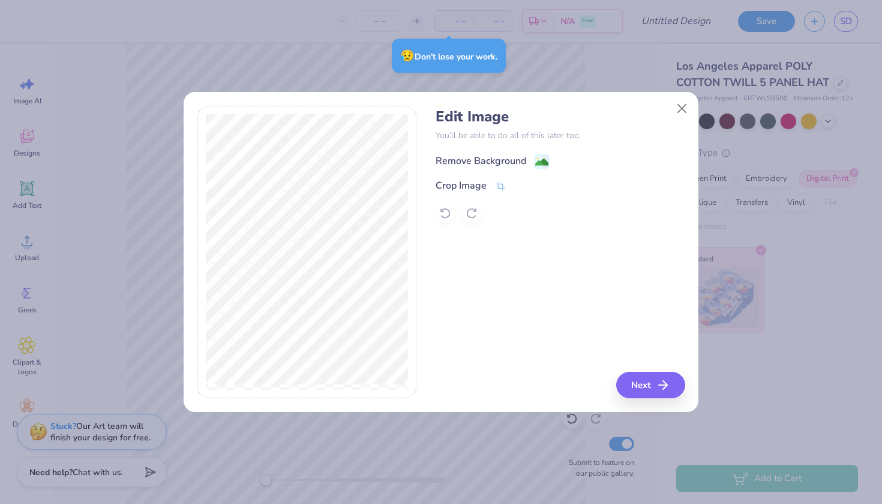
click at [513, 159] on div "Remove Background" at bounding box center [481, 161] width 91 height 14
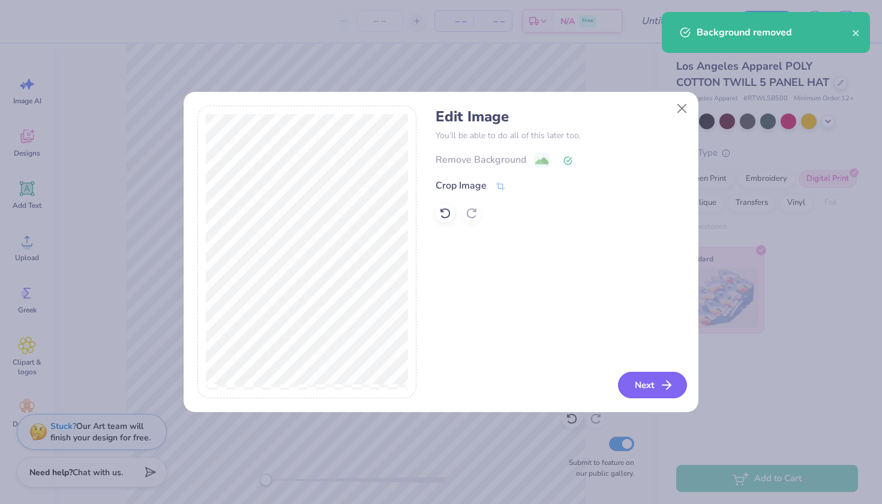
click at [637, 384] on button "Next" at bounding box center [652, 385] width 69 height 26
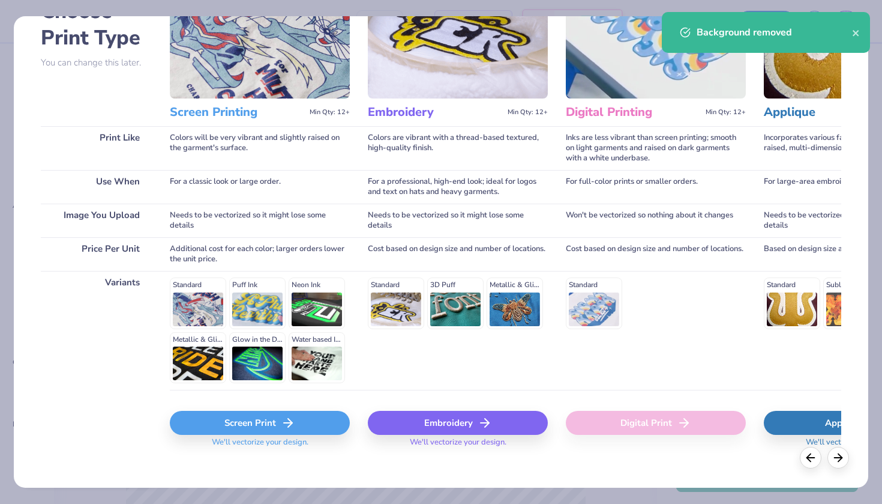
scroll to position [94, 0]
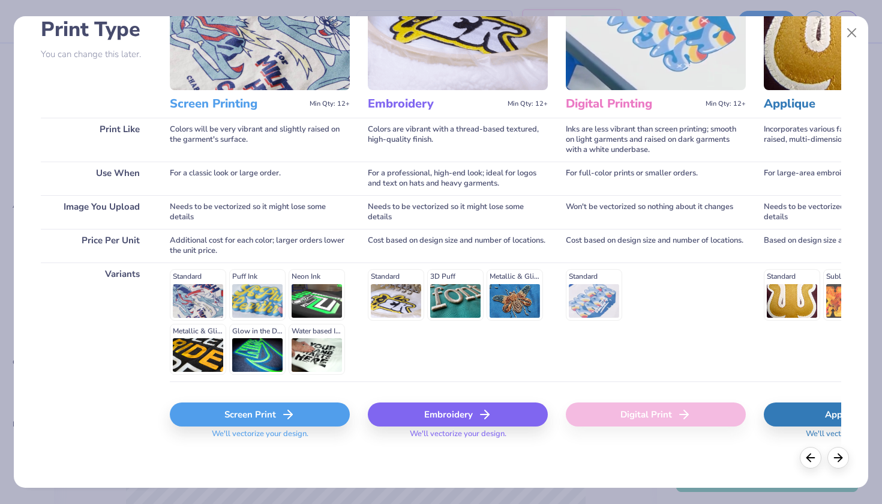
click at [476, 415] on div "Embroidery" at bounding box center [458, 414] width 180 height 24
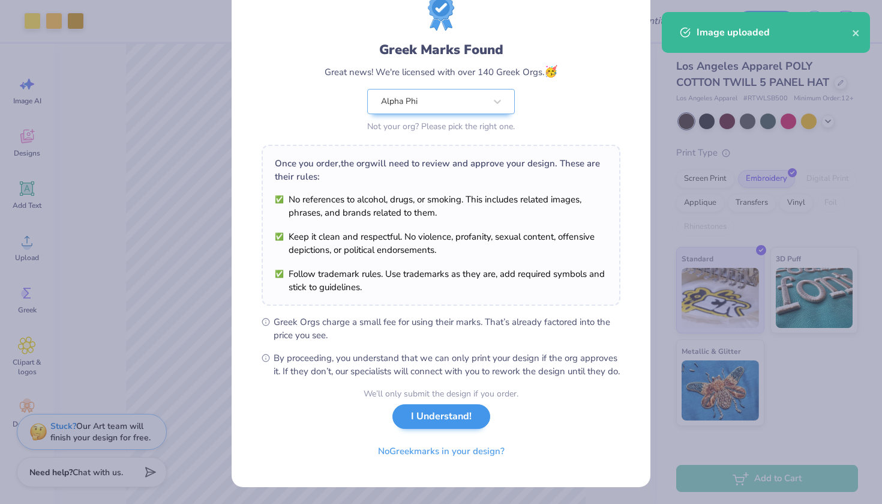
scroll to position [58, 0]
click at [438, 415] on button "I Understand!" at bounding box center [442, 416] width 98 height 25
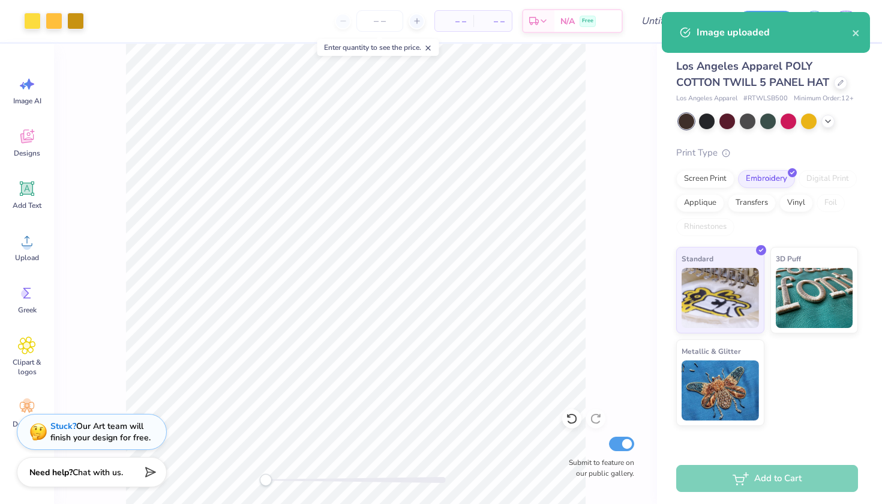
scroll to position [0, 0]
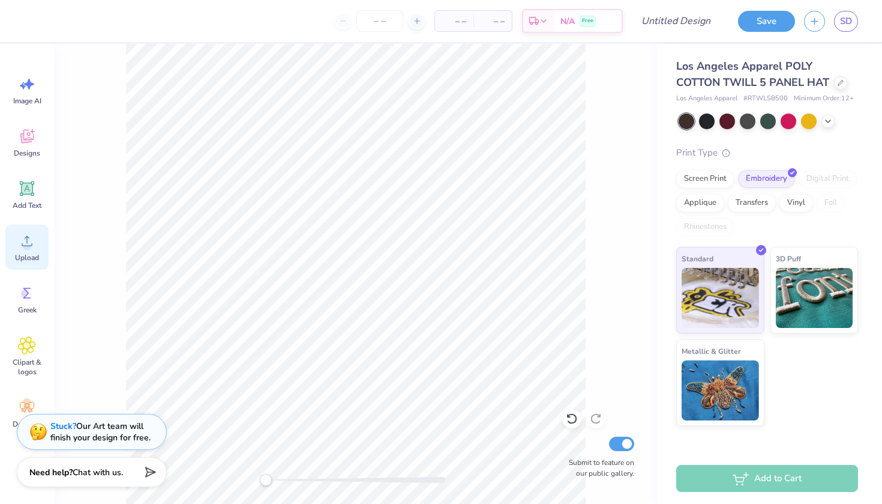
click at [25, 258] on span "Upload" at bounding box center [27, 258] width 24 height 10
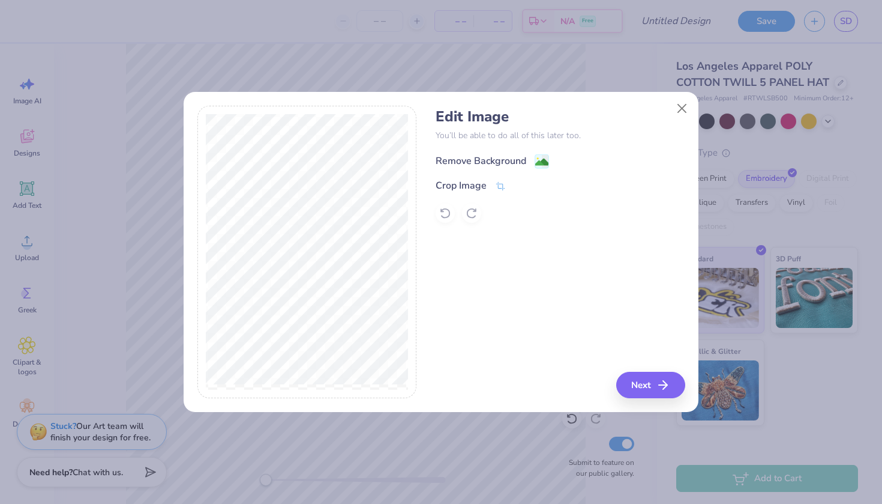
click at [455, 157] on div "Remove Background" at bounding box center [481, 161] width 91 height 14
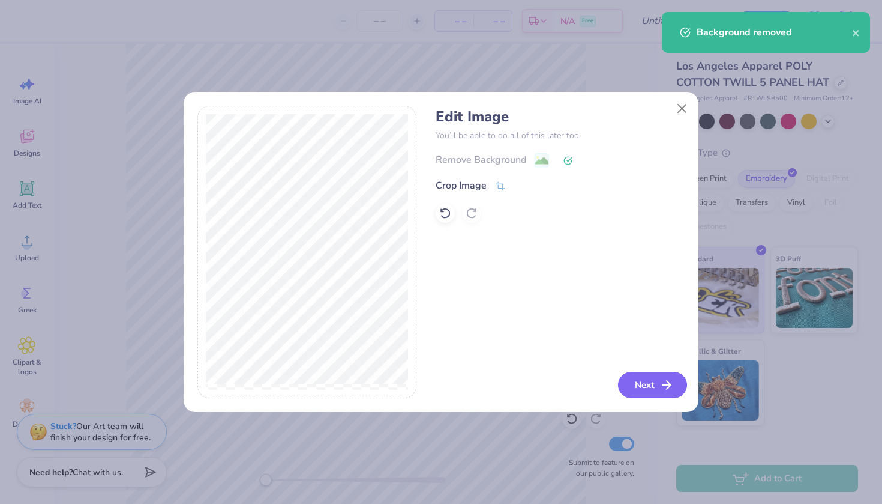
click at [657, 385] on button "Next" at bounding box center [652, 385] width 69 height 26
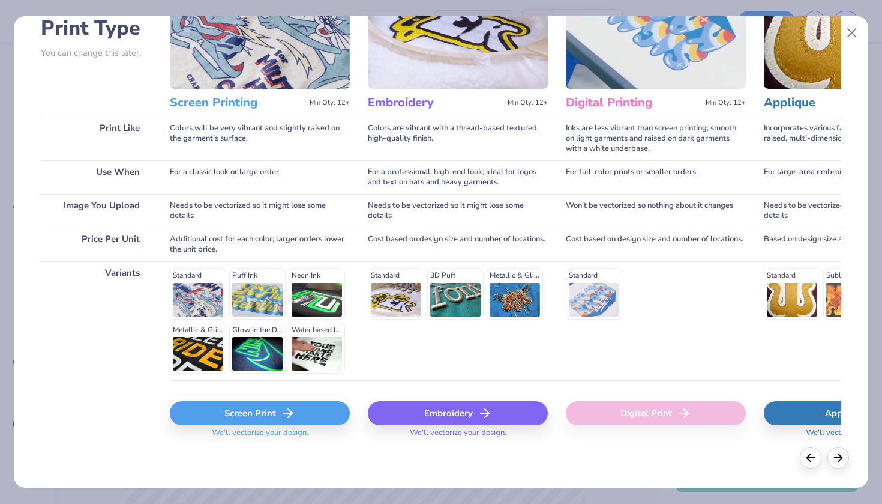
scroll to position [94, 0]
click at [459, 412] on div "Embroidery" at bounding box center [458, 414] width 180 height 24
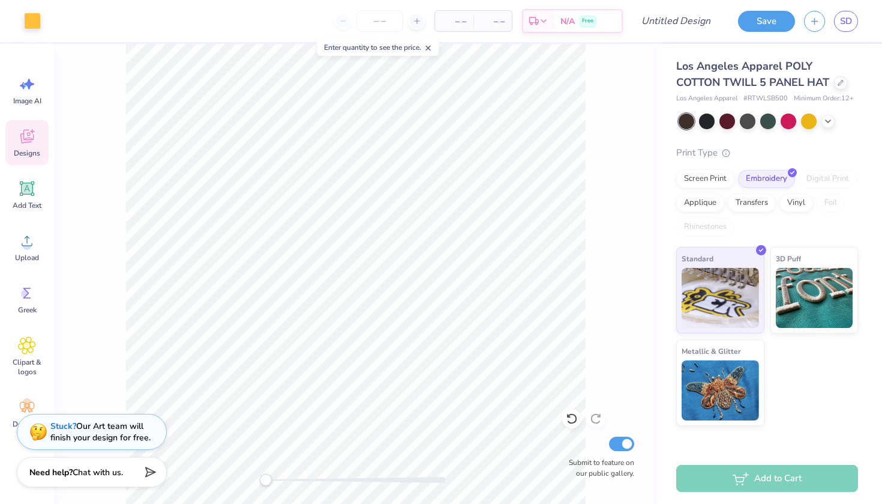
click at [31, 149] on span "Designs" at bounding box center [27, 153] width 26 height 10
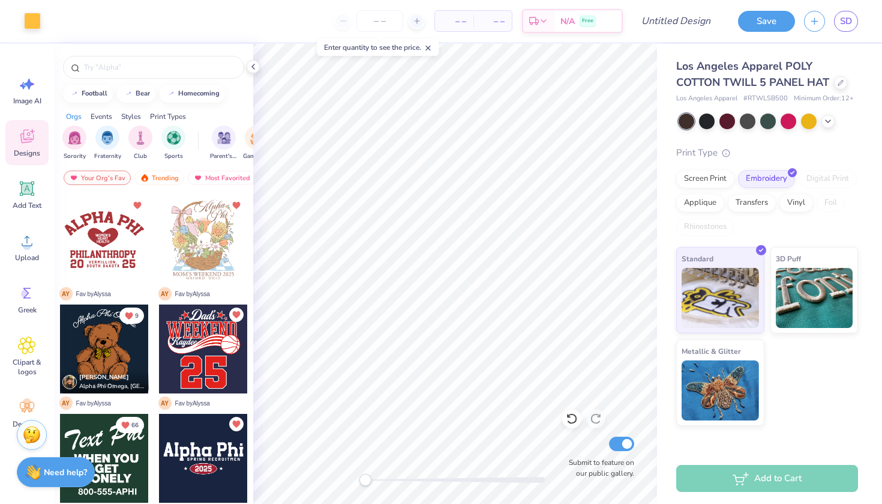
click at [187, 339] on div at bounding box center [203, 348] width 89 height 89
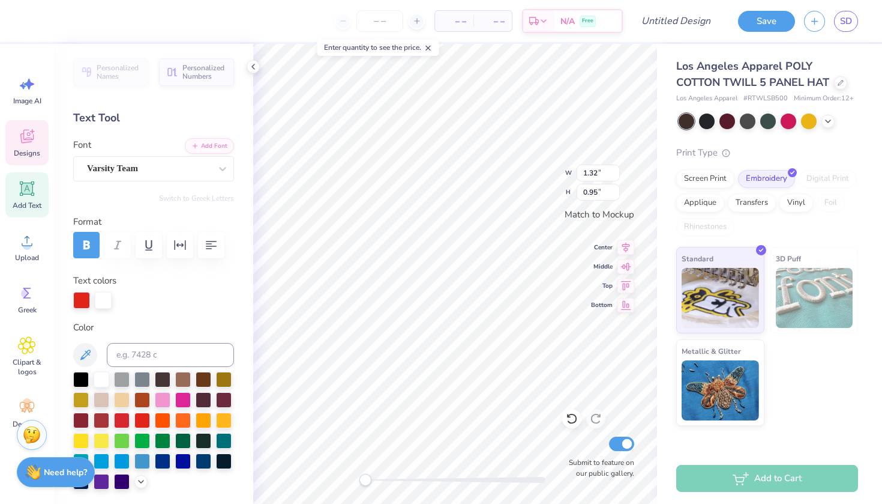
type textarea "5"
click at [576, 423] on icon at bounding box center [572, 418] width 12 height 12
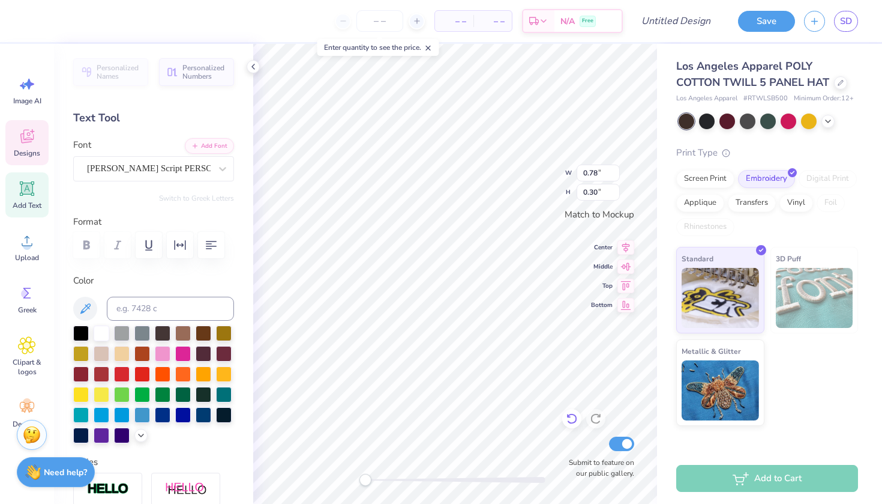
scroll to position [0, 2]
type textarea "San Diego State"
click at [252, 67] on icon at bounding box center [254, 67] width 10 height 10
click at [250, 69] on icon at bounding box center [254, 67] width 10 height 10
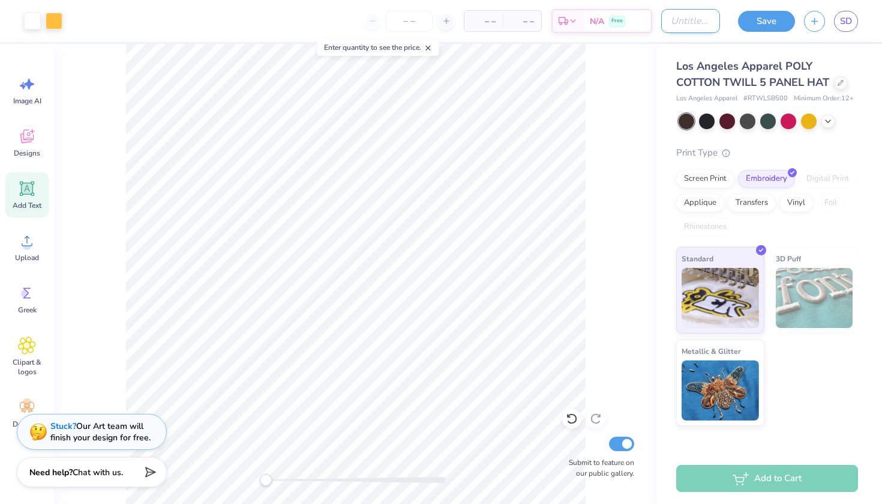
click at [684, 25] on input "Design Title" at bounding box center [690, 21] width 59 height 24
type input "parents wknd hat"
click at [630, 68] on div "Submit to feature on our public gallery." at bounding box center [355, 274] width 603 height 460
click at [766, 19] on button "Save" at bounding box center [766, 19] width 57 height 21
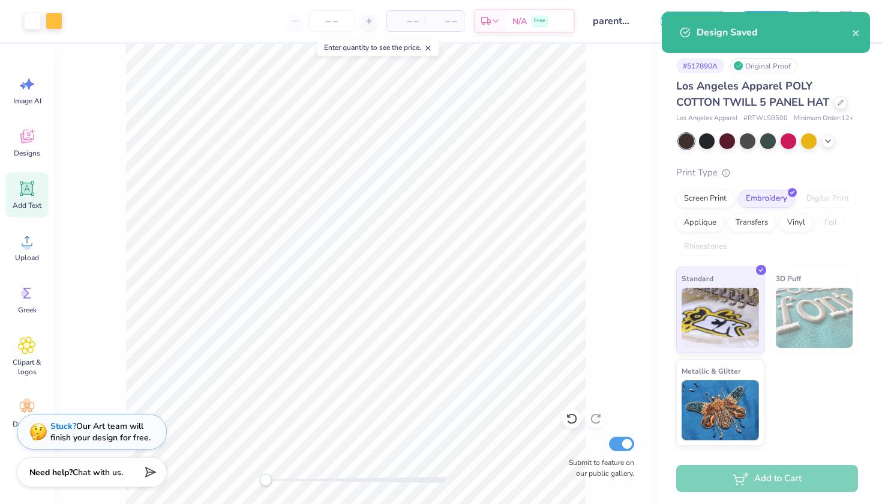
click at [861, 37] on div "Design Saved" at bounding box center [766, 32] width 208 height 41
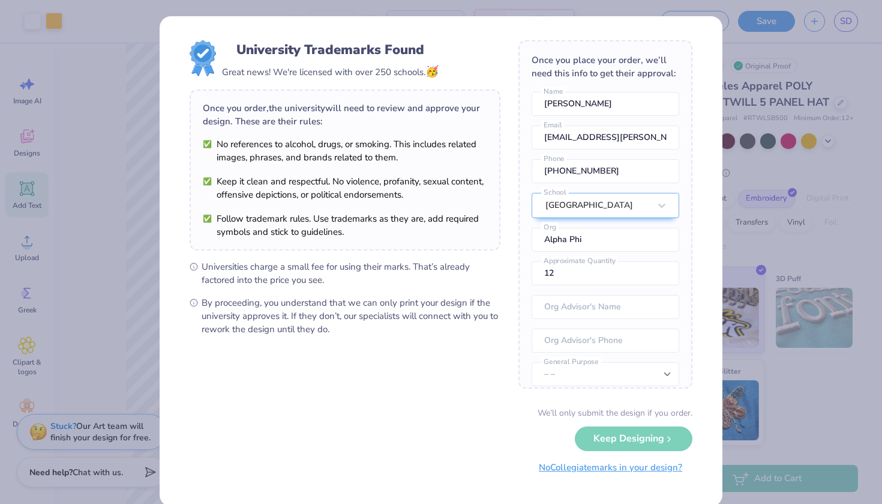
click at [641, 472] on button "No Collegiate marks in your design?" at bounding box center [611, 467] width 164 height 25
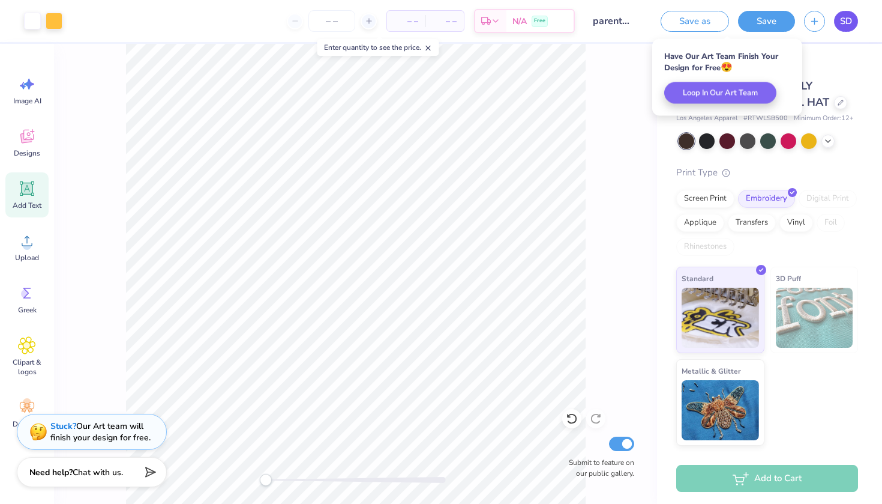
click at [837, 22] on link "SD" at bounding box center [846, 21] width 24 height 21
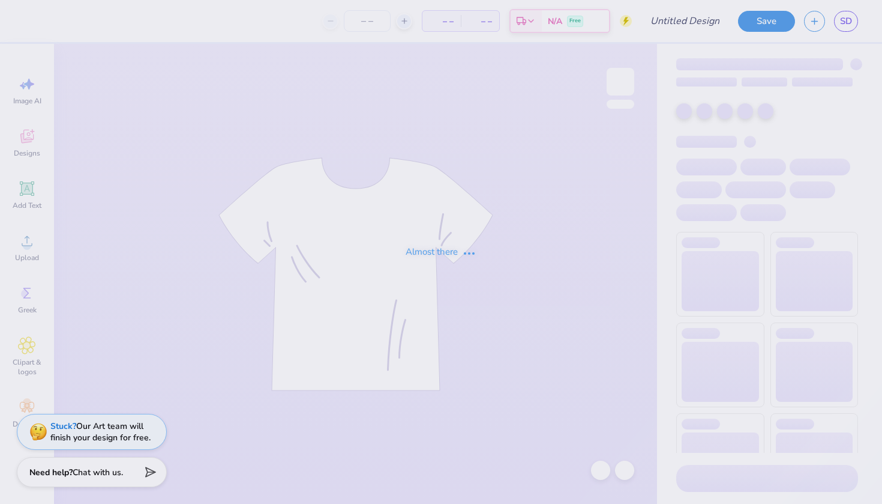
type input "Parents wknd"
type input "5"
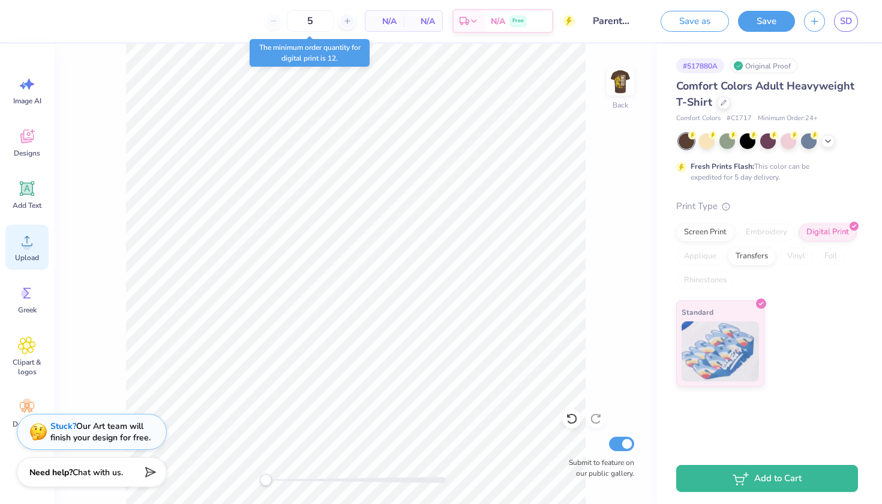
click at [22, 246] on icon at bounding box center [27, 241] width 11 height 10
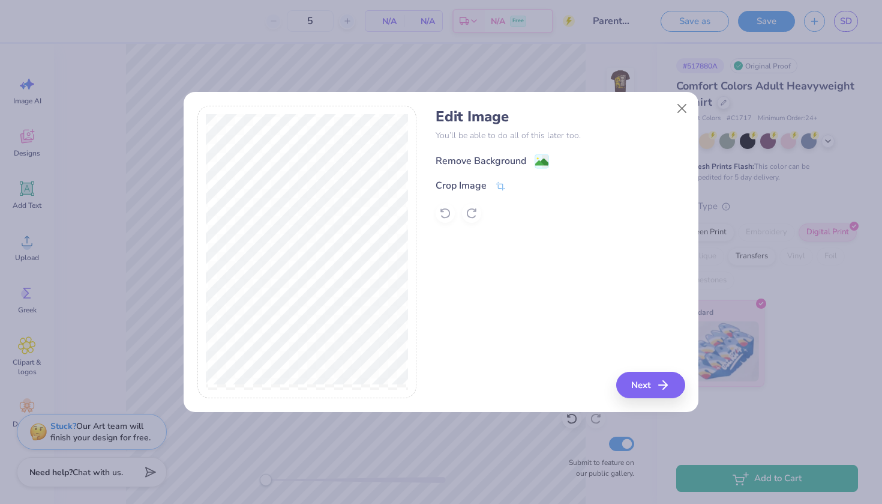
click at [465, 155] on div "Remove Background" at bounding box center [481, 161] width 91 height 14
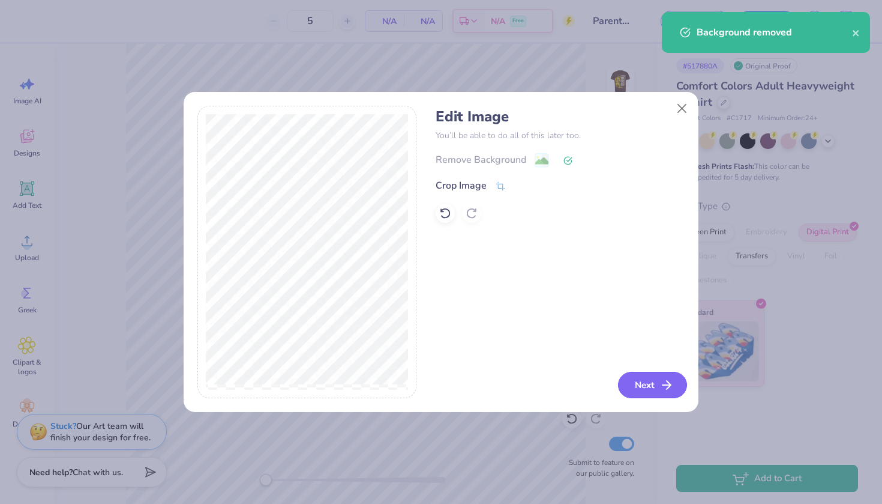
click at [661, 383] on icon "button" at bounding box center [667, 385] width 14 height 14
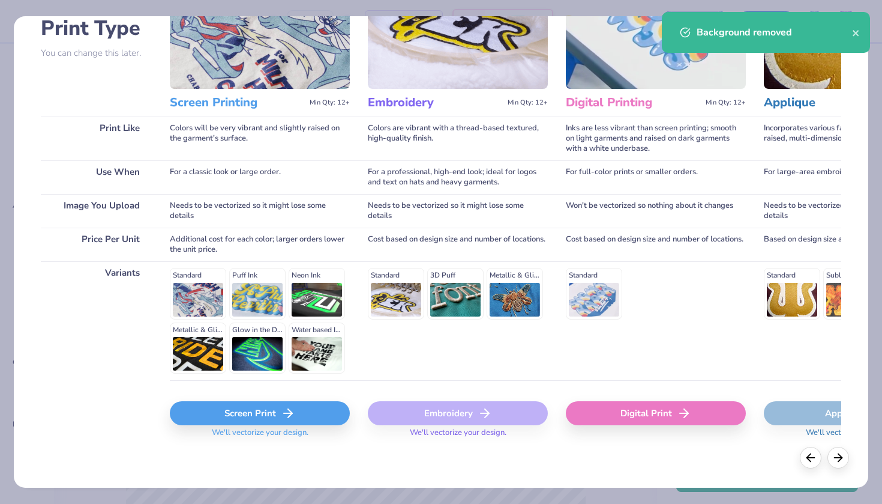
scroll to position [94, 0]
click at [622, 411] on div "Digital Print" at bounding box center [656, 414] width 180 height 24
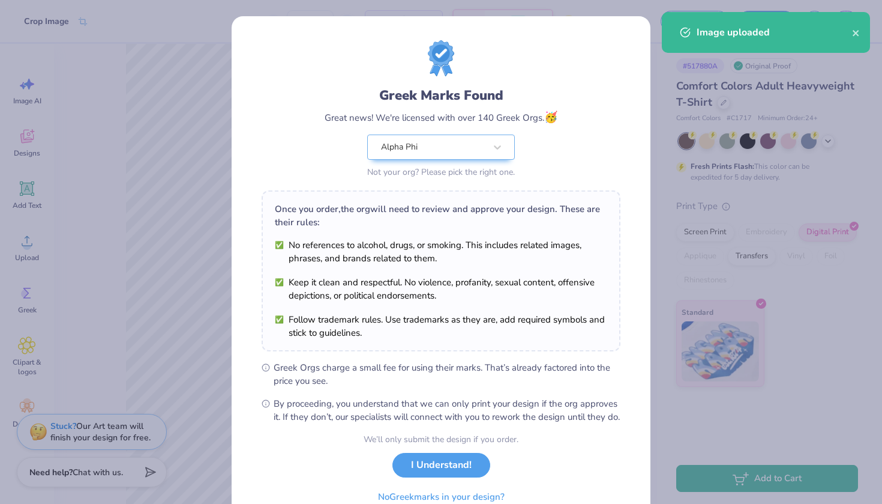
drag, startPoint x: 600, startPoint y: 400, endPoint x: 449, endPoint y: 199, distance: 252.1
click at [449, 199] on div "Once you order, the org will need to review and approve your design. These are …" at bounding box center [441, 270] width 359 height 161
click at [450, 471] on button "I Understand!" at bounding box center [442, 462] width 98 height 25
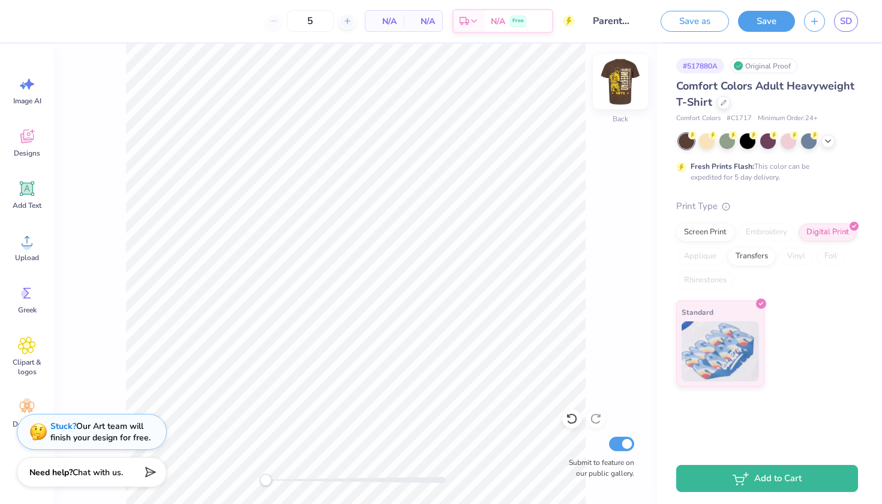
click at [621, 80] on img at bounding box center [621, 82] width 48 height 48
click at [621, 80] on img at bounding box center [621, 82] width 24 height 24
click at [620, 80] on img at bounding box center [621, 82] width 48 height 48
click at [620, 80] on img at bounding box center [621, 82] width 24 height 24
click at [616, 77] on img at bounding box center [621, 82] width 48 height 48
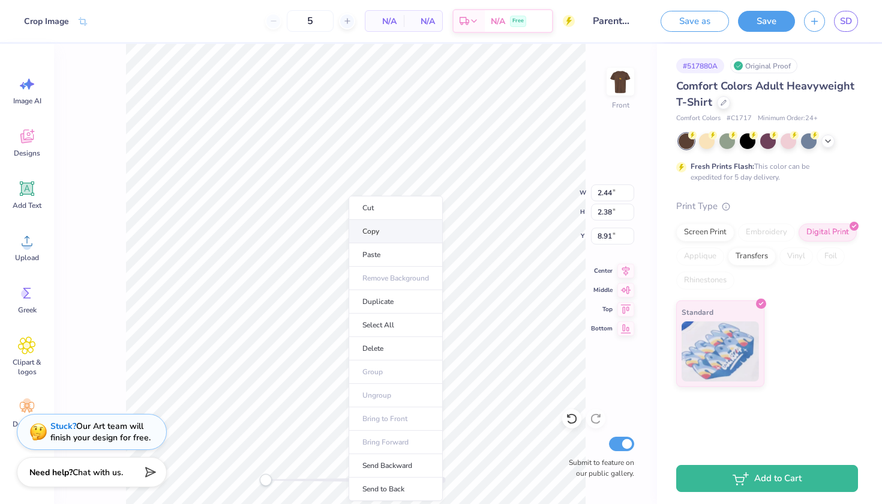
type input "13.41"
type input "18.00"
type input "4.75"
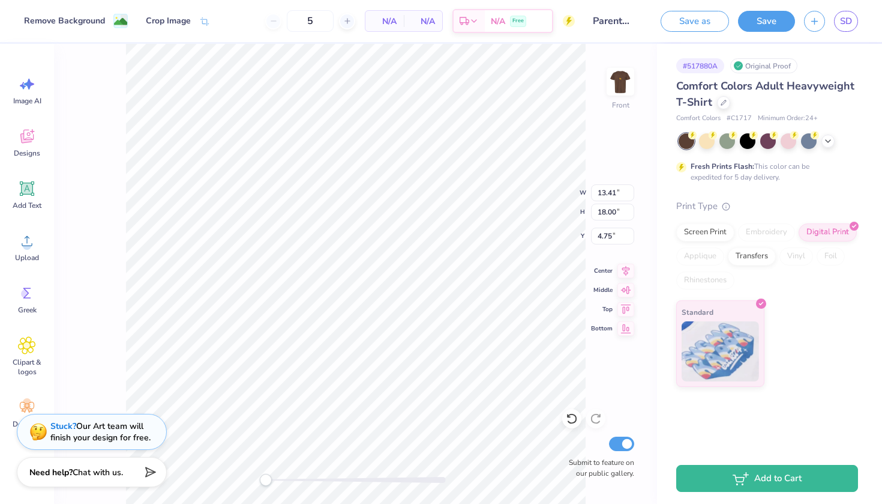
type input "2.44"
type input "2.38"
type input "8.91"
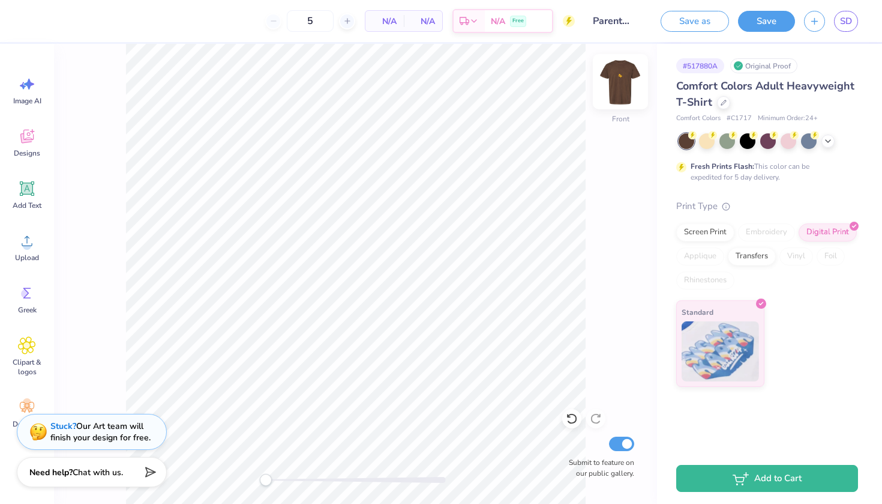
click at [611, 77] on img at bounding box center [621, 82] width 48 height 48
click at [18, 255] on span "Upload" at bounding box center [27, 258] width 24 height 10
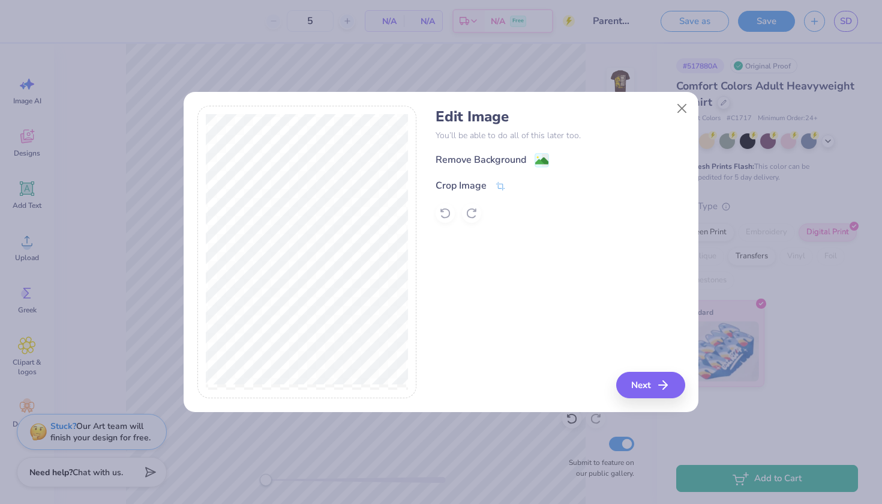
click at [475, 152] on div "Remove Background" at bounding box center [481, 159] width 91 height 14
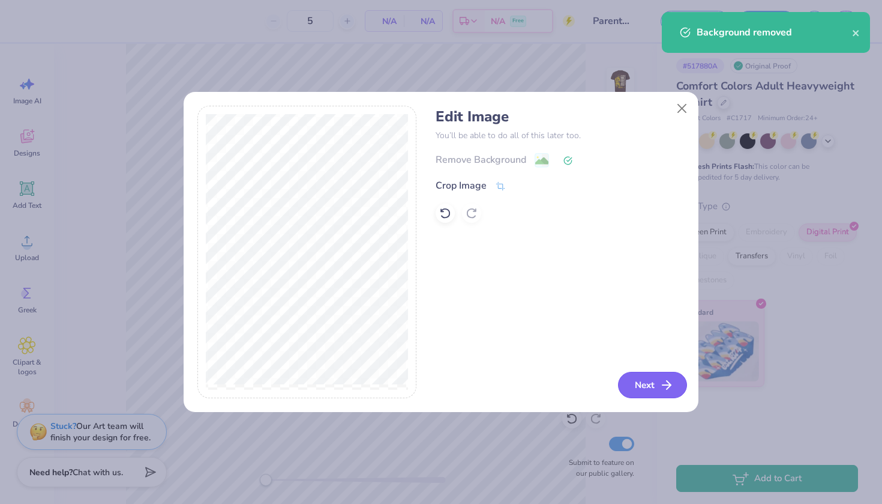
click at [635, 389] on button "Next" at bounding box center [652, 385] width 69 height 26
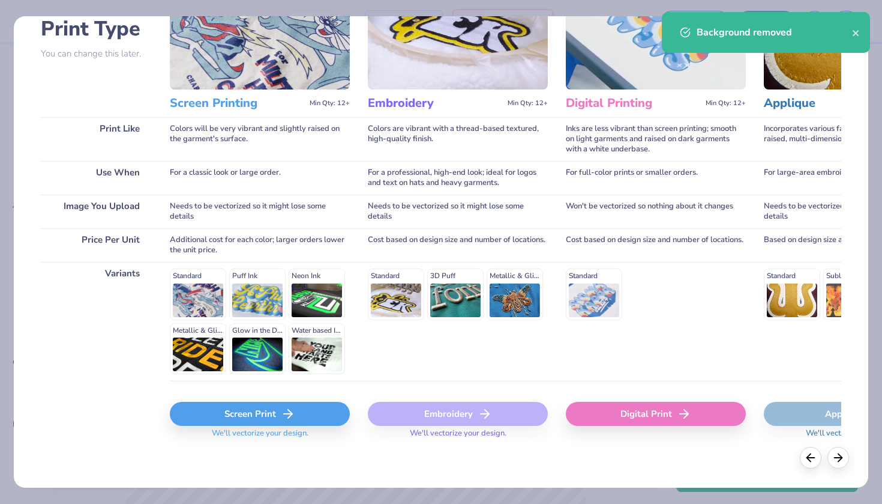
click at [631, 415] on div "Digital Print" at bounding box center [656, 414] width 180 height 24
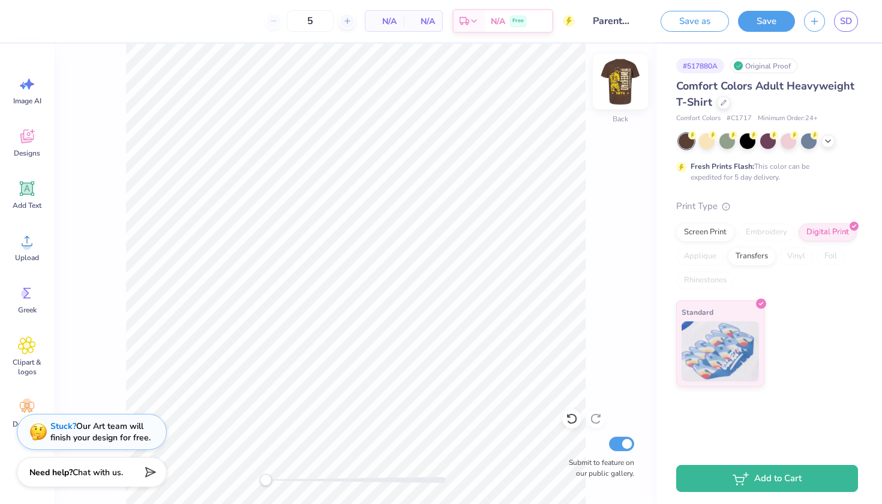
click at [622, 80] on img at bounding box center [621, 82] width 48 height 48
click at [622, 80] on img at bounding box center [621, 82] width 24 height 24
click at [613, 81] on img at bounding box center [621, 82] width 48 height 48
click at [613, 81] on img at bounding box center [621, 82] width 24 height 24
click at [636, 82] on div "Front Submit to feature on our public gallery." at bounding box center [355, 274] width 603 height 460
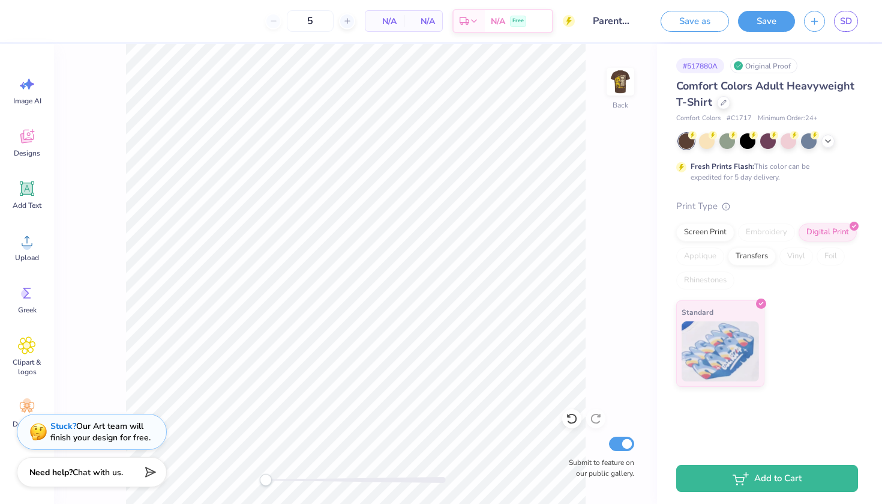
click at [633, 82] on img at bounding box center [621, 82] width 24 height 24
click at [771, 17] on button "Save" at bounding box center [766, 19] width 57 height 21
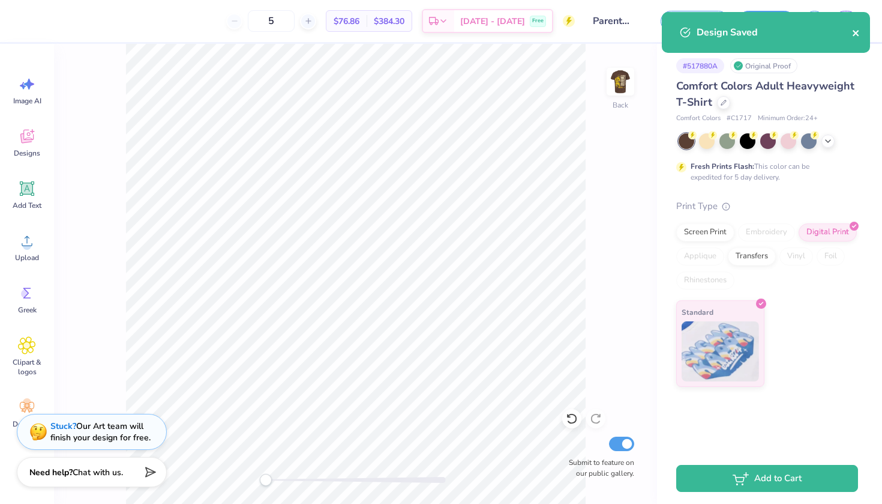
click at [855, 37] on icon "close" at bounding box center [856, 33] width 8 height 10
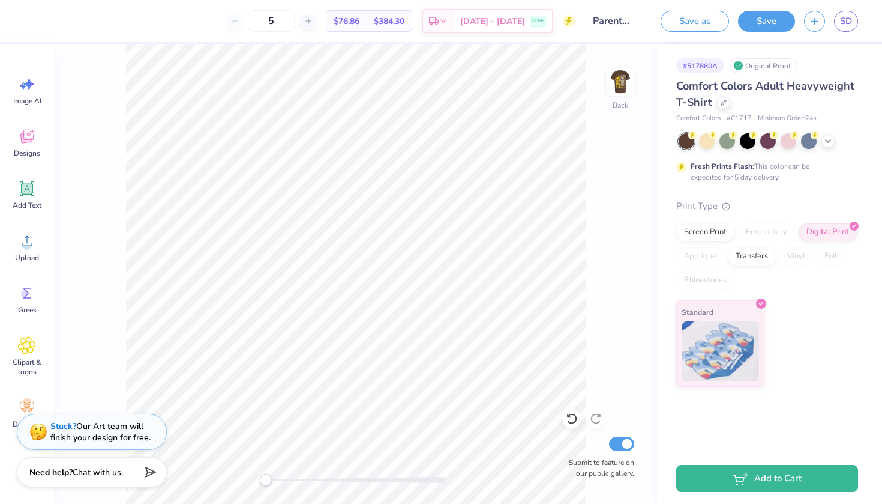
click at [847, 14] on div "Design Saved" at bounding box center [766, 12] width 213 height 5
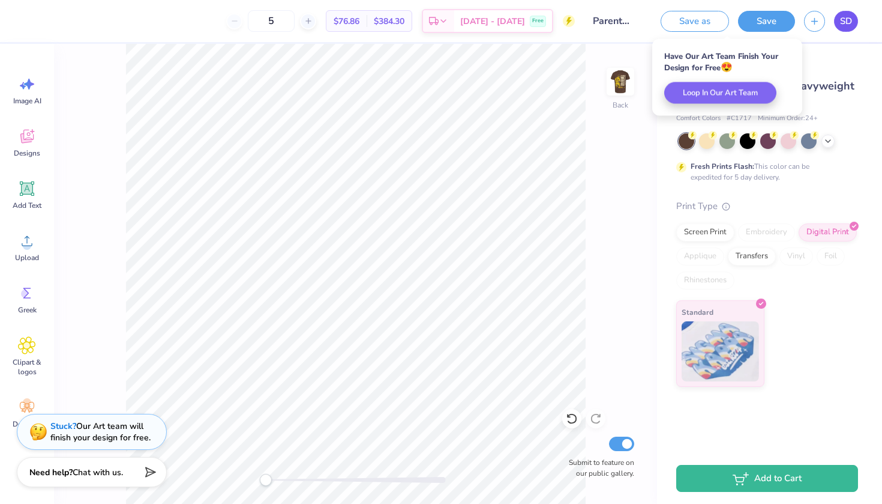
click at [847, 22] on span "SD" at bounding box center [846, 21] width 12 height 14
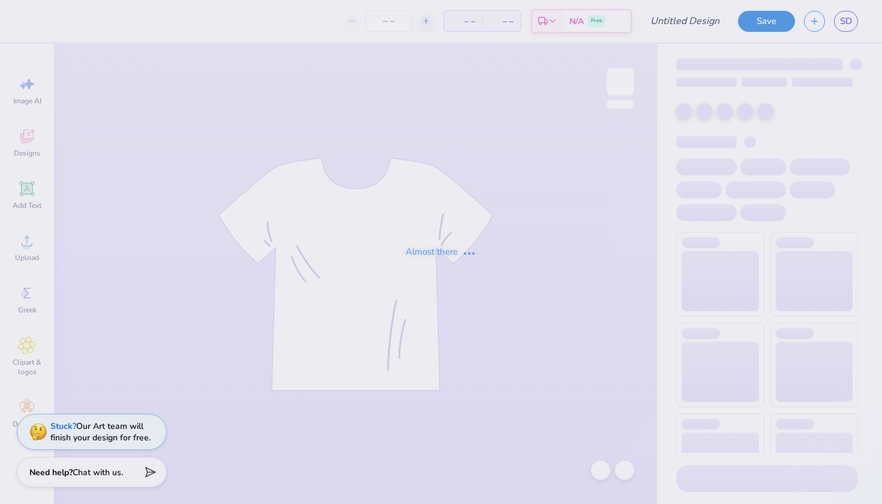
type input "parents wknd hat"
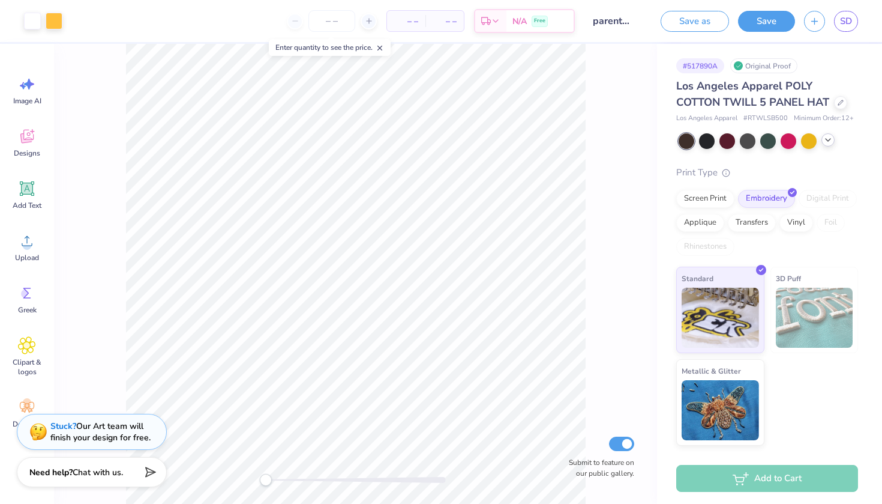
click at [830, 138] on icon at bounding box center [829, 140] width 10 height 10
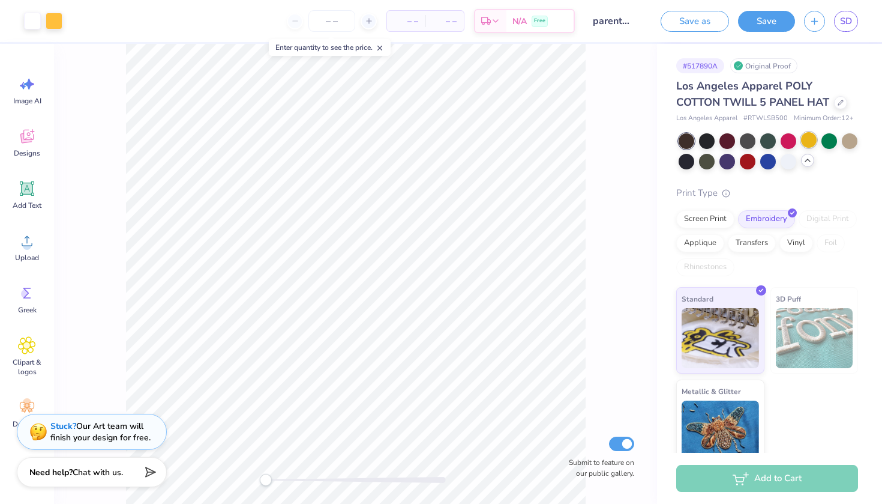
click at [811, 140] on div at bounding box center [809, 140] width 16 height 16
click at [789, 155] on div at bounding box center [789, 160] width 16 height 16
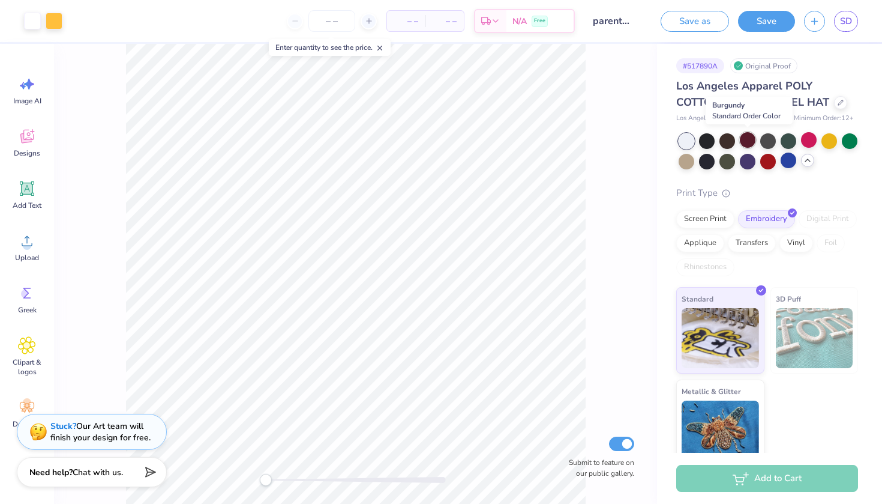
click at [753, 140] on div at bounding box center [748, 140] width 16 height 16
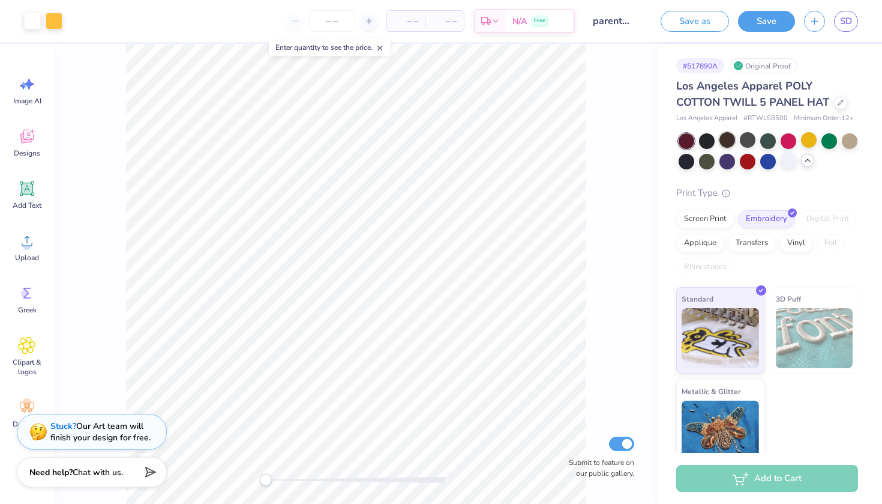
click at [725, 140] on div at bounding box center [728, 140] width 16 height 16
click at [710, 140] on div at bounding box center [707, 140] width 16 height 16
click at [727, 140] on div at bounding box center [728, 140] width 16 height 16
click at [849, 139] on div at bounding box center [850, 140] width 16 height 16
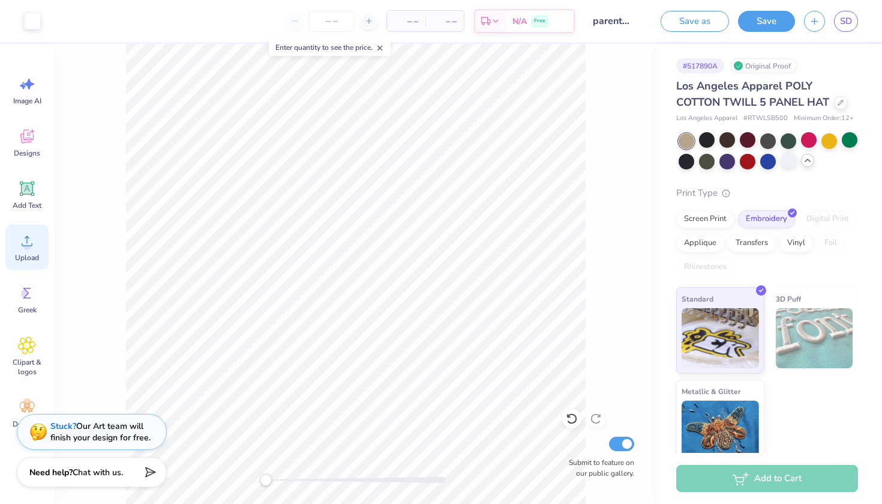
click at [26, 231] on div "Upload" at bounding box center [26, 247] width 43 height 45
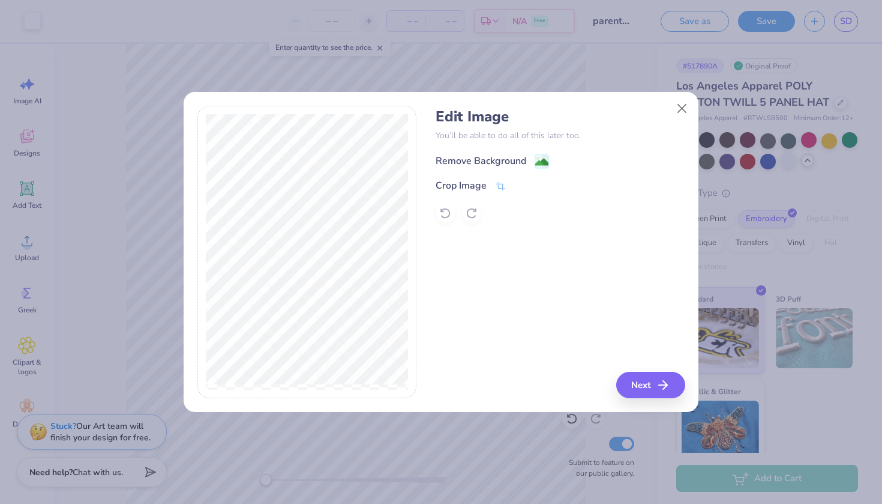
click at [478, 165] on div "Remove Background" at bounding box center [481, 161] width 91 height 14
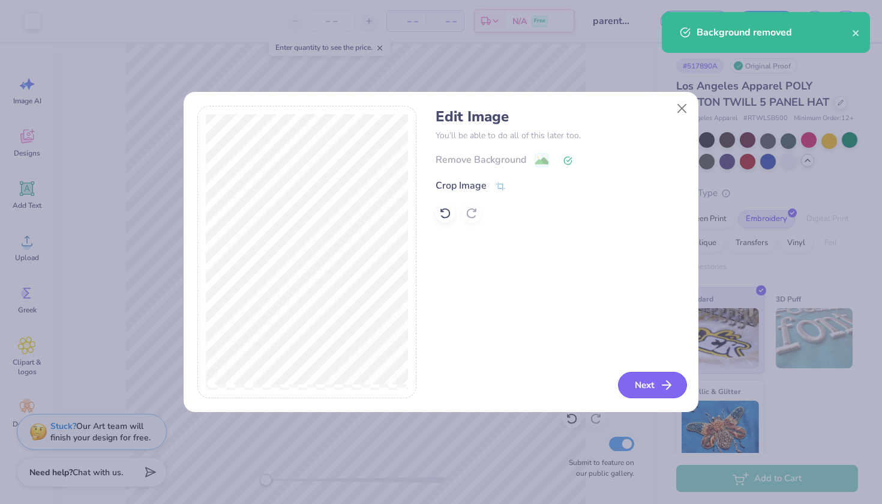
click at [633, 376] on button "Next" at bounding box center [652, 385] width 69 height 26
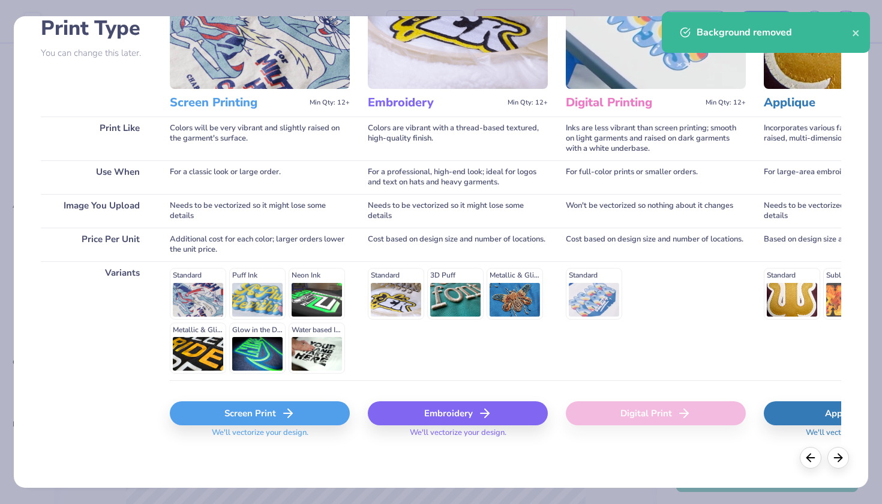
scroll to position [94, 0]
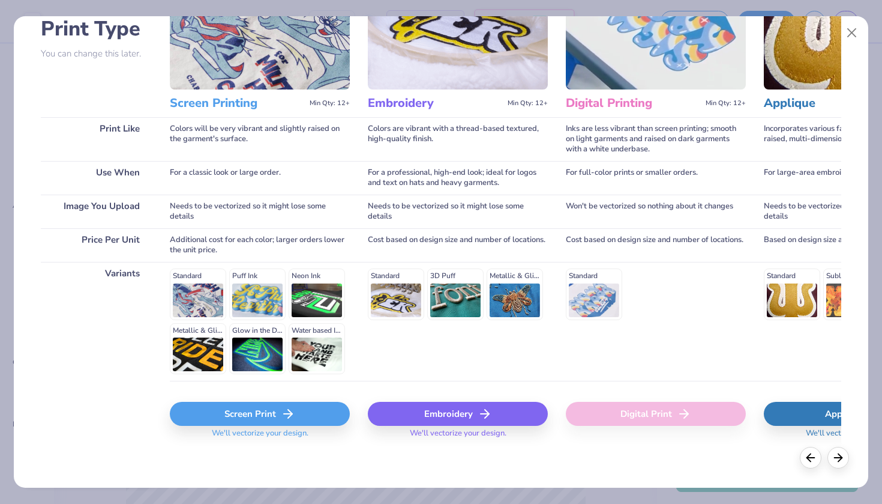
click at [489, 410] on icon at bounding box center [485, 413] width 14 height 14
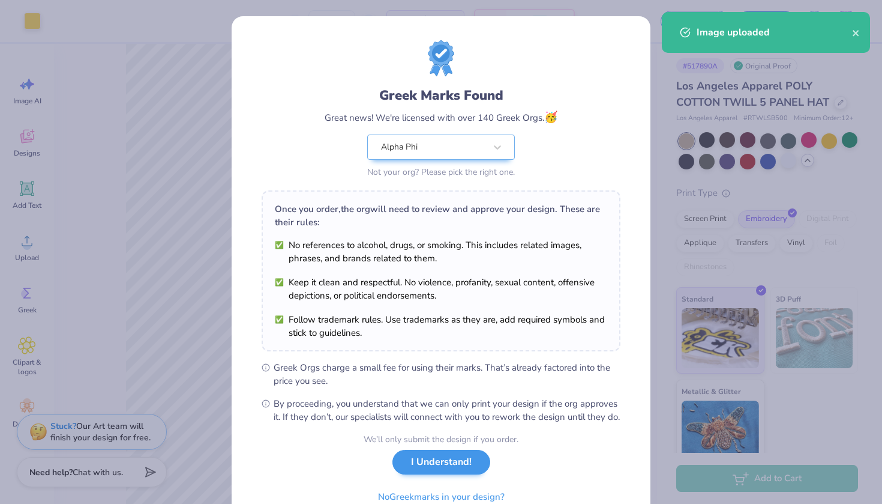
click at [434, 474] on button "I Understand!" at bounding box center [442, 462] width 98 height 25
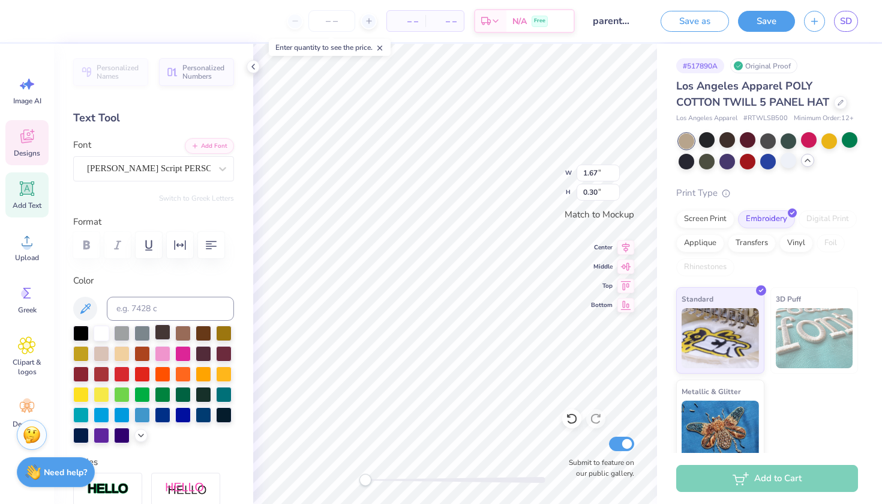
click at [167, 334] on div at bounding box center [163, 332] width 16 height 16
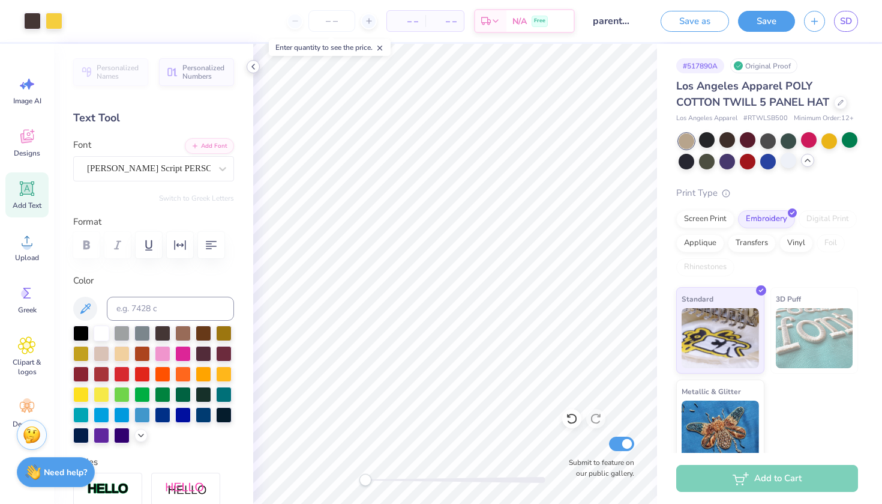
click at [249, 64] on icon at bounding box center [254, 67] width 10 height 10
click at [101, 333] on div at bounding box center [102, 332] width 16 height 16
click at [750, 140] on div at bounding box center [748, 140] width 16 height 16
click at [726, 142] on div at bounding box center [728, 140] width 16 height 16
click at [256, 67] on icon at bounding box center [254, 67] width 10 height 10
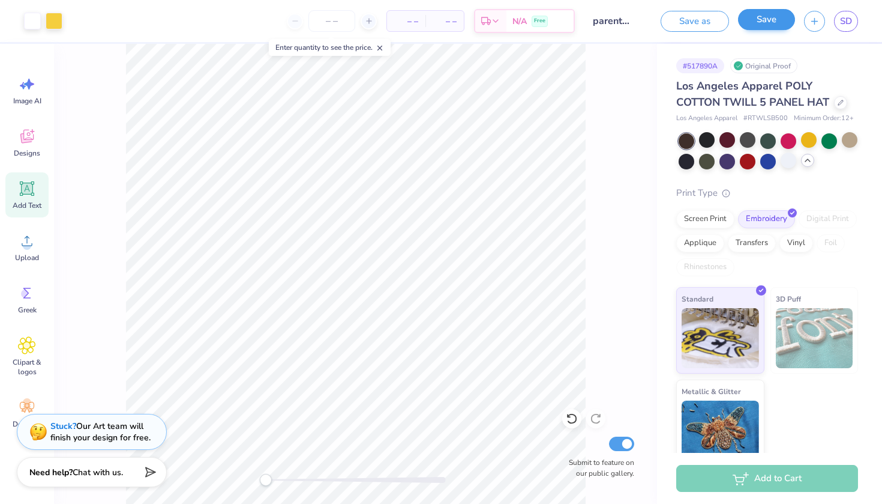
click at [770, 26] on button "Save" at bounding box center [766, 19] width 57 height 21
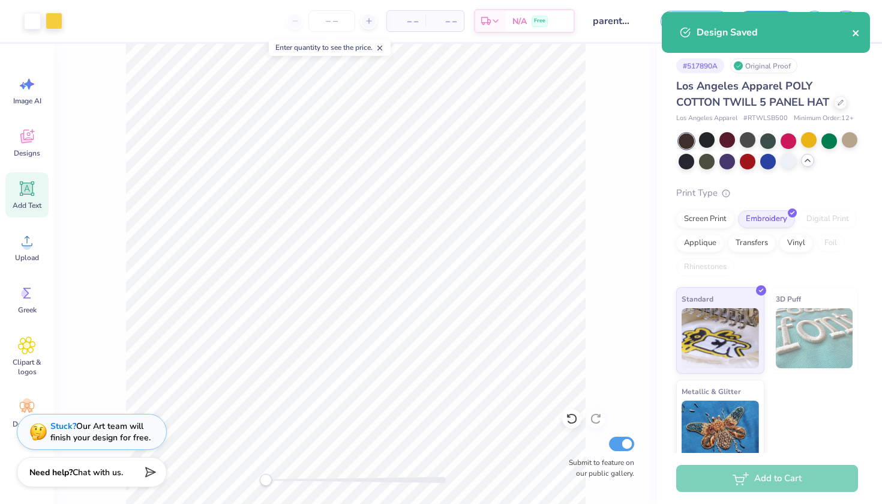
click at [854, 35] on icon "close" at bounding box center [856, 33] width 6 height 6
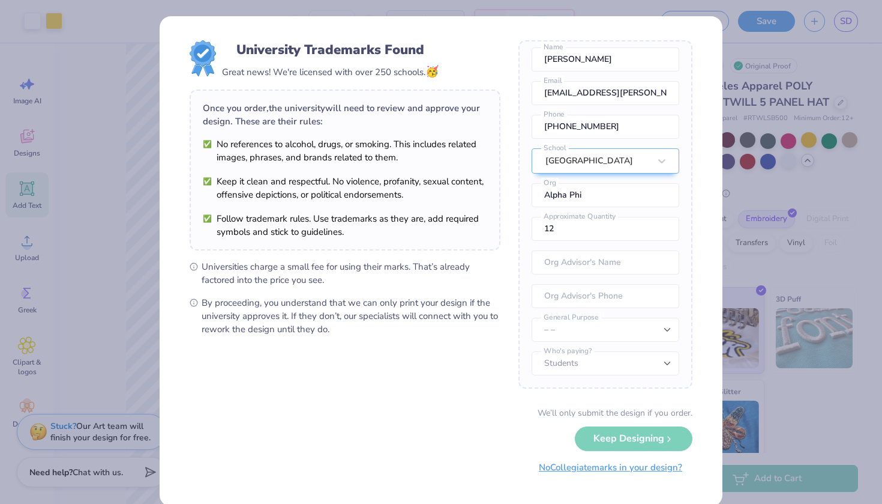
scroll to position [44, 0]
click at [596, 475] on button "No Collegiate marks in your design?" at bounding box center [611, 467] width 164 height 25
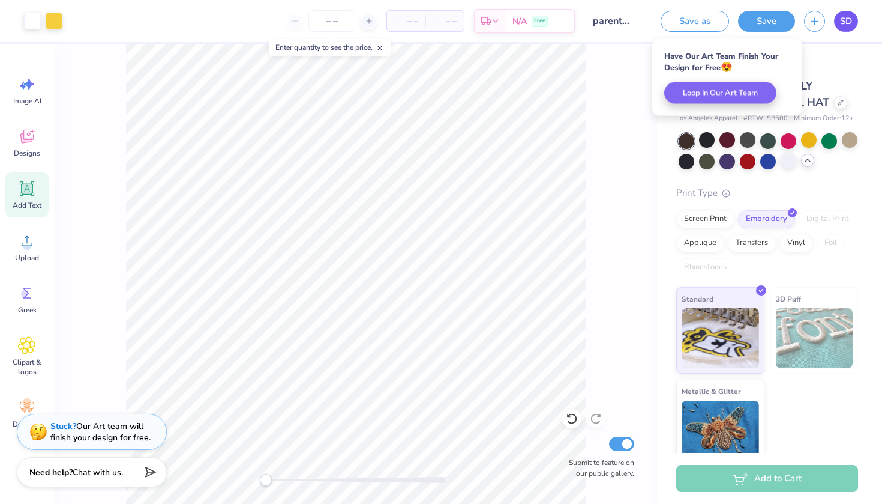
click at [841, 23] on span "SD" at bounding box center [846, 21] width 12 height 14
